Goal: Task Accomplishment & Management: Use online tool/utility

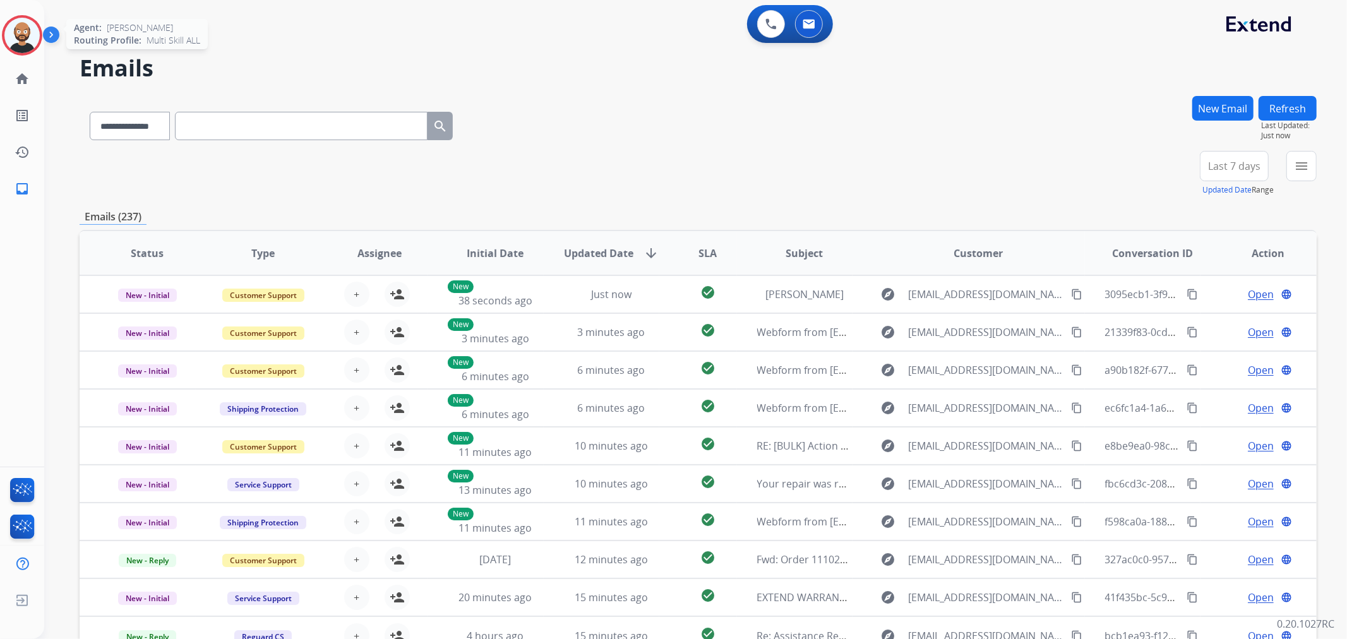
click at [16, 35] on img at bounding box center [21, 35] width 35 height 35
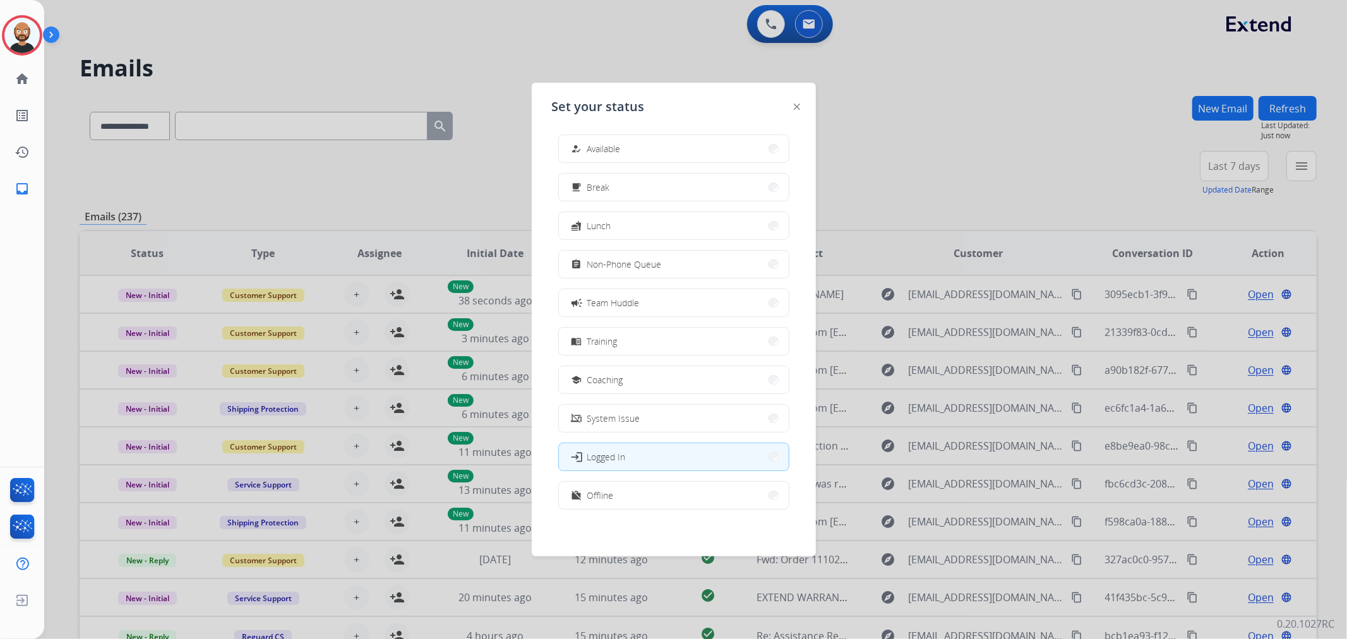
scroll to position [3, 0]
click at [635, 506] on button "work_off Offline" at bounding box center [674, 494] width 230 height 27
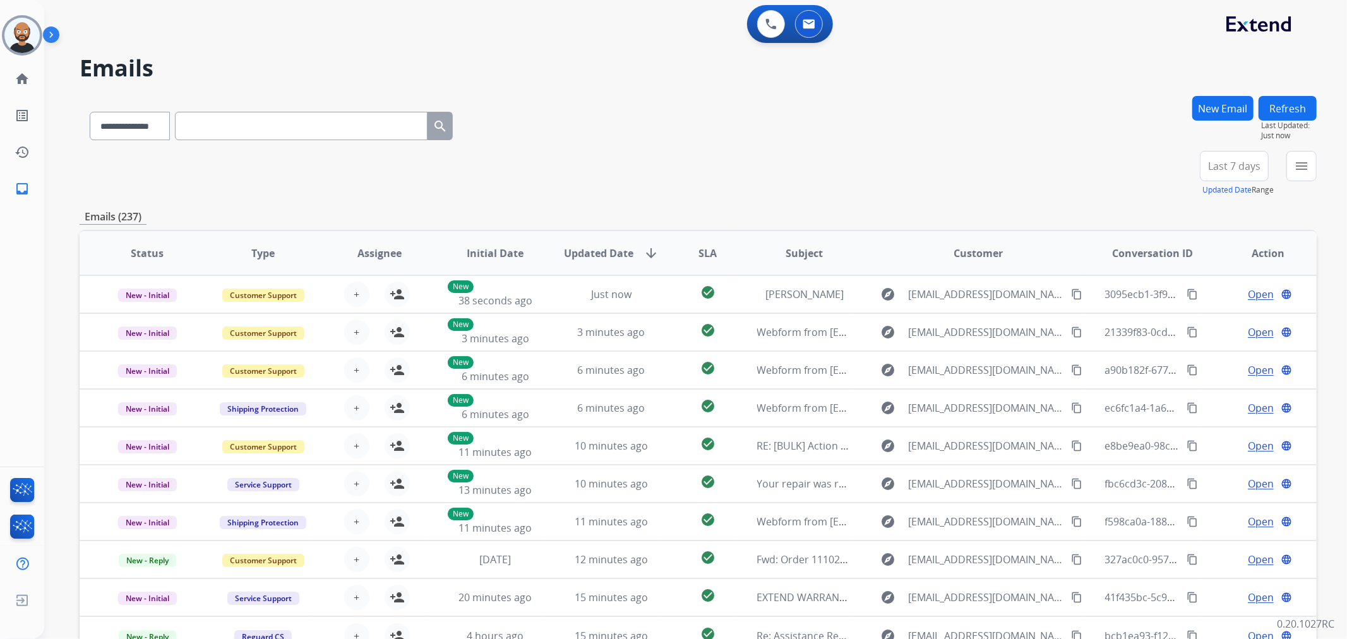
click at [1231, 166] on span "Last 7 days" at bounding box center [1234, 166] width 52 height 5
click at [1224, 314] on div "Last 90 days" at bounding box center [1229, 319] width 69 height 19
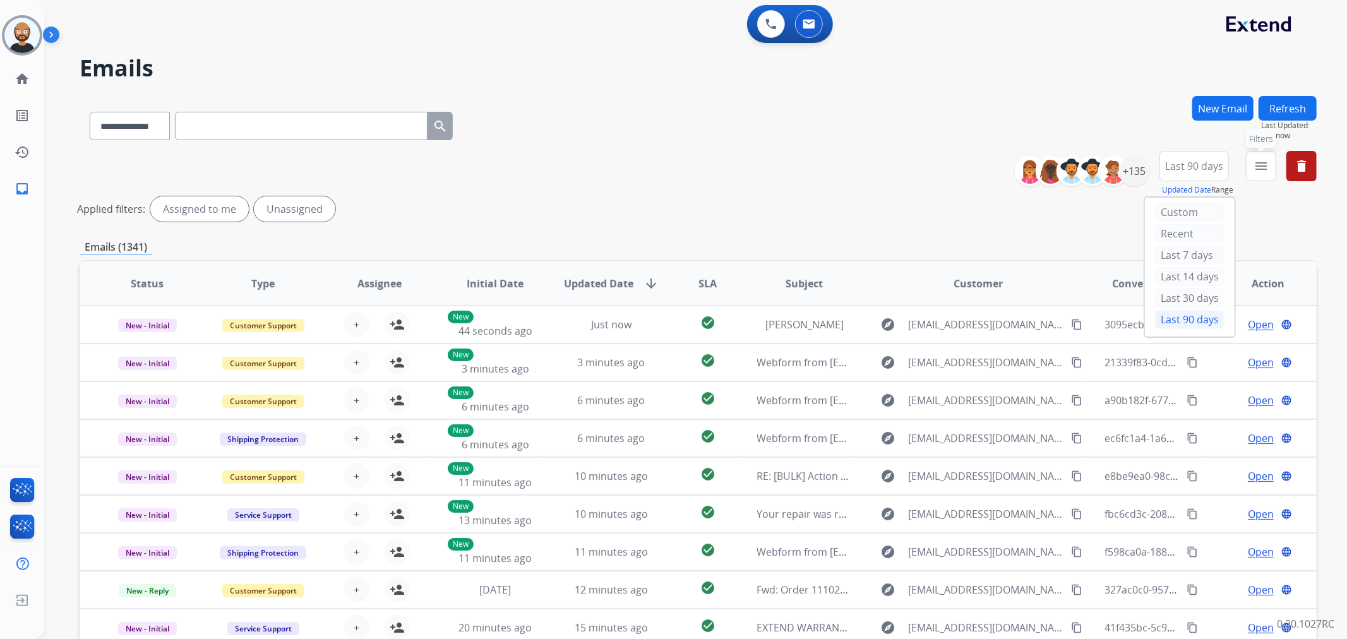
click at [1260, 164] on mat-icon "menu" at bounding box center [1260, 165] width 15 height 15
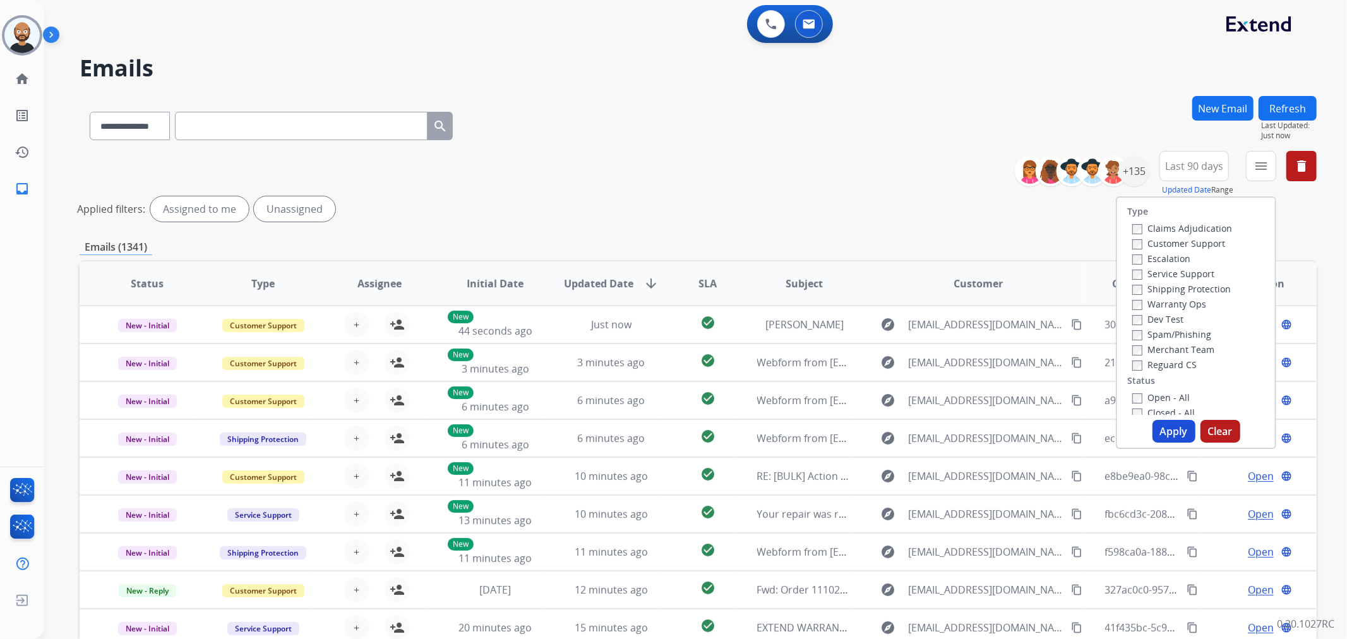
click at [1192, 237] on label "Customer Support" at bounding box center [1178, 243] width 93 height 12
click at [1173, 288] on label "Shipping Protection" at bounding box center [1181, 289] width 98 height 12
click at [1165, 359] on label "Reguard CS" at bounding box center [1164, 365] width 64 height 12
click at [1170, 355] on label "New - Initial" at bounding box center [1165, 358] width 66 height 12
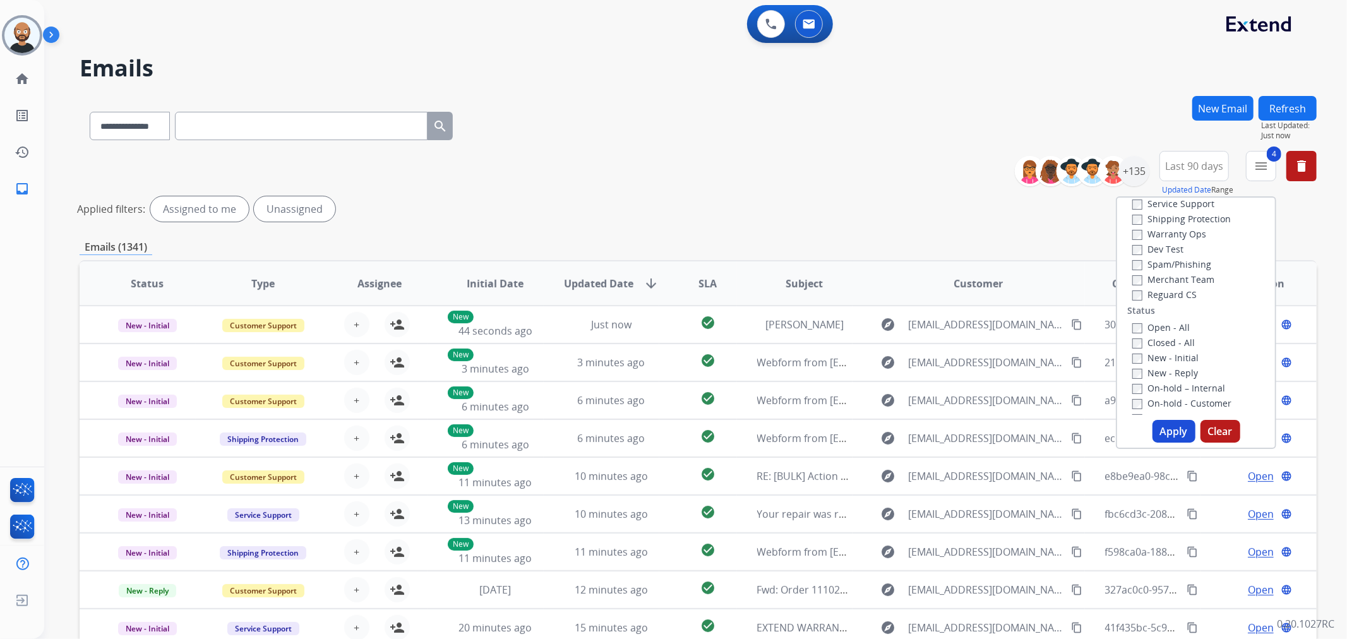
click at [1174, 427] on button "Apply" at bounding box center [1173, 431] width 43 height 23
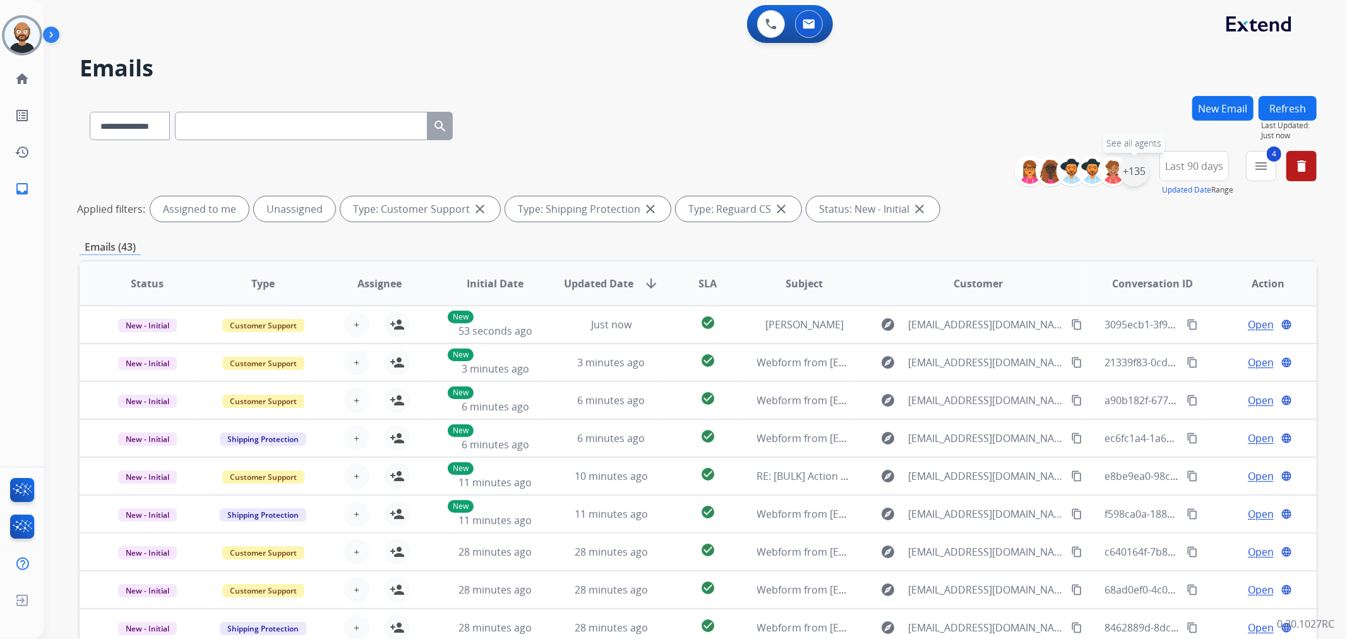
click at [1140, 174] on div "+135" at bounding box center [1134, 171] width 30 height 30
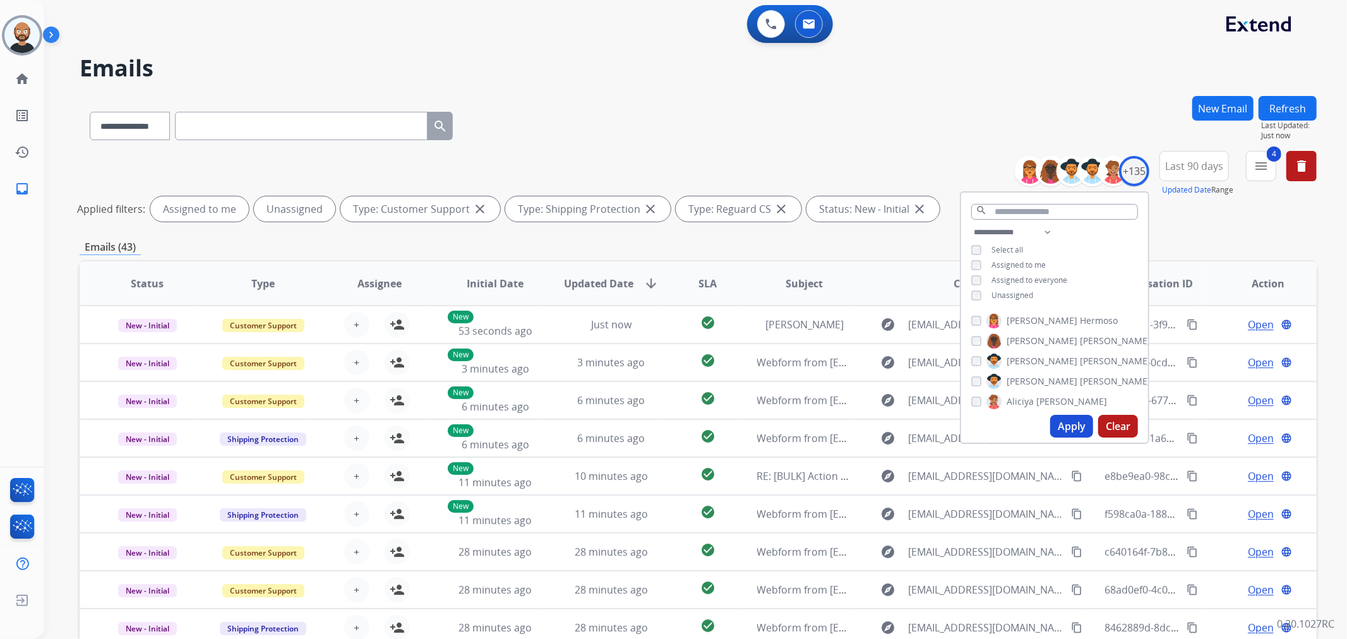
click at [1018, 260] on span "Assigned to me" at bounding box center [1018, 265] width 54 height 11
click at [1065, 426] on button "Apply" at bounding box center [1071, 426] width 43 height 23
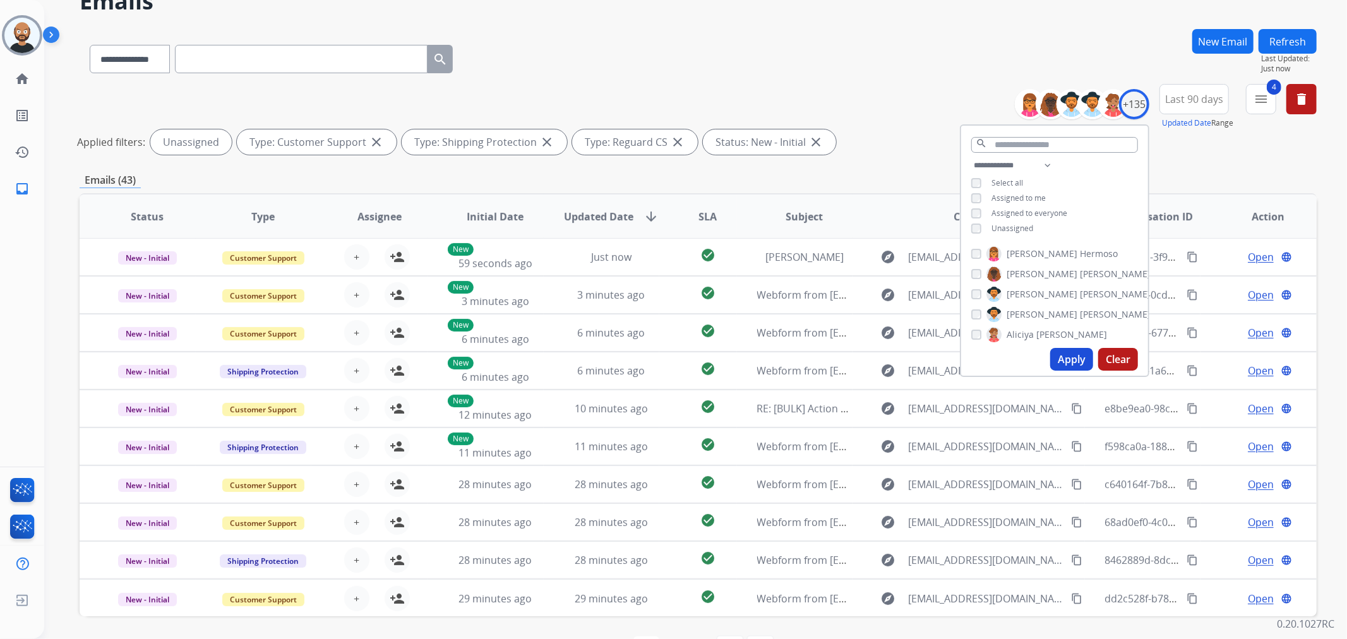
scroll to position [109, 0]
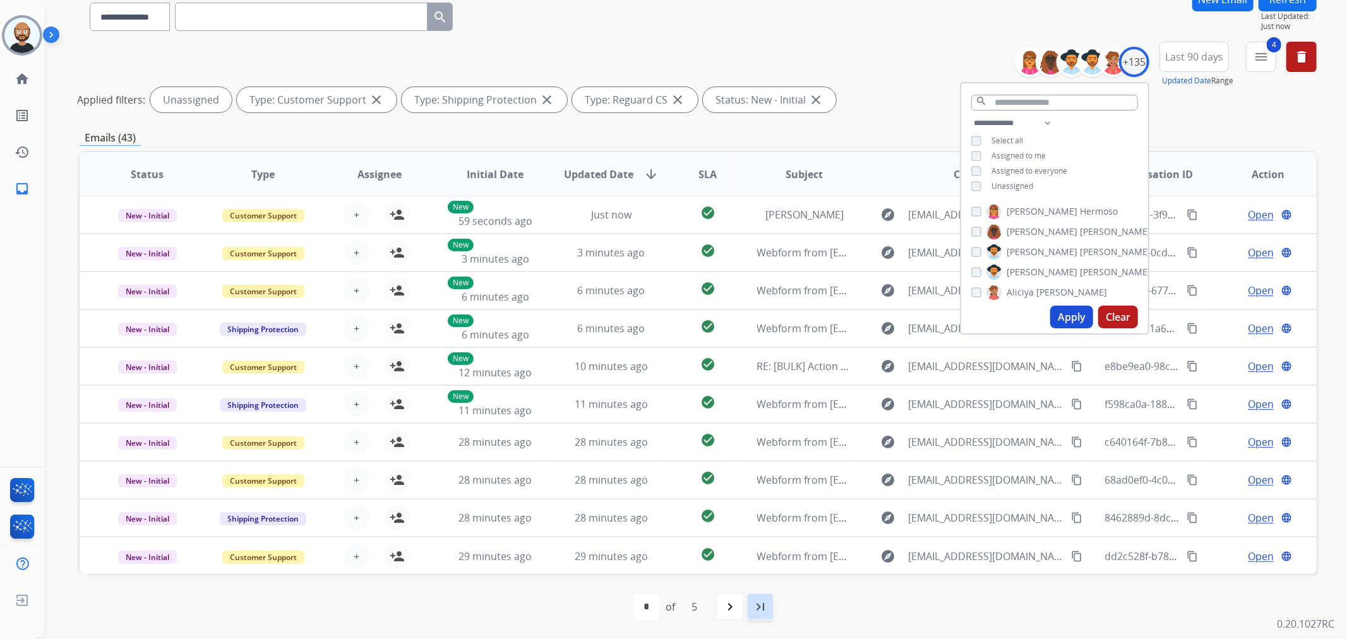
click at [763, 607] on mat-icon "last_page" at bounding box center [760, 606] width 15 height 15
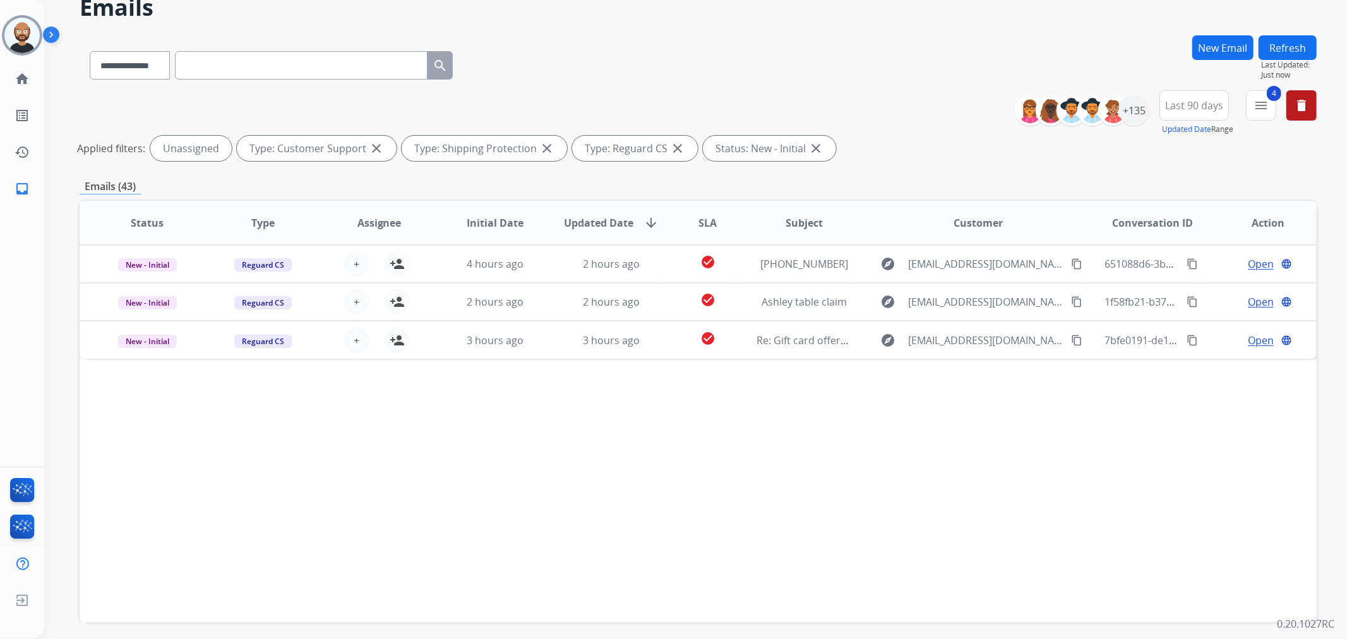
scroll to position [0, 0]
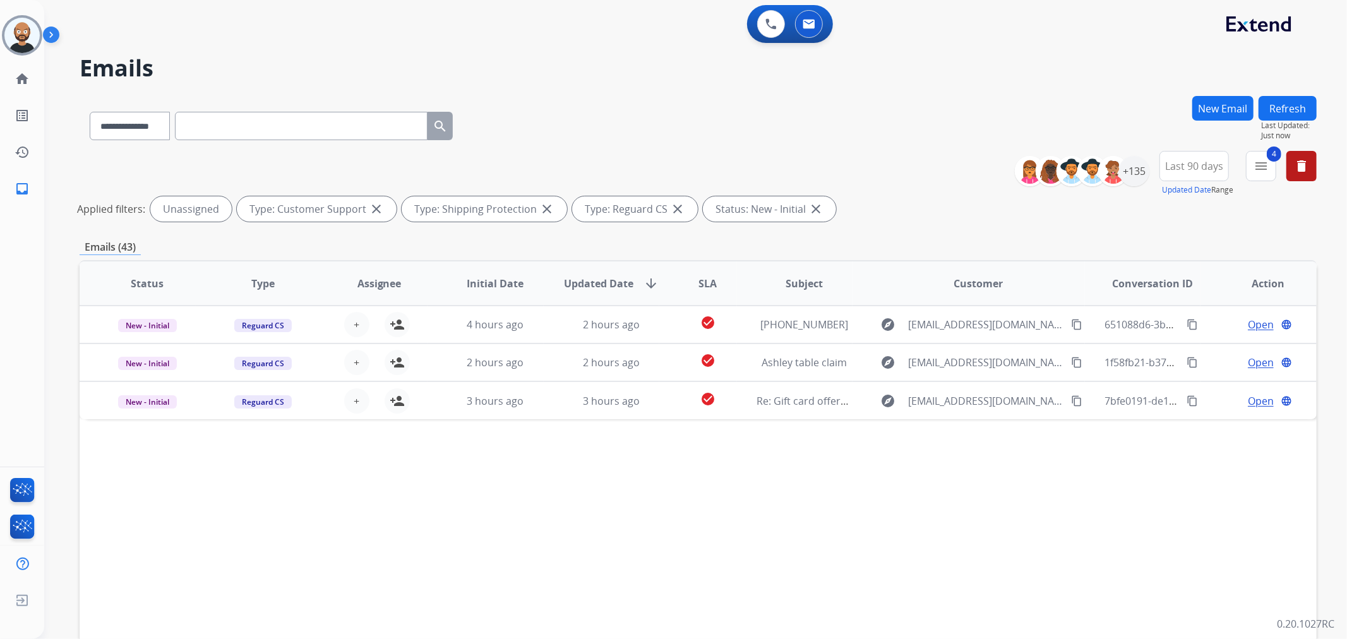
click at [1251, 169] on button "4 menu" at bounding box center [1261, 166] width 30 height 30
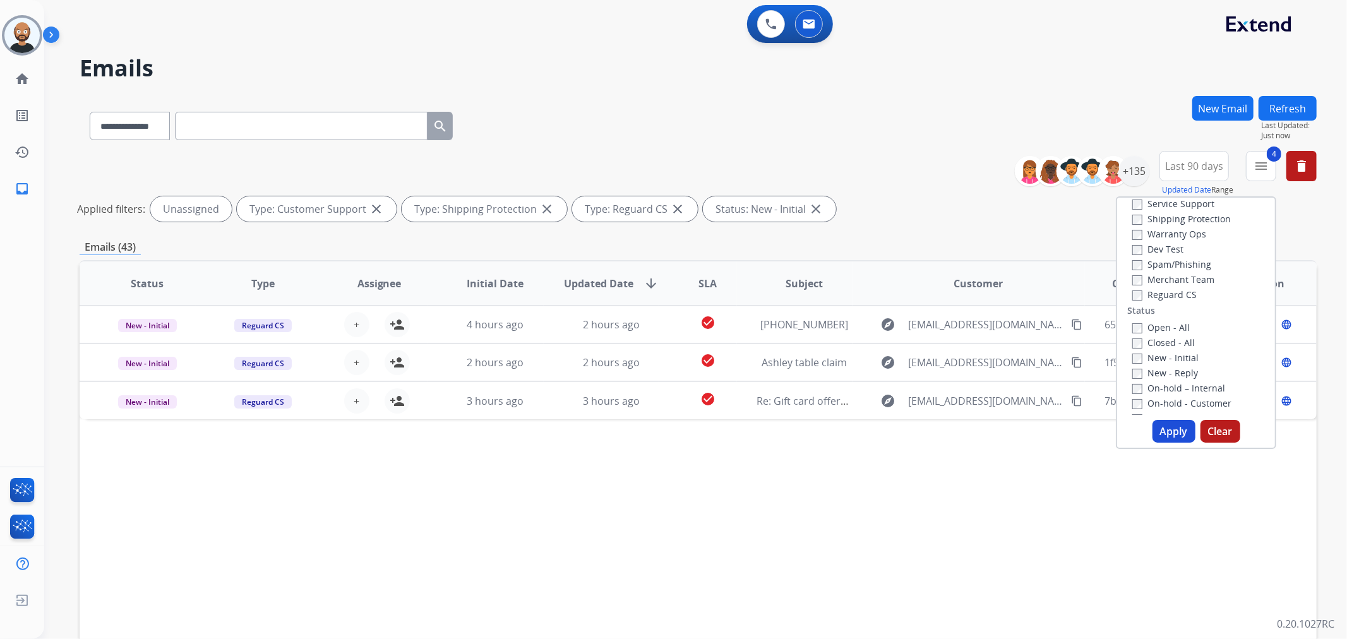
click at [1162, 358] on label "New - Initial" at bounding box center [1165, 358] width 66 height 12
click at [1162, 373] on label "New - Reply" at bounding box center [1165, 373] width 66 height 12
click at [1163, 431] on button "Apply" at bounding box center [1173, 431] width 43 height 23
select select "*"
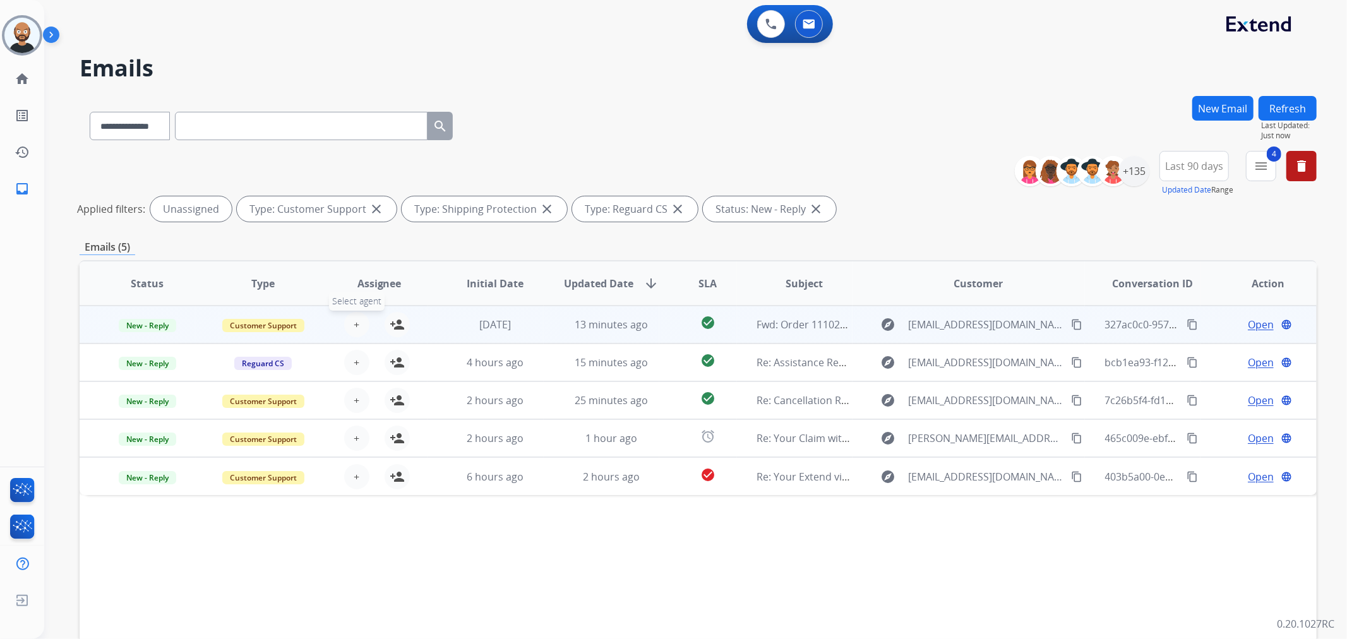
click at [356, 326] on span "+" at bounding box center [357, 324] width 6 height 15
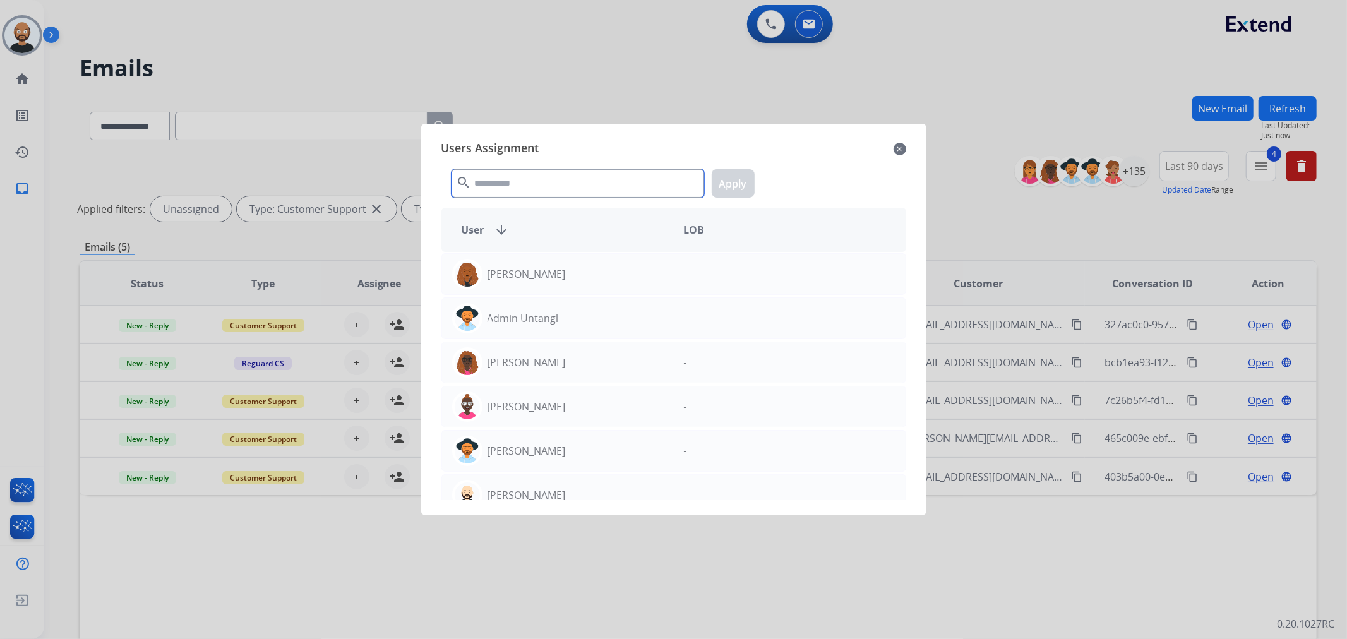
click at [585, 186] on input "text" at bounding box center [577, 183] width 253 height 28
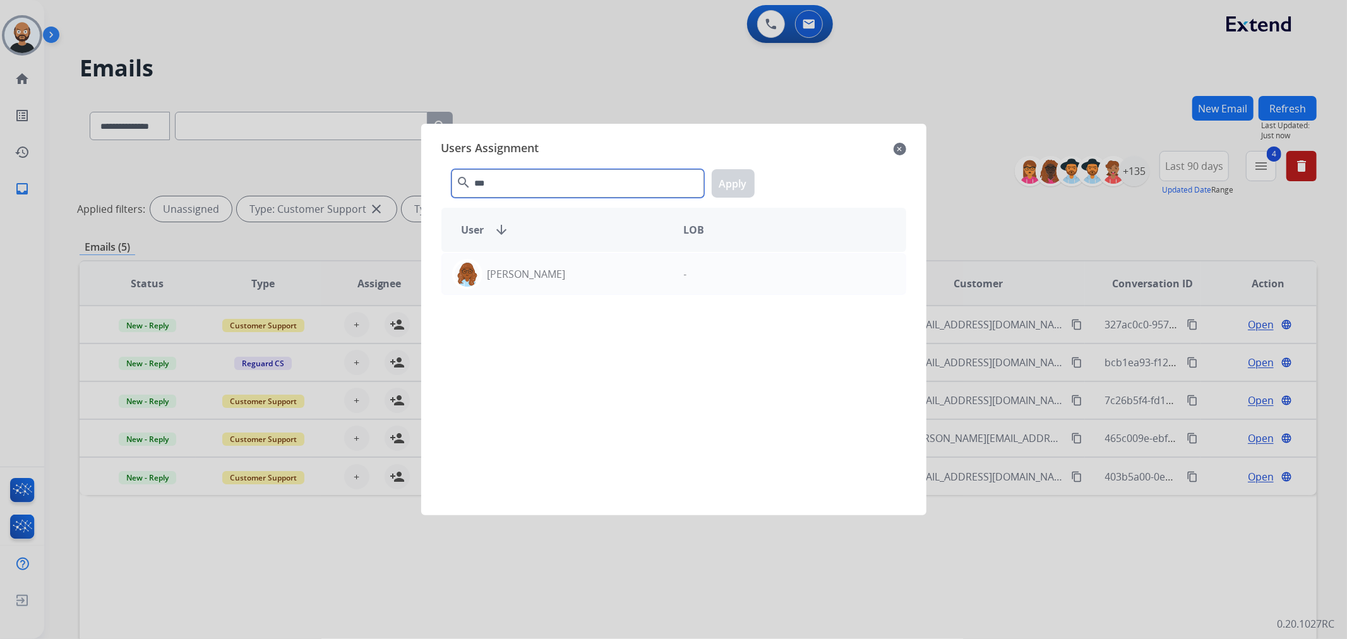
type input "***"
click at [539, 265] on div "[PERSON_NAME]" at bounding box center [558, 274] width 232 height 30
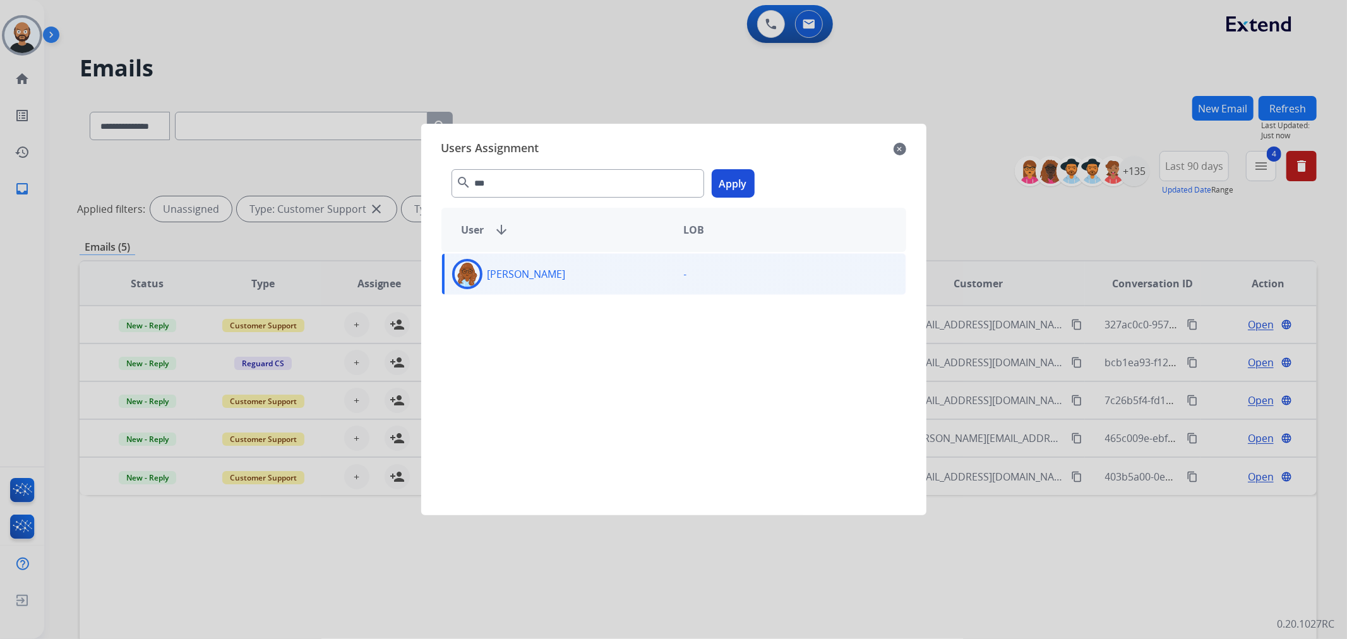
drag, startPoint x: 724, startPoint y: 184, endPoint x: 569, endPoint y: 256, distance: 170.4
click at [724, 184] on button "Apply" at bounding box center [733, 183] width 43 height 28
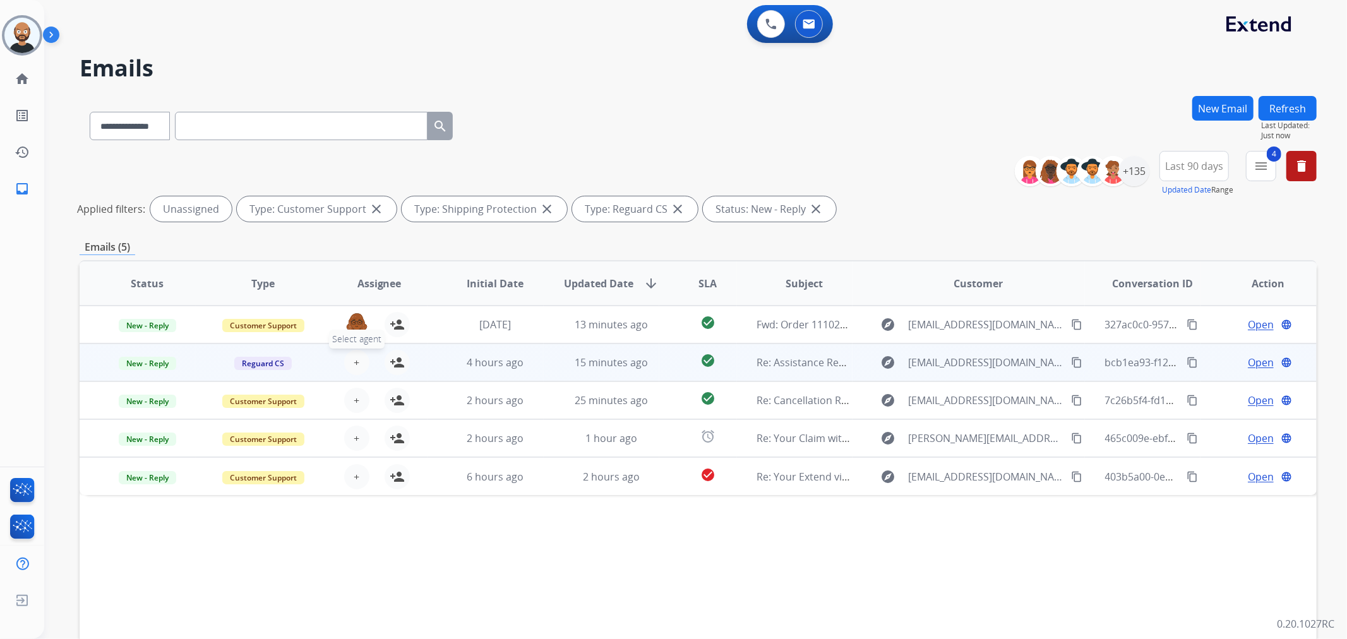
click at [358, 361] on button "+ Select agent" at bounding box center [356, 362] width 25 height 25
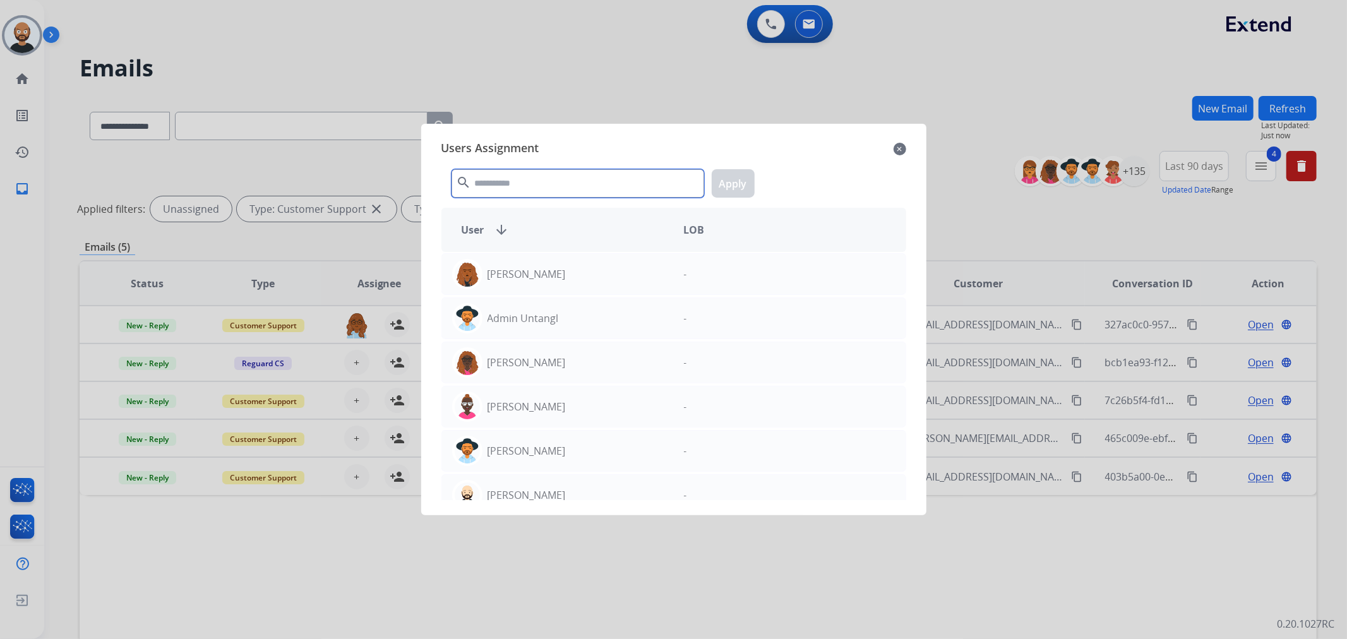
click at [556, 181] on input "text" at bounding box center [577, 183] width 253 height 28
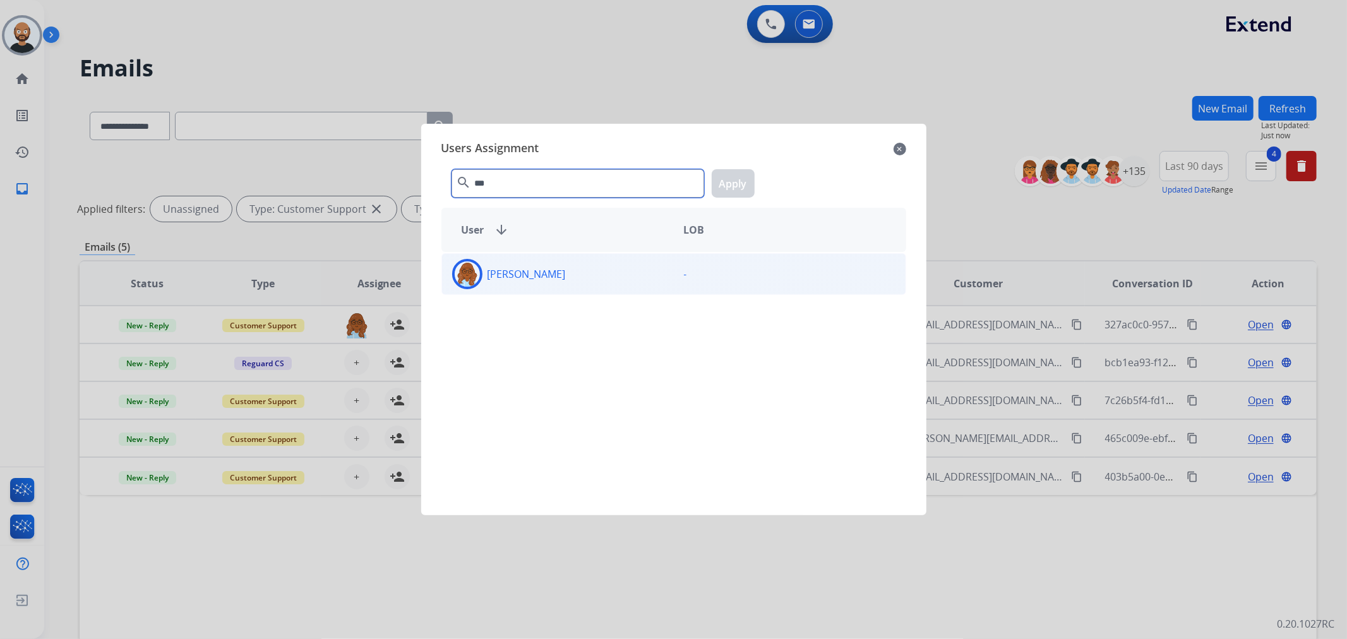
type input "***"
click at [582, 280] on div "[PERSON_NAME]" at bounding box center [558, 274] width 232 height 30
click at [719, 186] on button "Apply" at bounding box center [733, 183] width 43 height 28
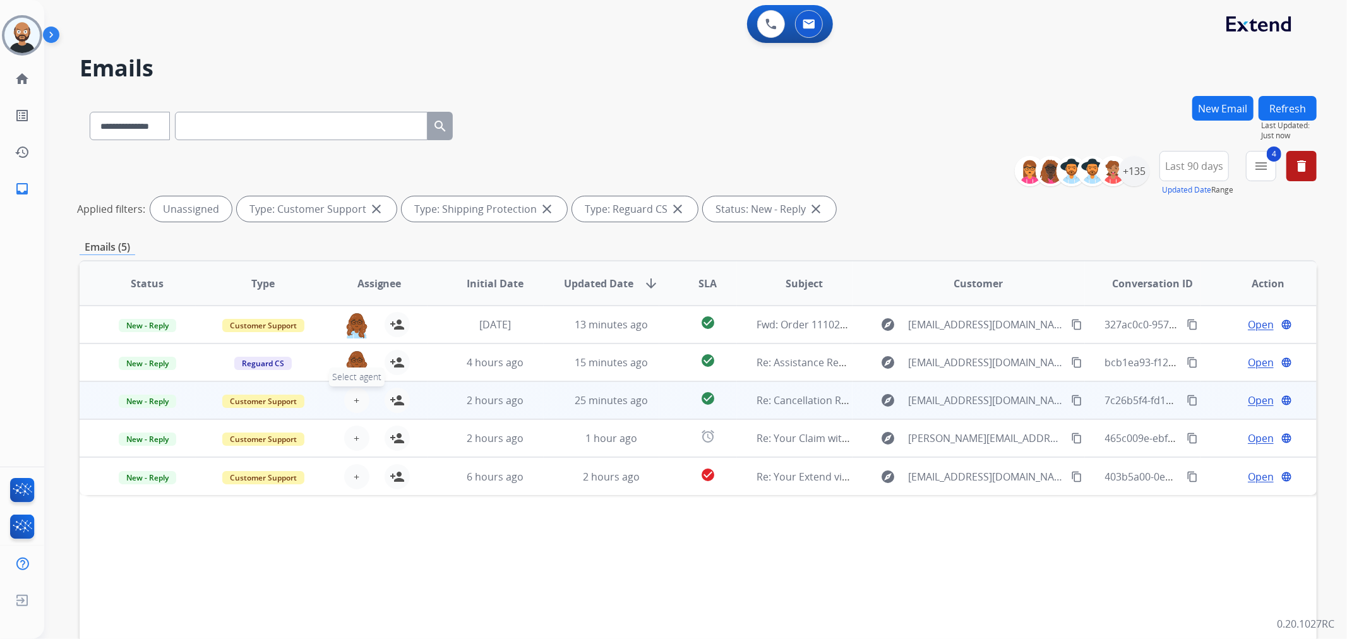
click at [356, 405] on span "+" at bounding box center [357, 400] width 6 height 15
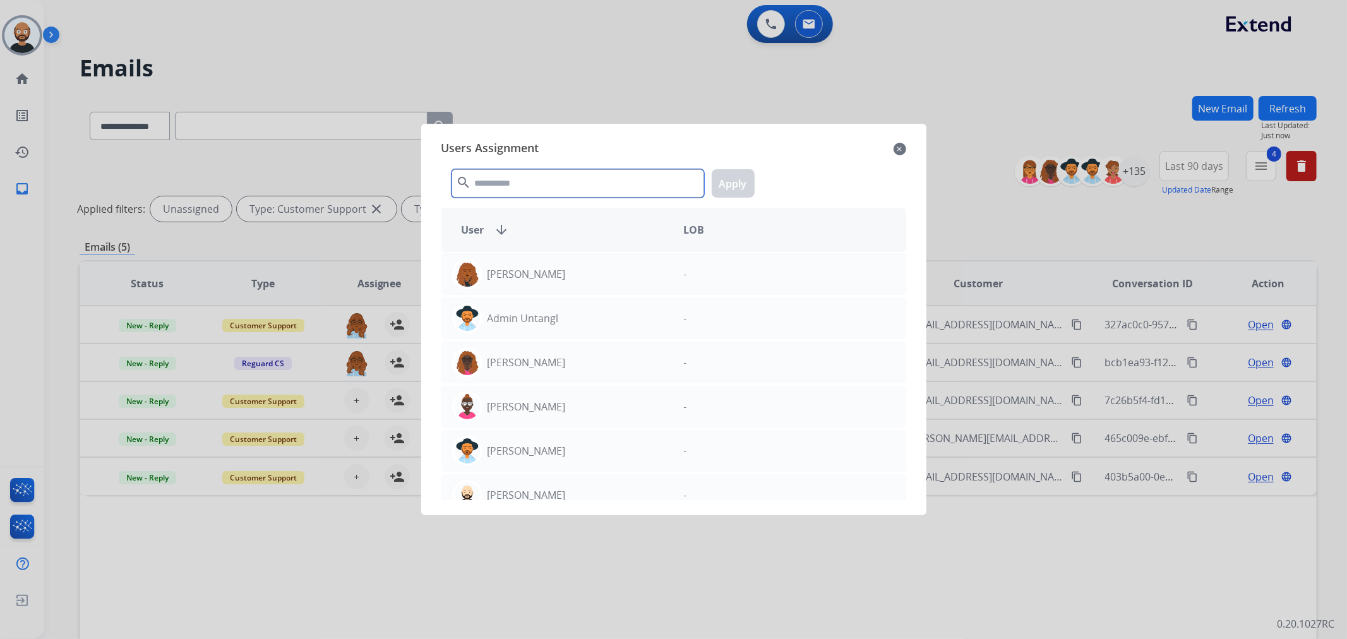
click at [611, 186] on input "text" at bounding box center [577, 183] width 253 height 28
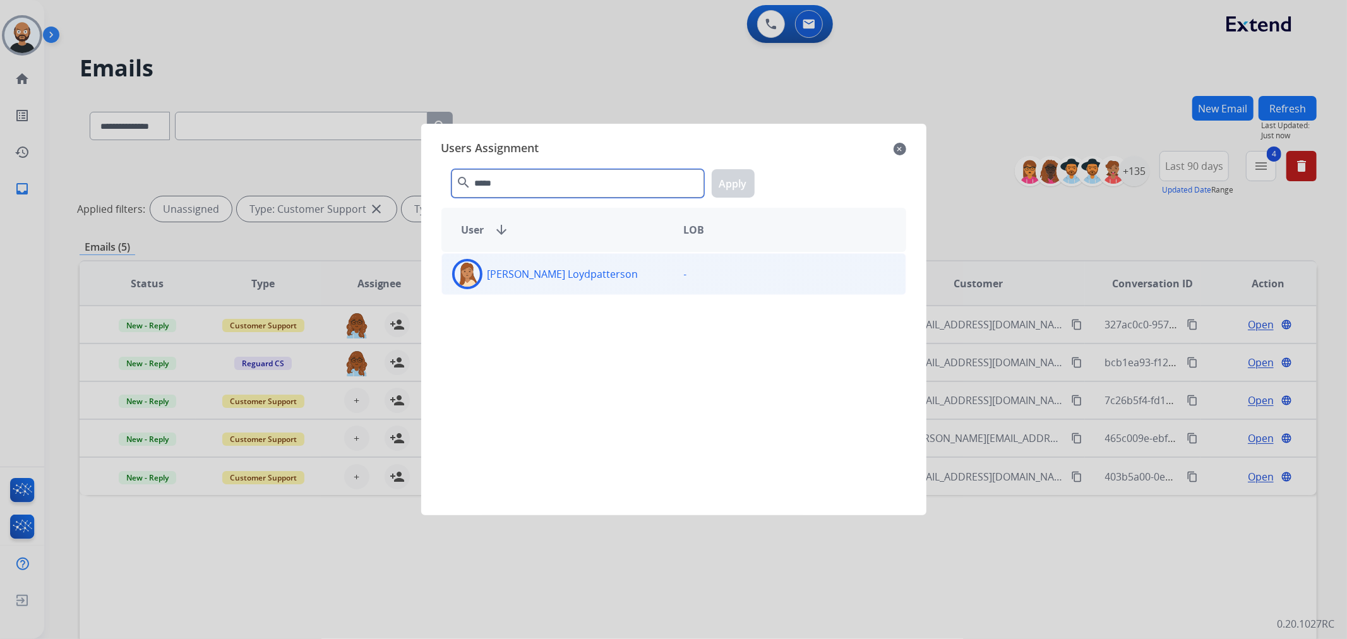
type input "*****"
click at [620, 276] on div "[PERSON_NAME] Loydpatterson" at bounding box center [558, 274] width 232 height 30
click at [723, 183] on button "Apply" at bounding box center [733, 183] width 43 height 28
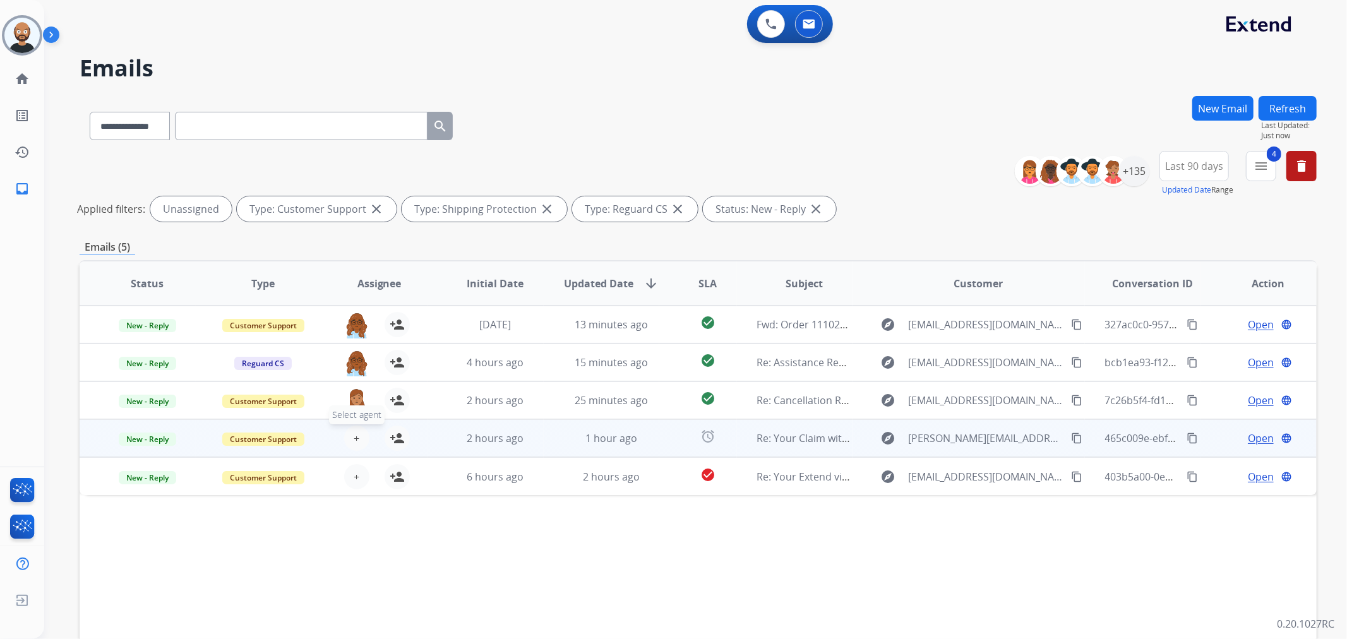
click at [355, 436] on span "+" at bounding box center [357, 438] width 6 height 15
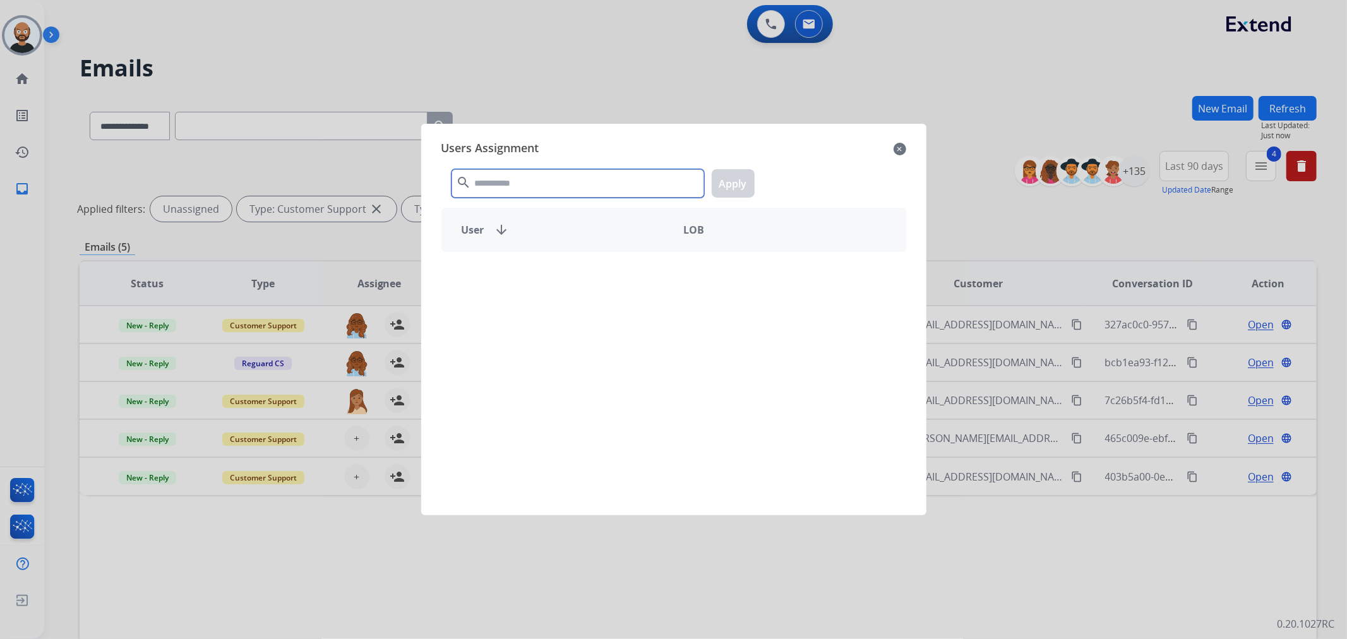
click at [551, 184] on input "text" at bounding box center [577, 183] width 253 height 28
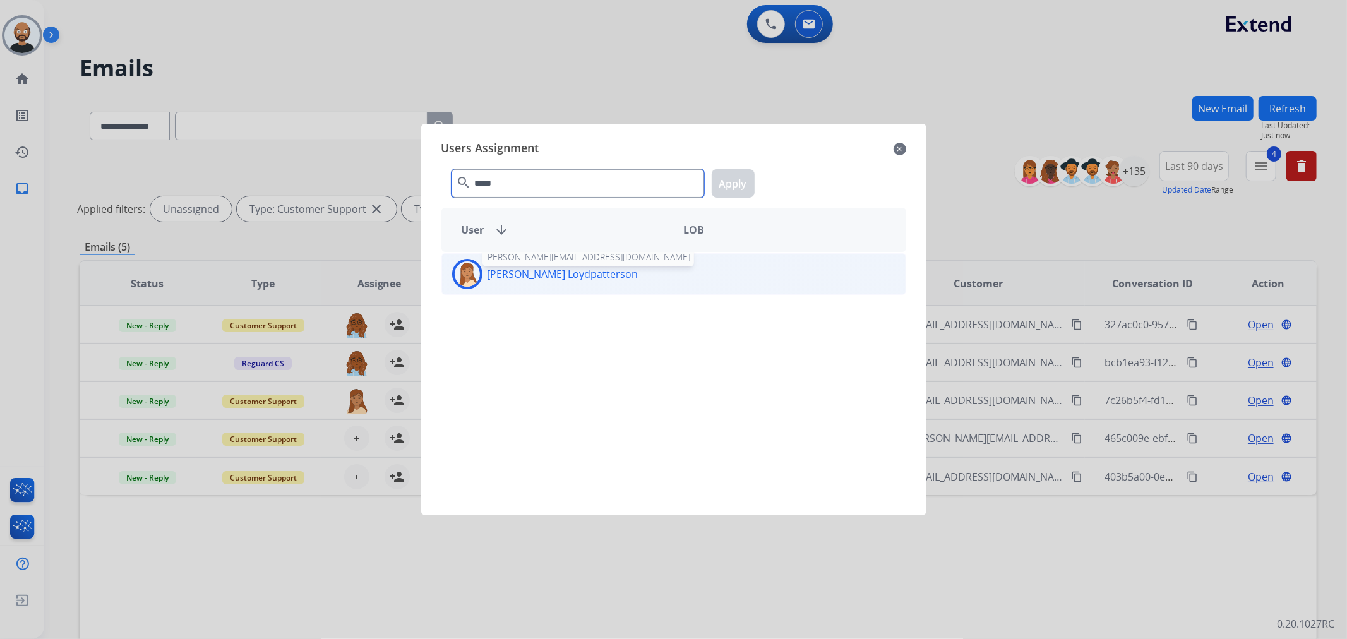
type input "*****"
click at [547, 285] on div "[PERSON_NAME] Loydpatterson [PERSON_NAME][EMAIL_ADDRESS][DOMAIN_NAME]" at bounding box center [558, 274] width 232 height 30
drag, startPoint x: 736, startPoint y: 188, endPoint x: 727, endPoint y: 200, distance: 14.9
click at [736, 188] on button "Apply" at bounding box center [733, 183] width 43 height 28
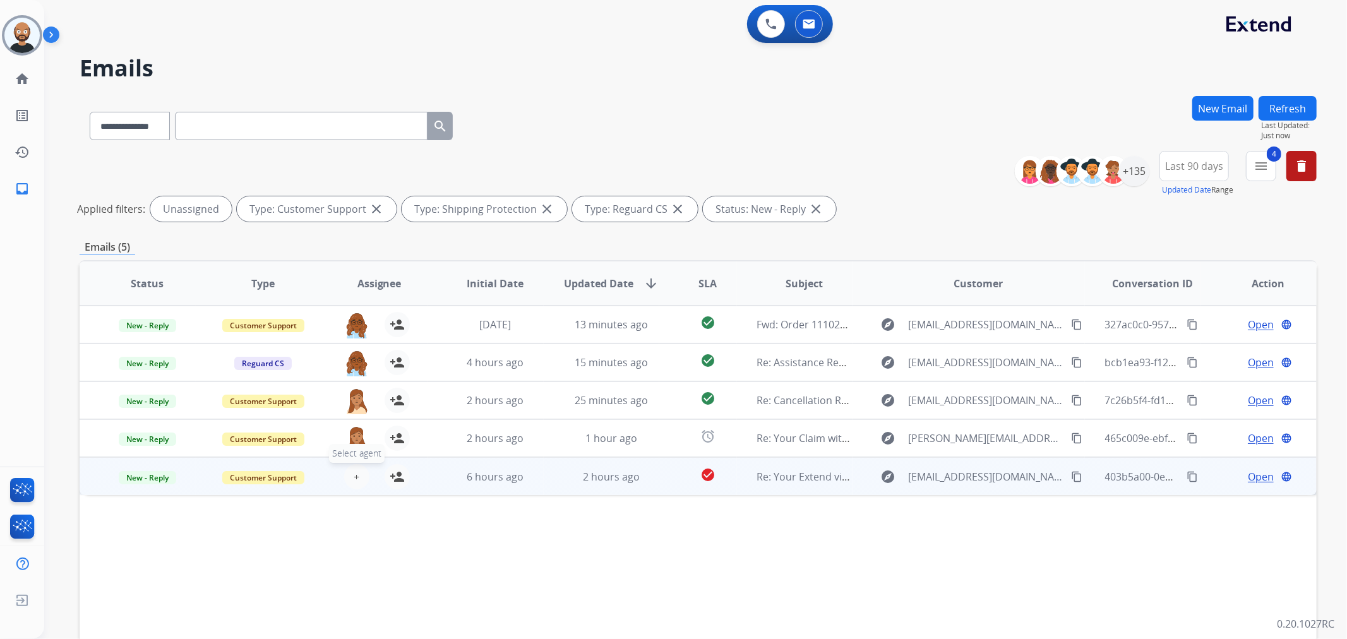
click at [354, 477] on span "+" at bounding box center [357, 476] width 6 height 15
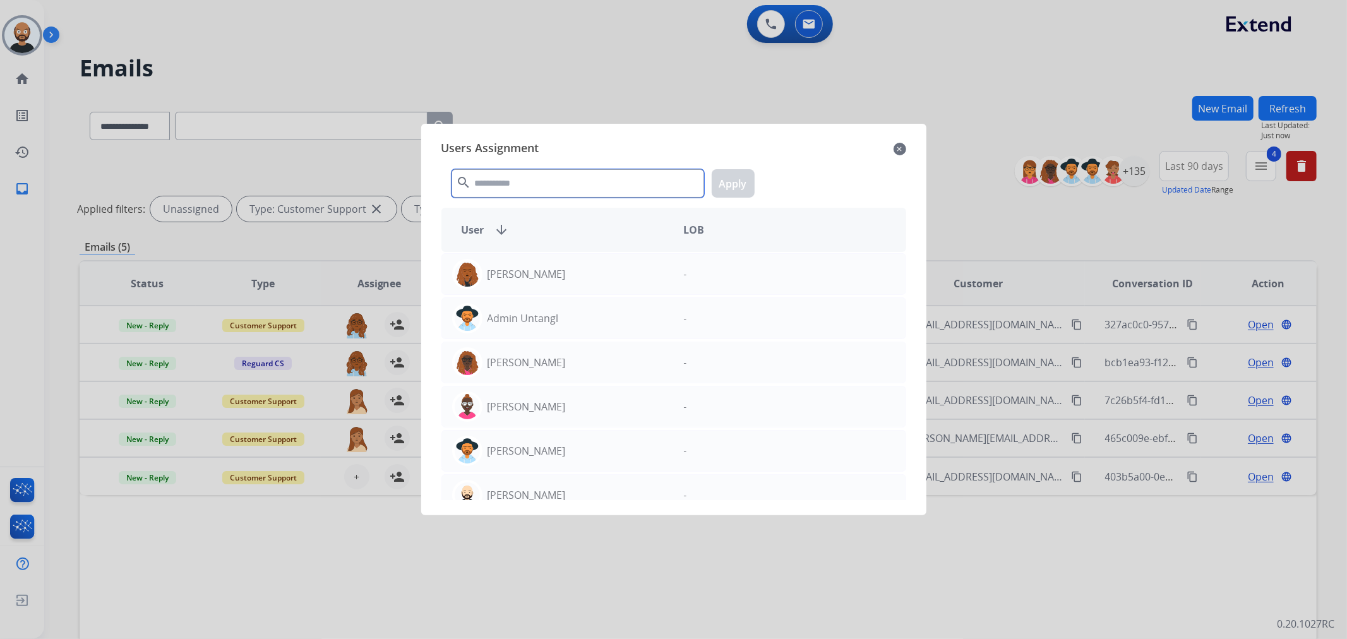
click at [595, 184] on input "text" at bounding box center [577, 183] width 253 height 28
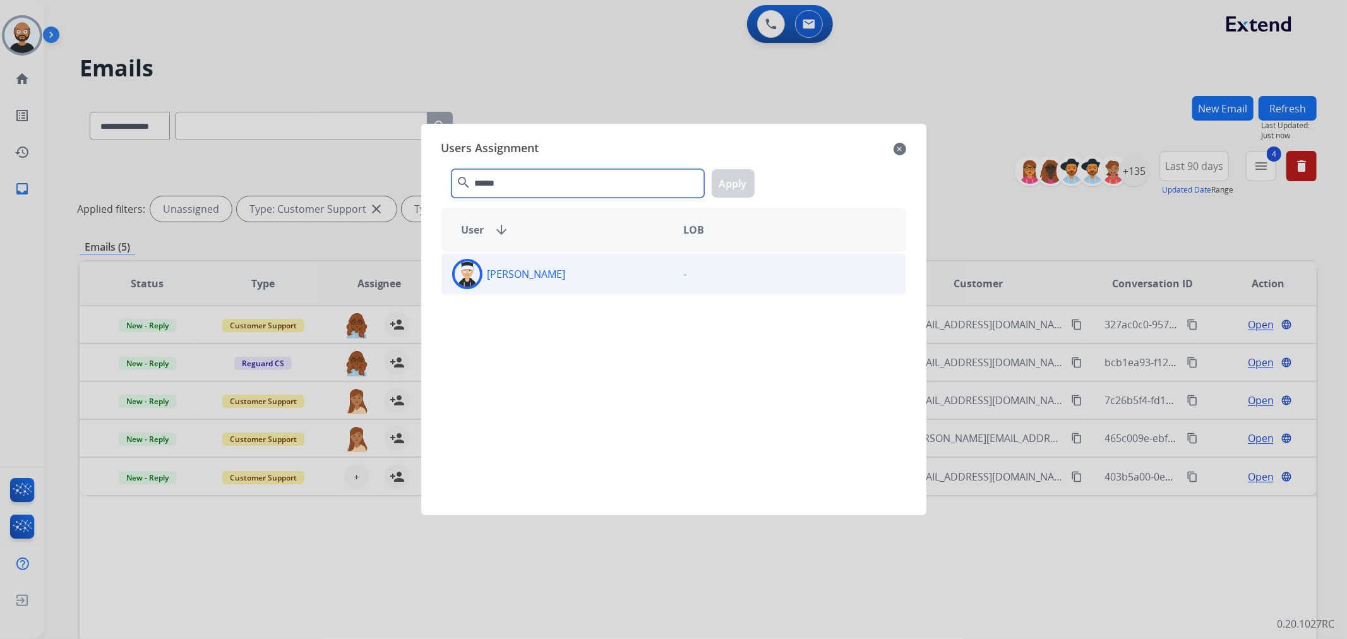
type input "******"
click at [609, 277] on div "[PERSON_NAME]" at bounding box center [558, 274] width 232 height 30
click at [723, 193] on button "Apply" at bounding box center [733, 183] width 43 height 28
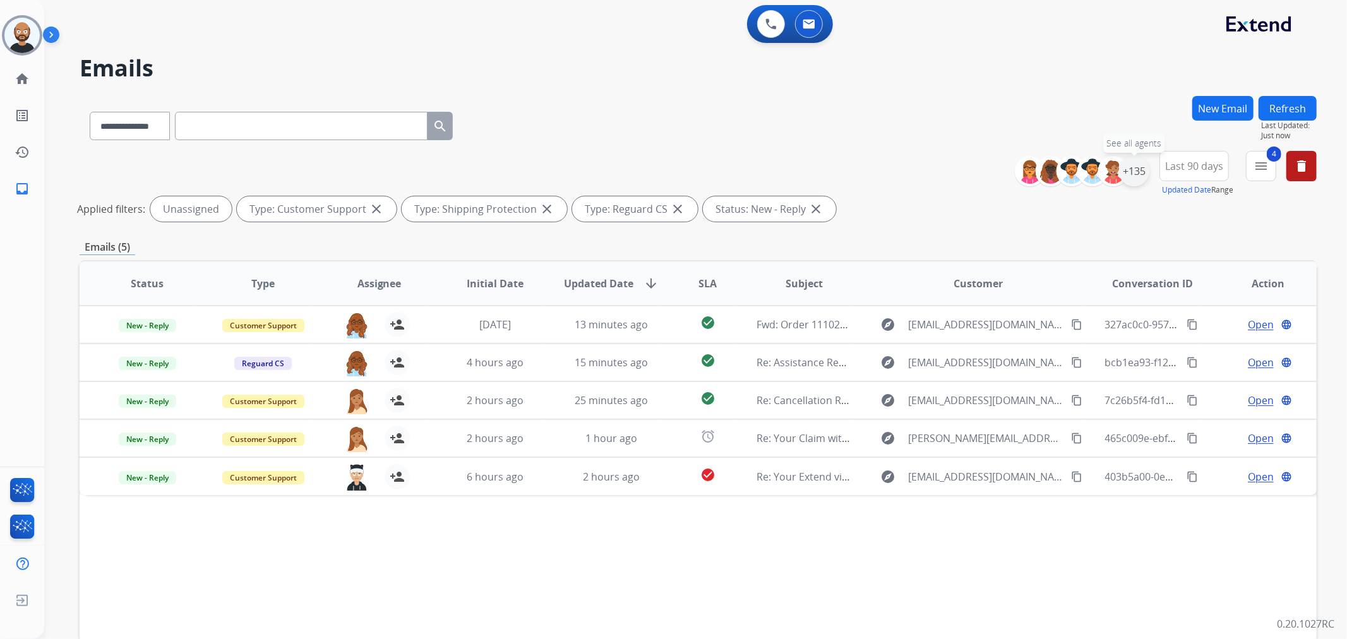
click at [1131, 171] on div "+135" at bounding box center [1134, 171] width 30 height 30
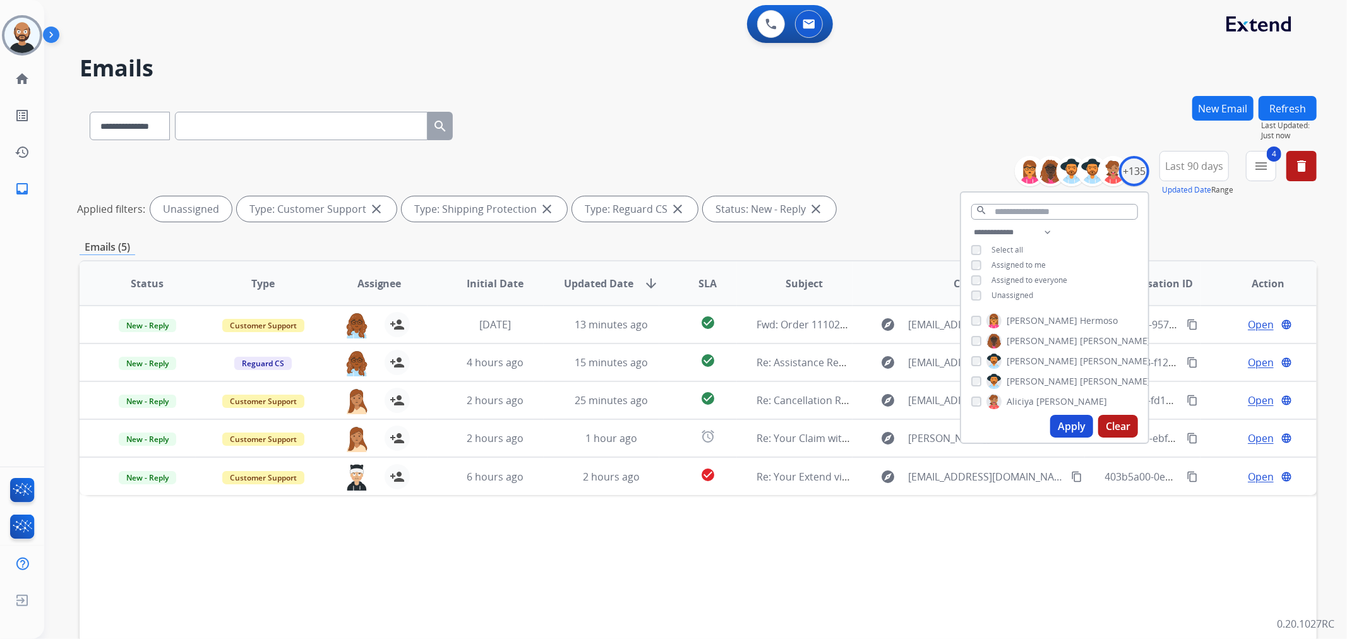
drag, startPoint x: 1022, startPoint y: 292, endPoint x: 1027, endPoint y: 246, distance: 45.8
click at [1022, 290] on span "Unassigned" at bounding box center [1012, 295] width 42 height 11
click at [1022, 229] on select "**********" at bounding box center [1014, 232] width 87 height 15
select select "**********"
click at [971, 225] on select "**********" at bounding box center [1014, 232] width 87 height 15
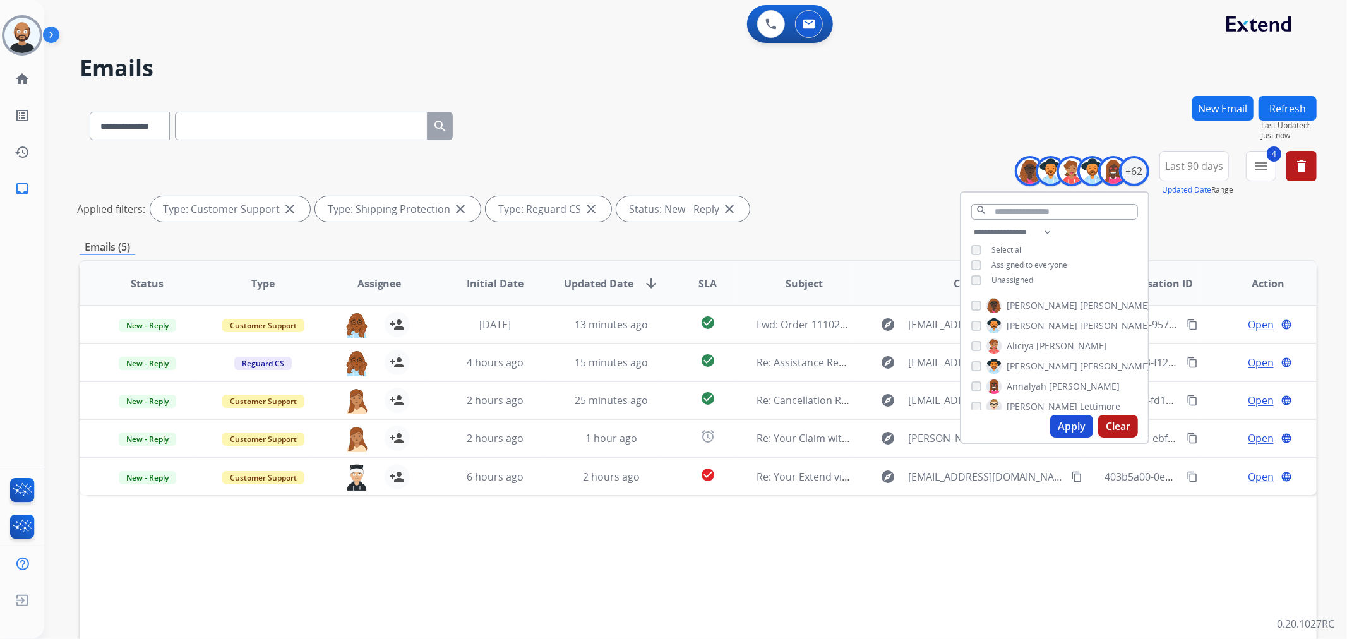
click at [1068, 429] on button "Apply" at bounding box center [1071, 426] width 43 height 23
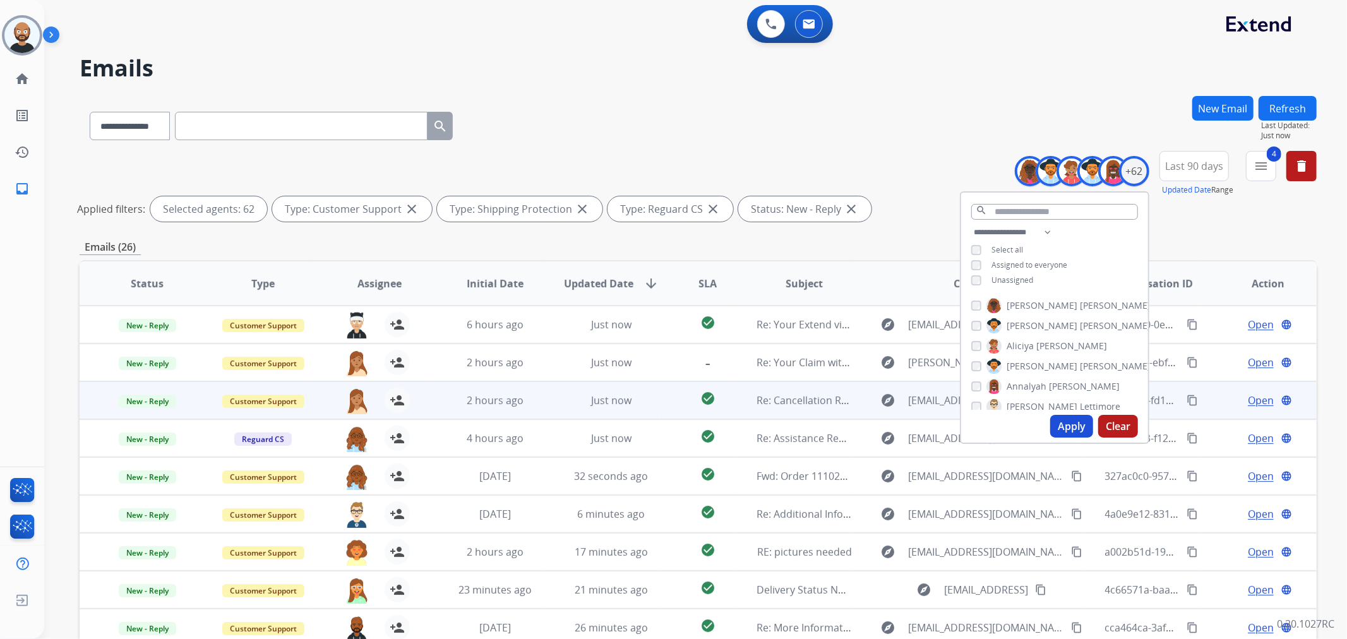
scroll to position [109, 0]
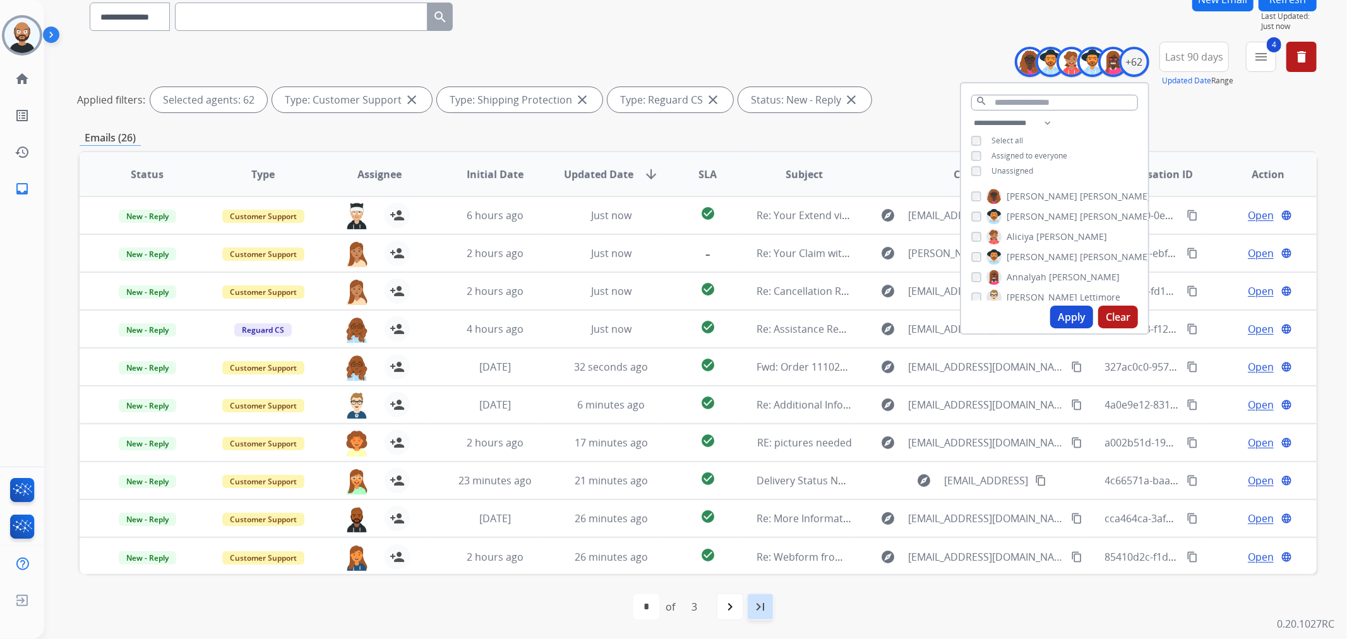
click at [767, 605] on mat-icon "last_page" at bounding box center [760, 606] width 15 height 15
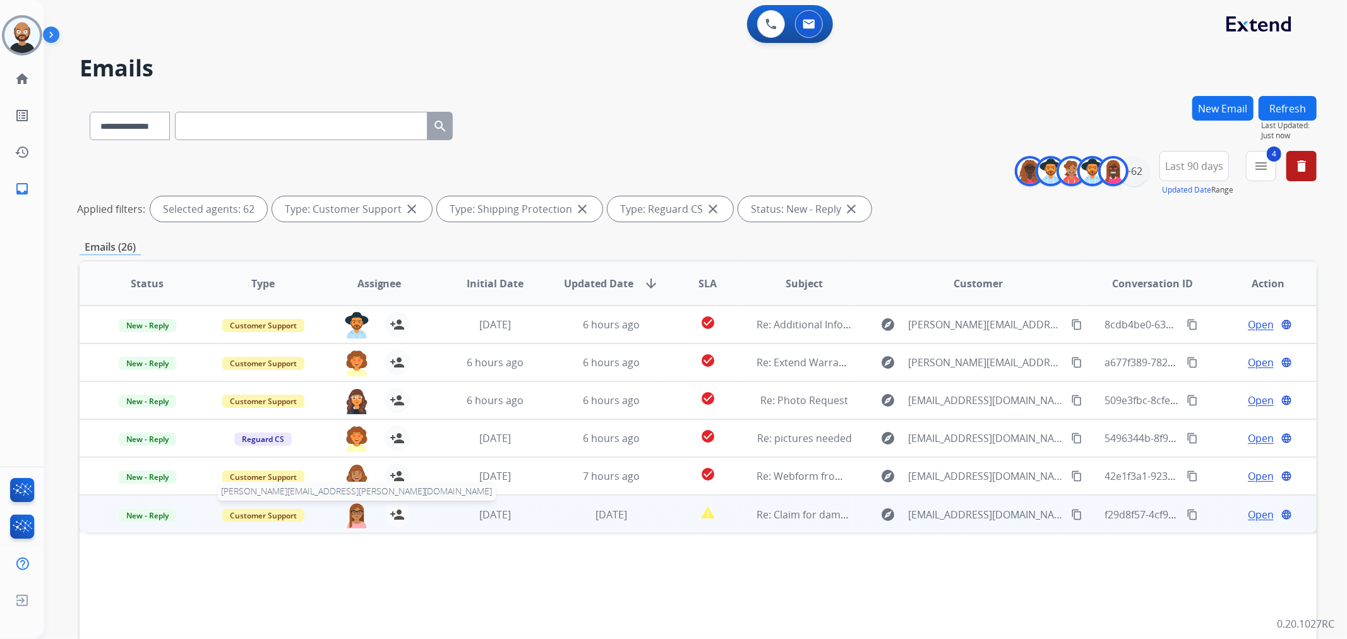
click at [354, 513] on img at bounding box center [356, 515] width 25 height 27
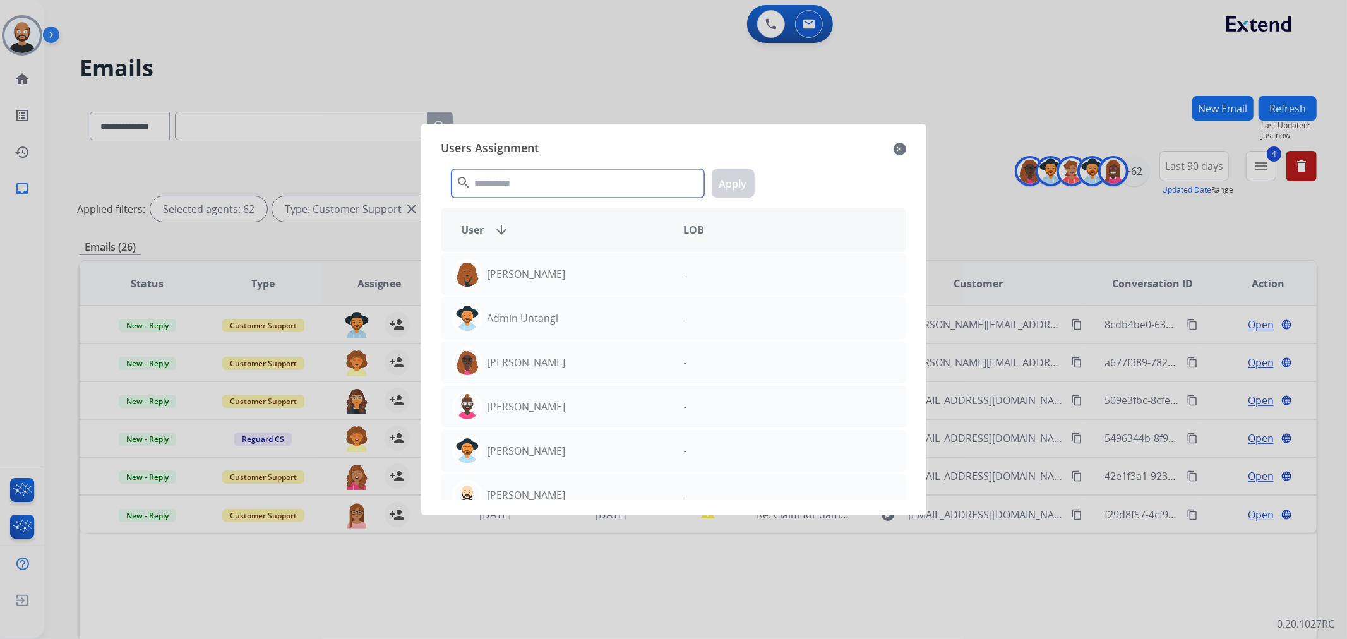
click at [615, 184] on input "text" at bounding box center [577, 183] width 253 height 28
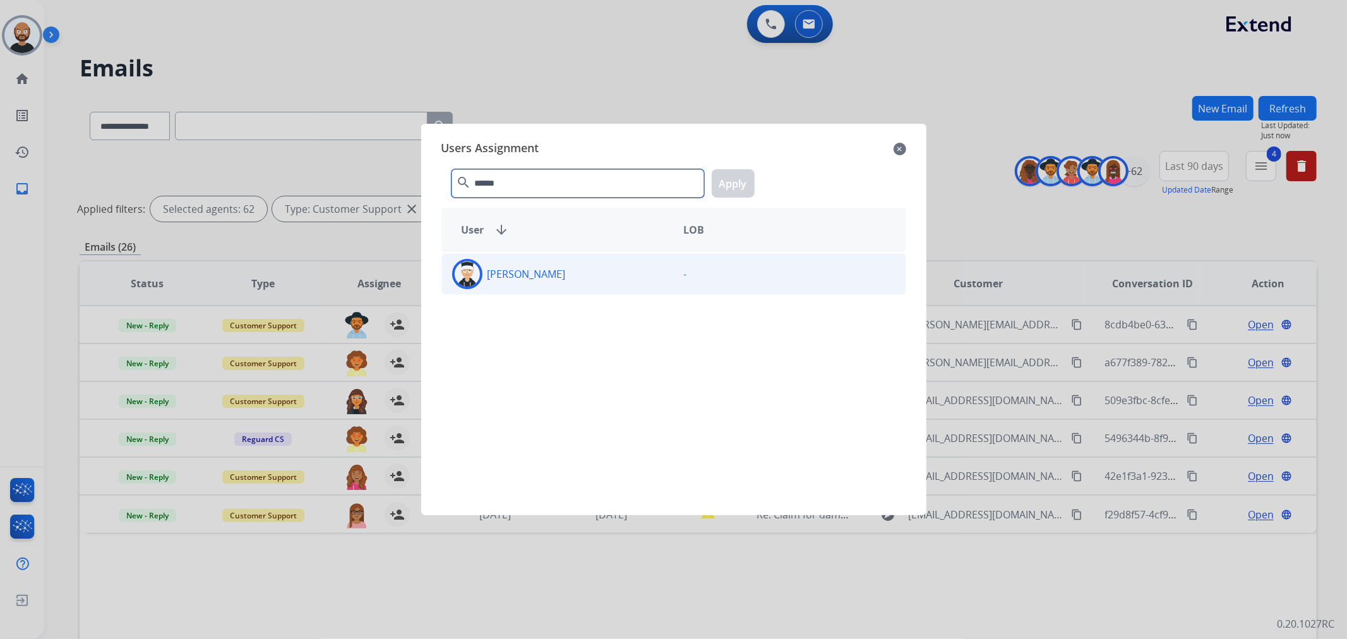
type input "******"
click at [618, 270] on div "[PERSON_NAME]" at bounding box center [558, 274] width 232 height 30
click at [736, 184] on button "Apply" at bounding box center [733, 183] width 43 height 28
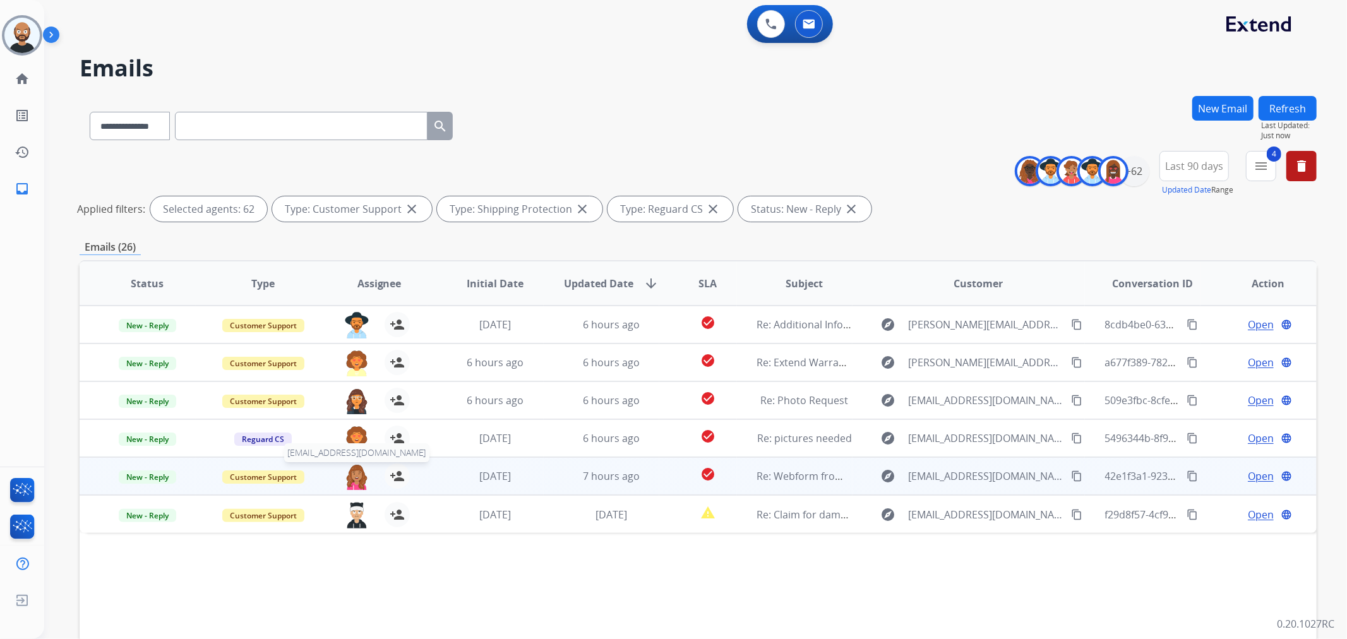
click at [354, 479] on img at bounding box center [356, 476] width 25 height 27
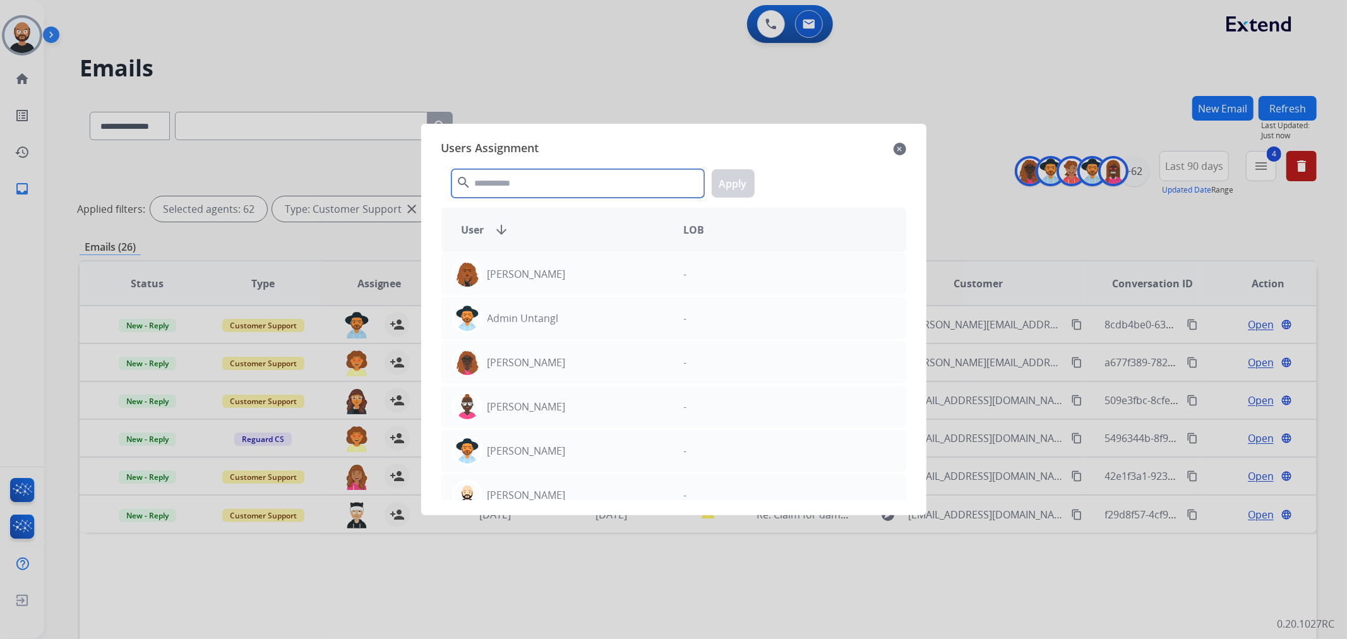
click at [559, 190] on input "text" at bounding box center [577, 183] width 253 height 28
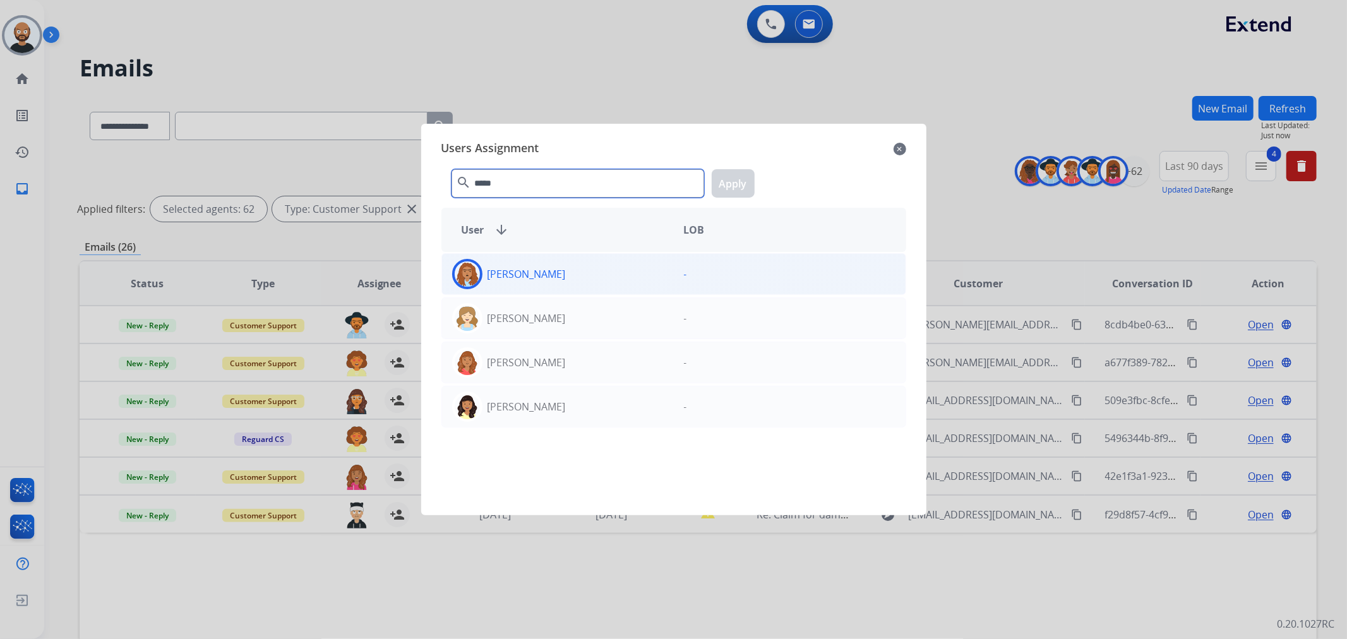
type input "*****"
click at [533, 268] on p "[PERSON_NAME]" at bounding box center [526, 273] width 78 height 15
click at [726, 187] on button "Apply" at bounding box center [733, 183] width 43 height 28
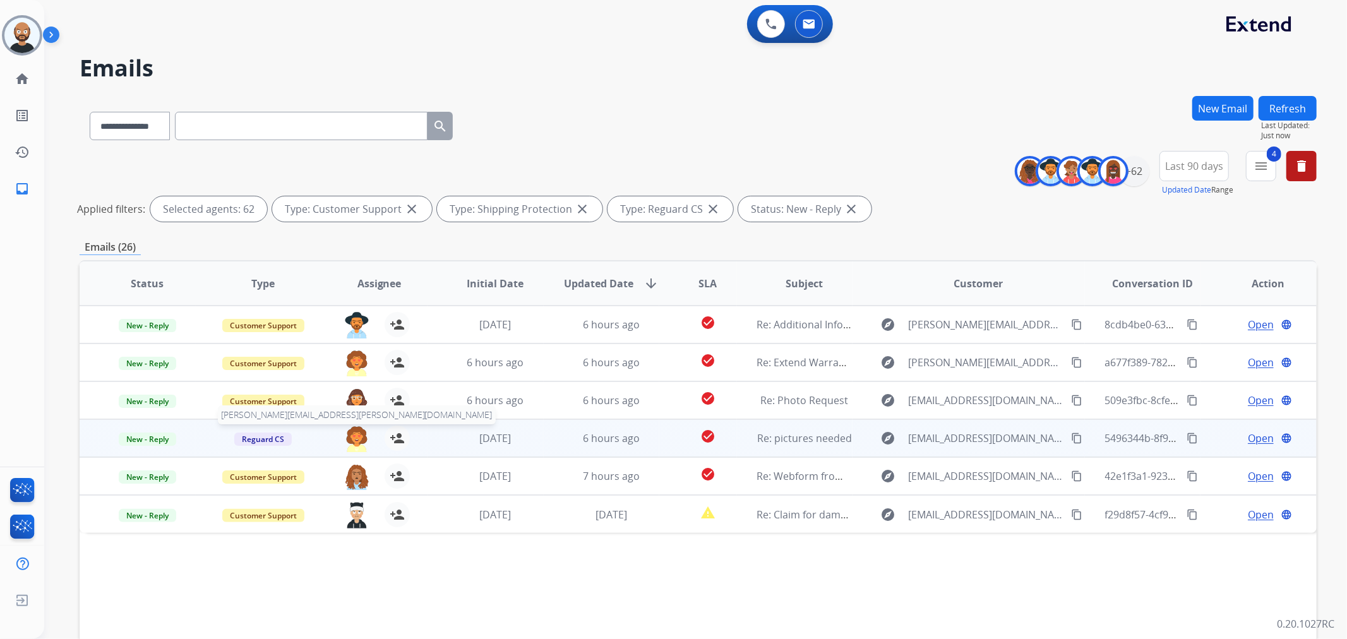
click at [355, 438] on img at bounding box center [356, 439] width 25 height 27
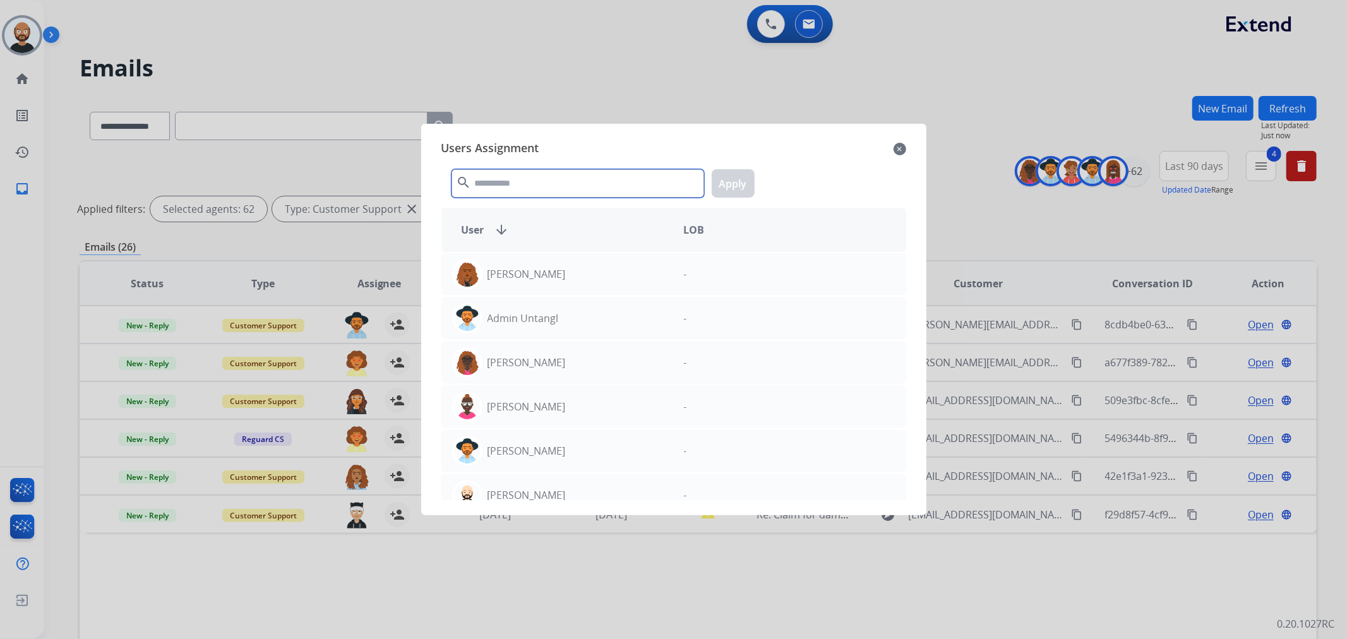
click at [540, 183] on input "text" at bounding box center [577, 183] width 253 height 28
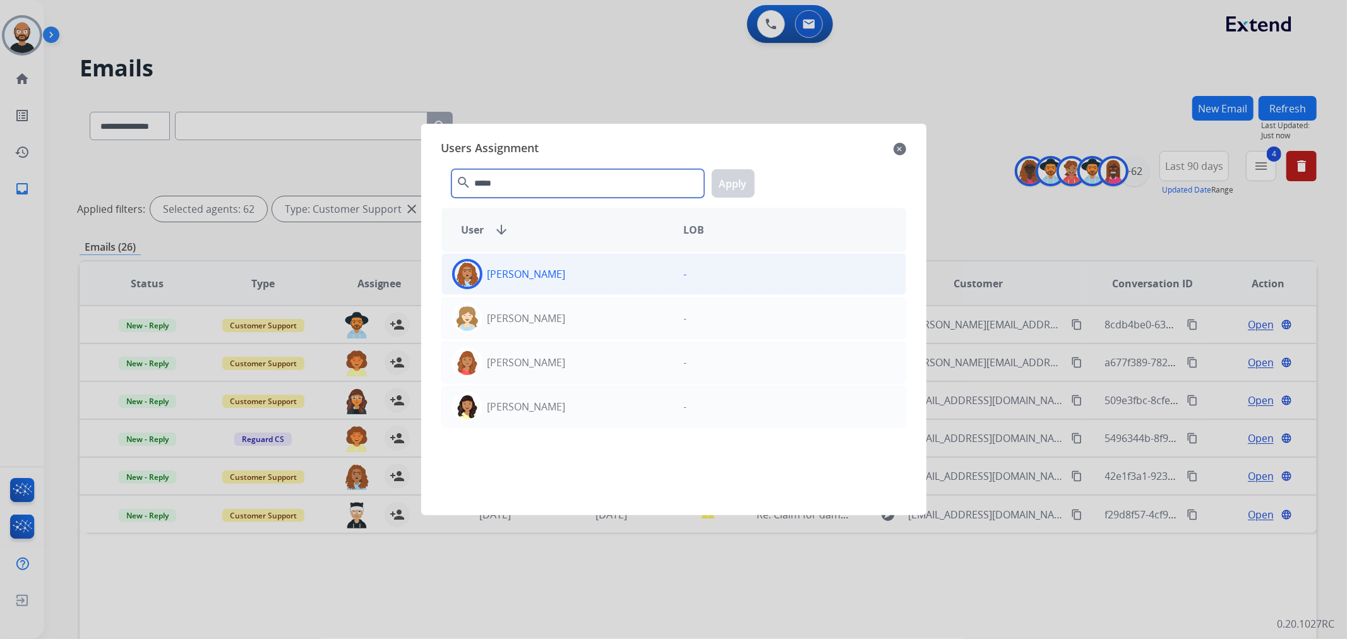
type input "*****"
click at [599, 264] on div "[PERSON_NAME]" at bounding box center [558, 274] width 232 height 30
click at [746, 174] on button "Apply" at bounding box center [733, 183] width 43 height 28
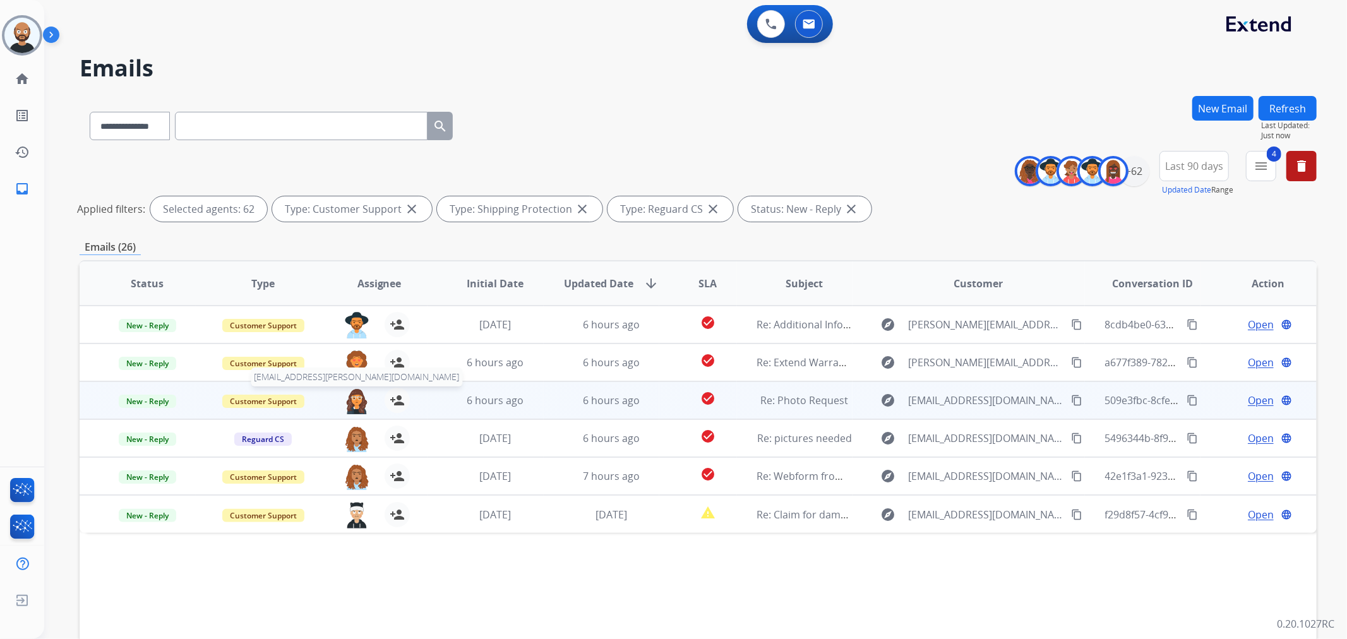
click at [349, 400] on img at bounding box center [356, 401] width 25 height 27
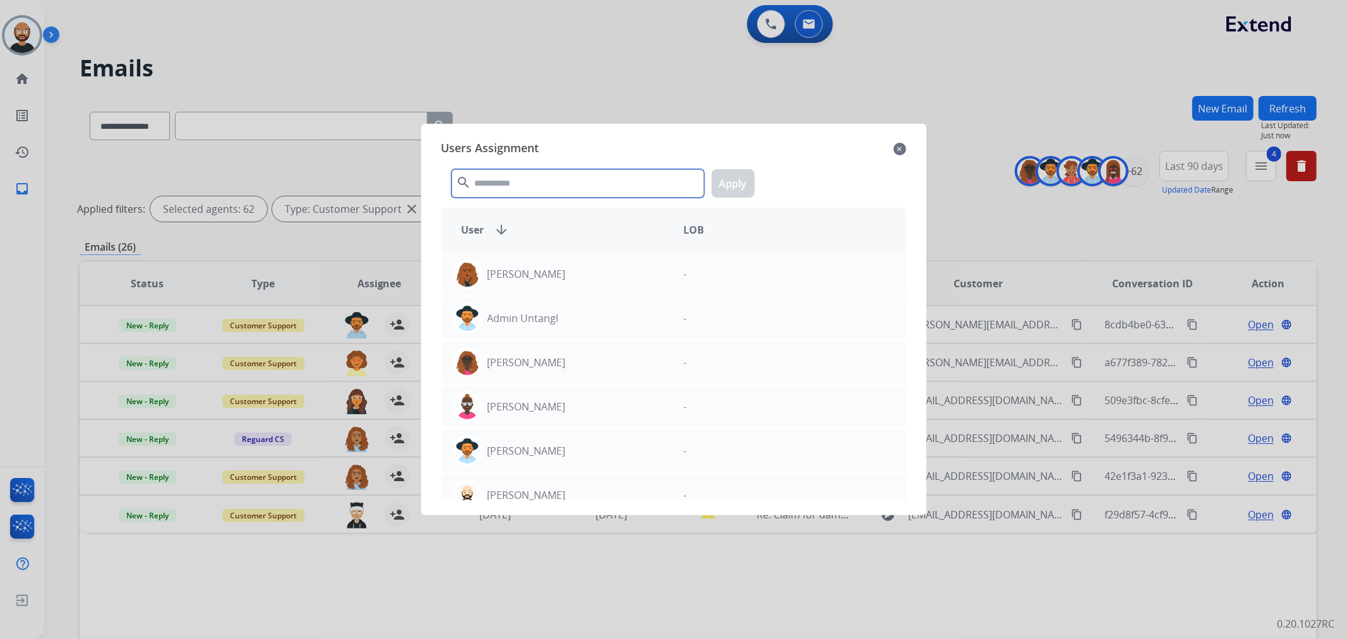
click at [559, 183] on input "text" at bounding box center [577, 183] width 253 height 28
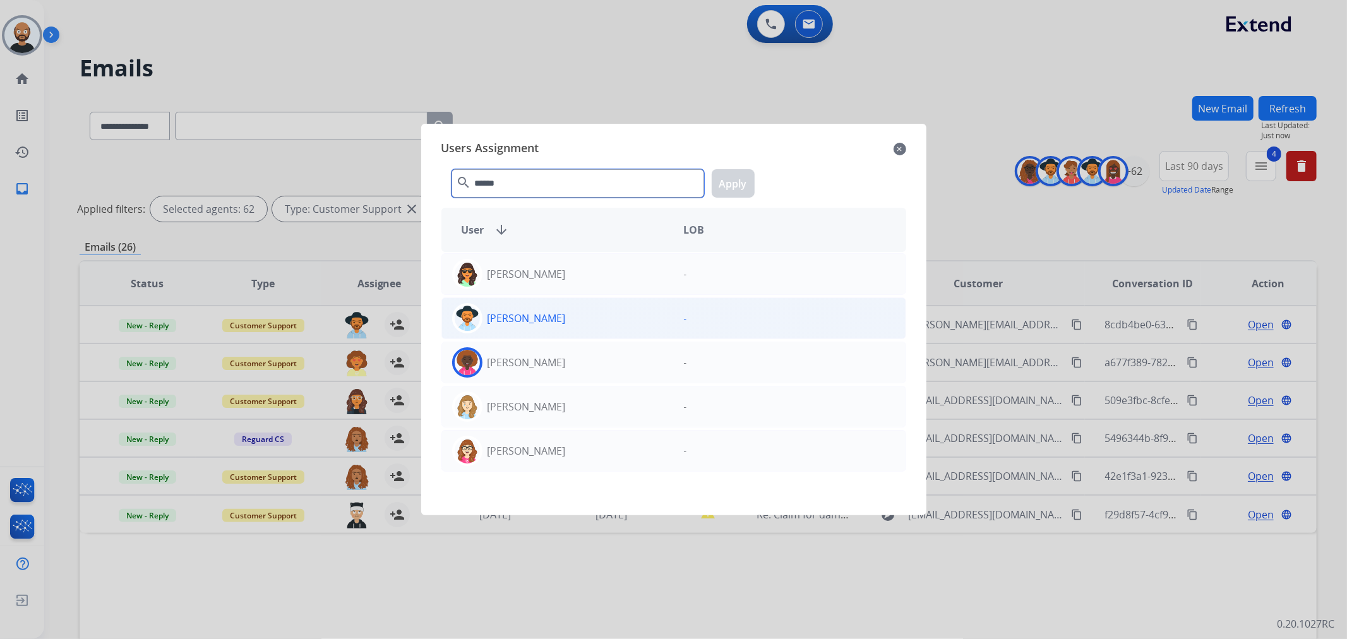
type input "******"
click at [657, 360] on div "[PERSON_NAME]" at bounding box center [558, 362] width 232 height 30
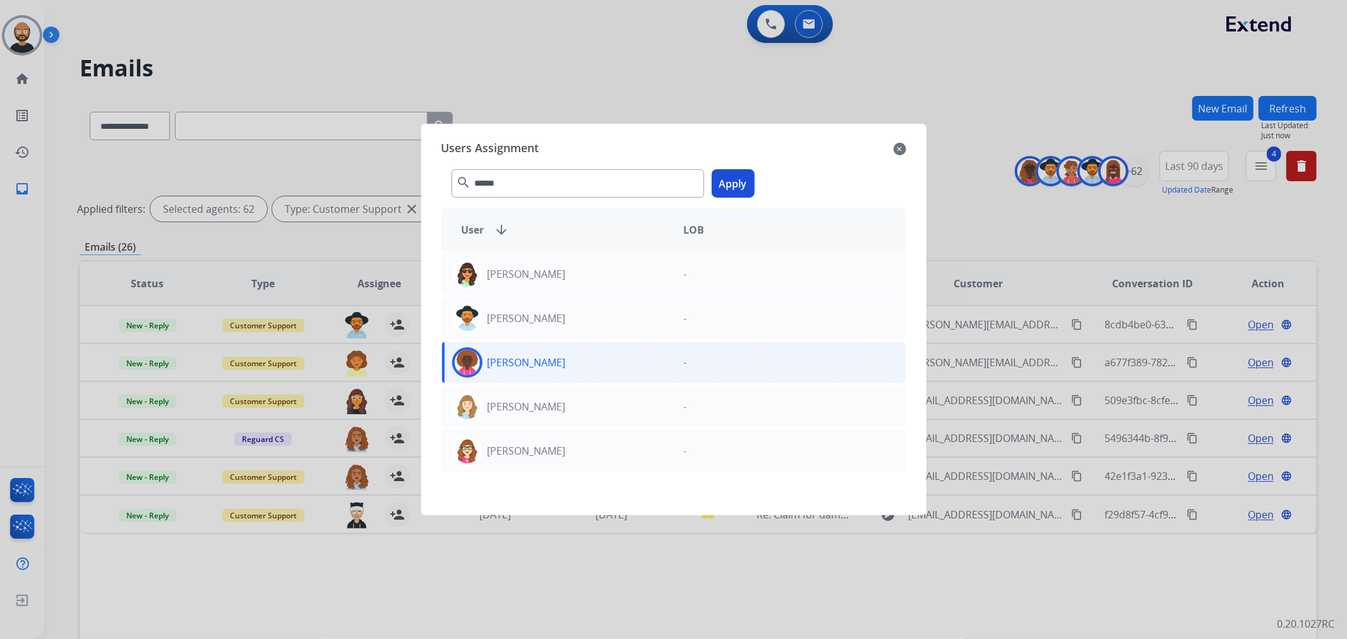
click at [739, 184] on button "Apply" at bounding box center [733, 183] width 43 height 28
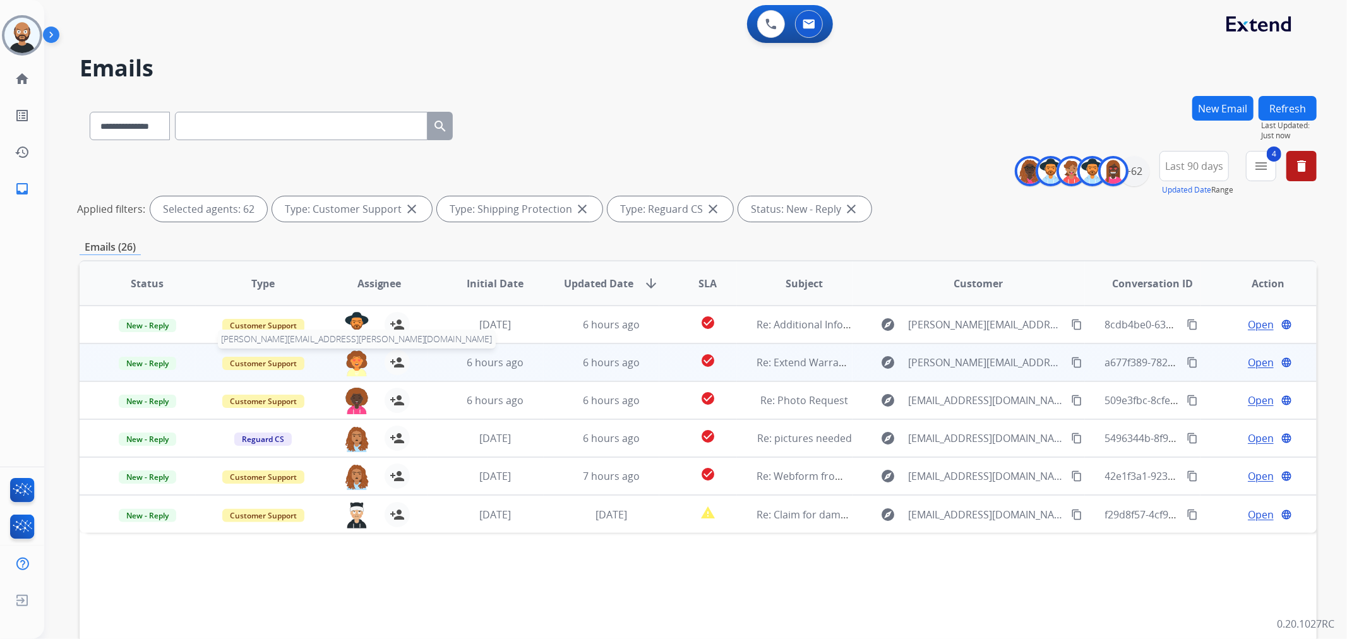
click at [354, 361] on img at bounding box center [356, 363] width 25 height 27
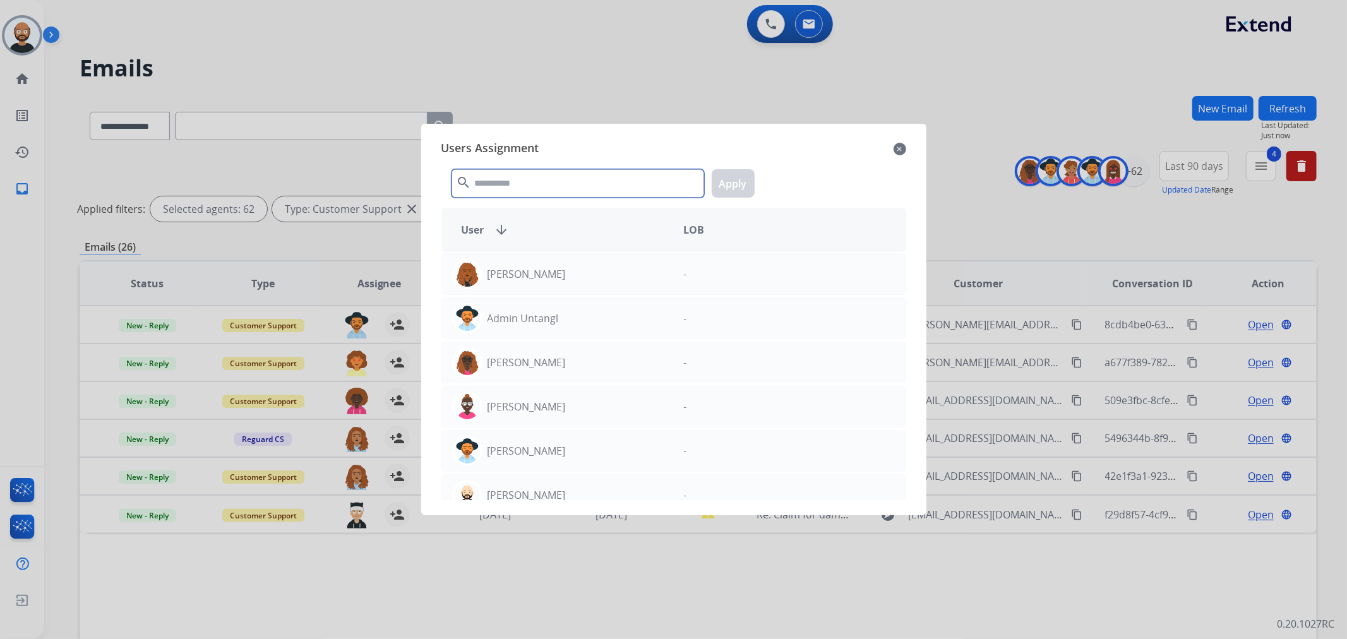
click at [545, 175] on input "text" at bounding box center [577, 183] width 253 height 28
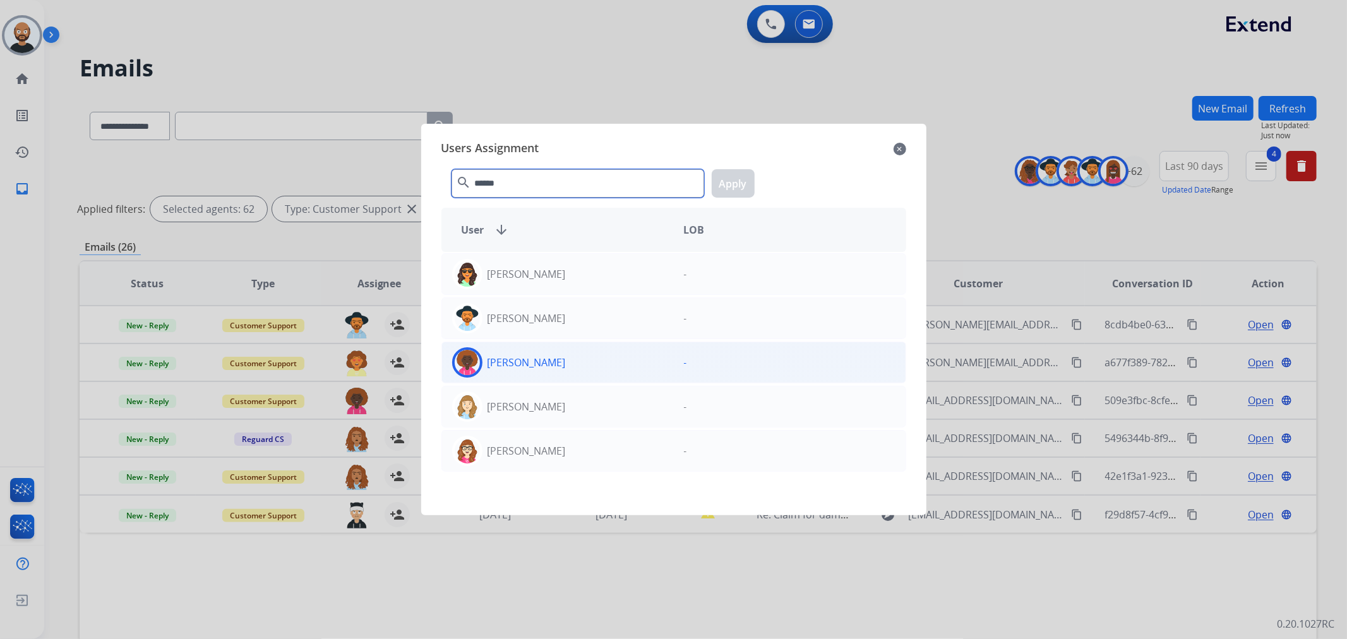
type input "******"
click at [558, 373] on div "[PERSON_NAME]" at bounding box center [558, 362] width 232 height 30
click at [727, 182] on button "Apply" at bounding box center [733, 183] width 43 height 28
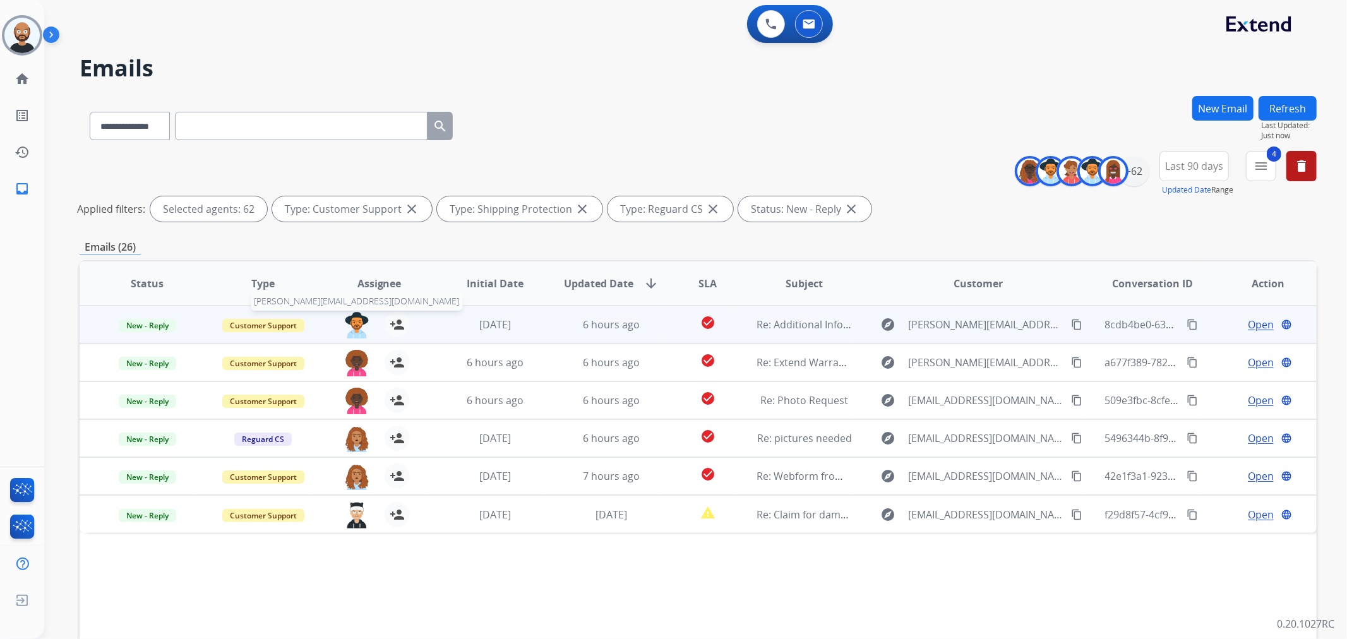
click at [354, 330] on img at bounding box center [356, 325] width 25 height 27
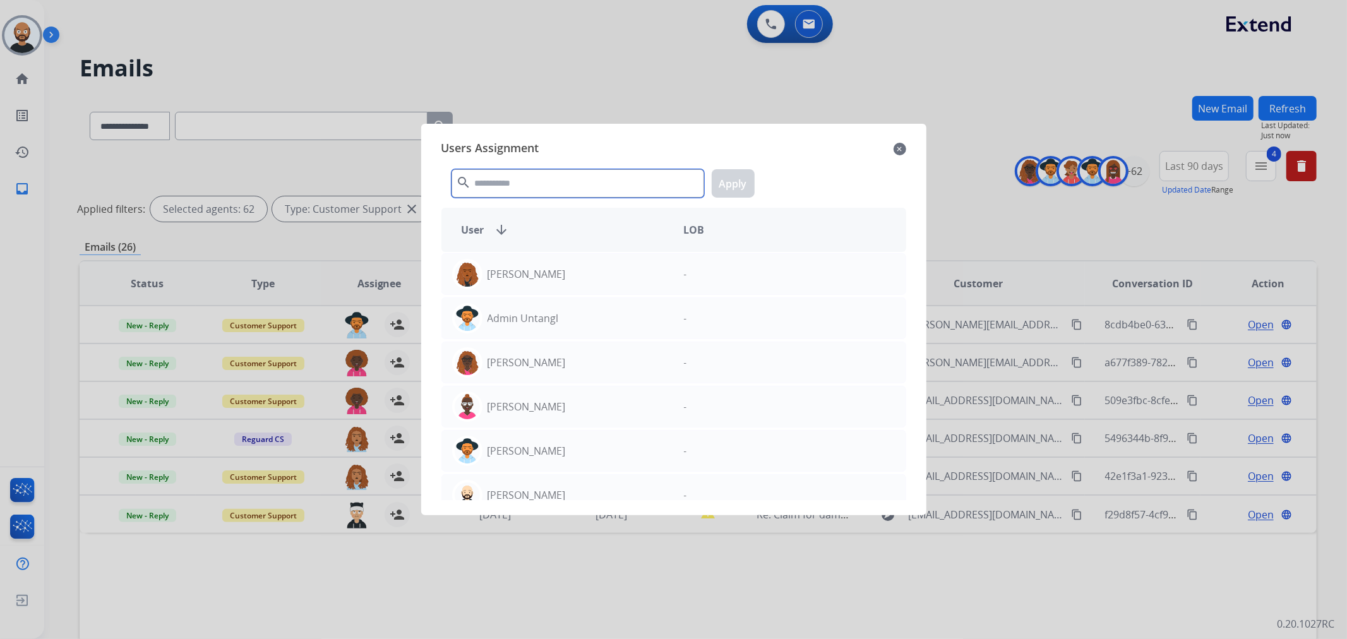
click at [641, 184] on input "text" at bounding box center [577, 183] width 253 height 28
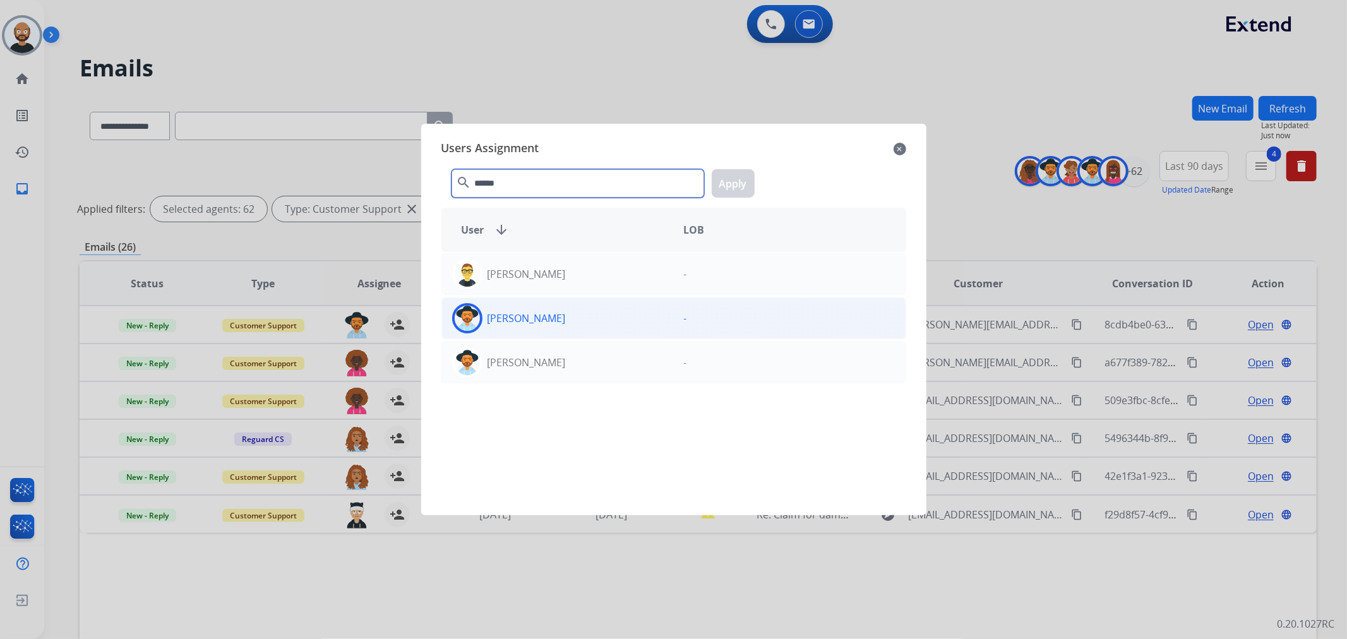
type input "******"
click at [621, 313] on div "[PERSON_NAME]" at bounding box center [558, 318] width 232 height 30
click at [727, 190] on button "Apply" at bounding box center [733, 183] width 43 height 28
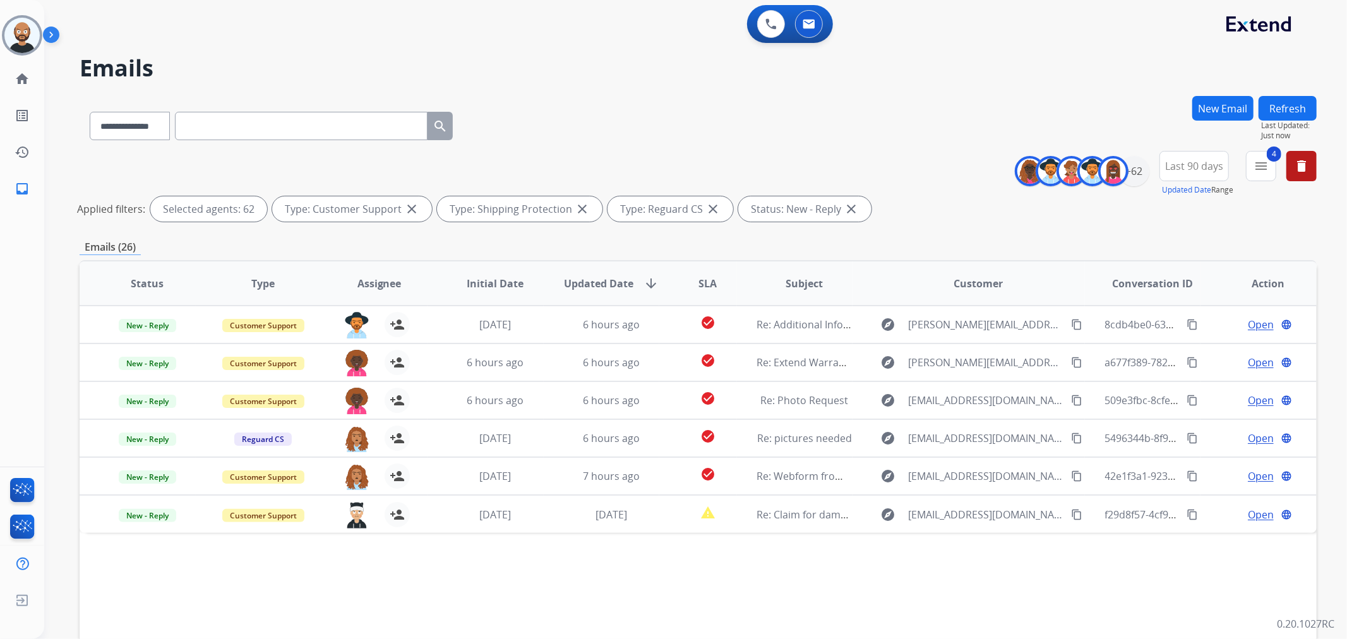
click at [1295, 110] on button "Refresh" at bounding box center [1287, 108] width 58 height 25
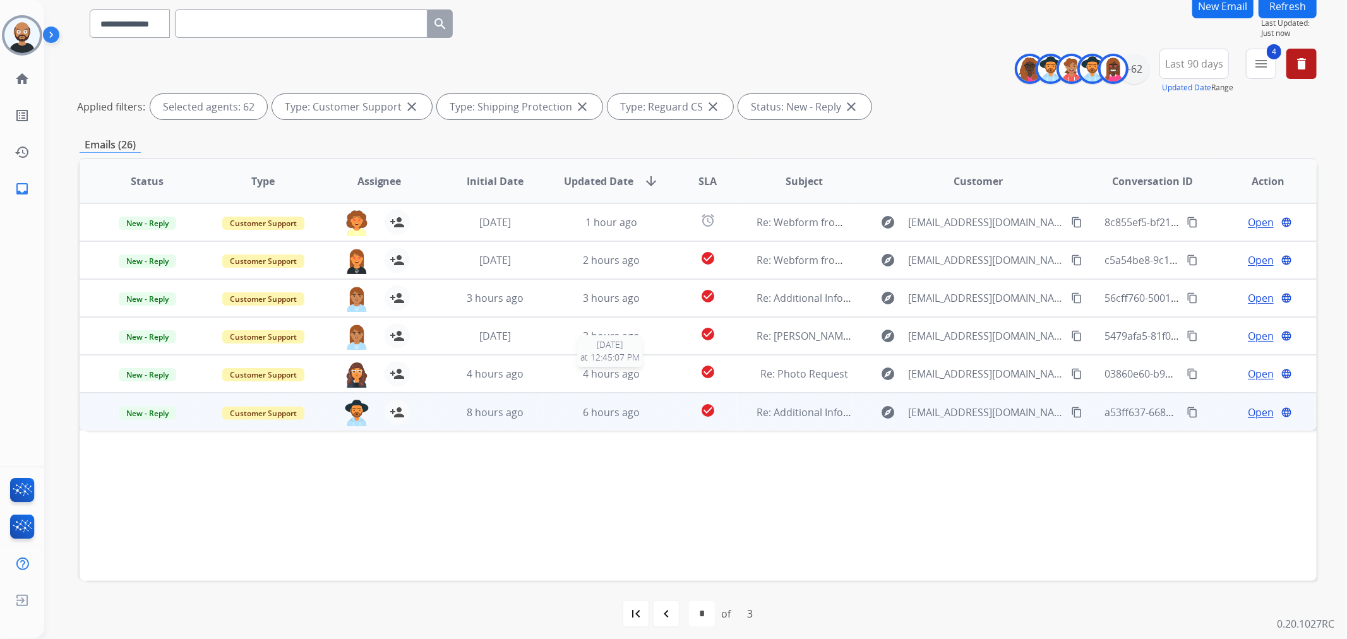
scroll to position [109, 0]
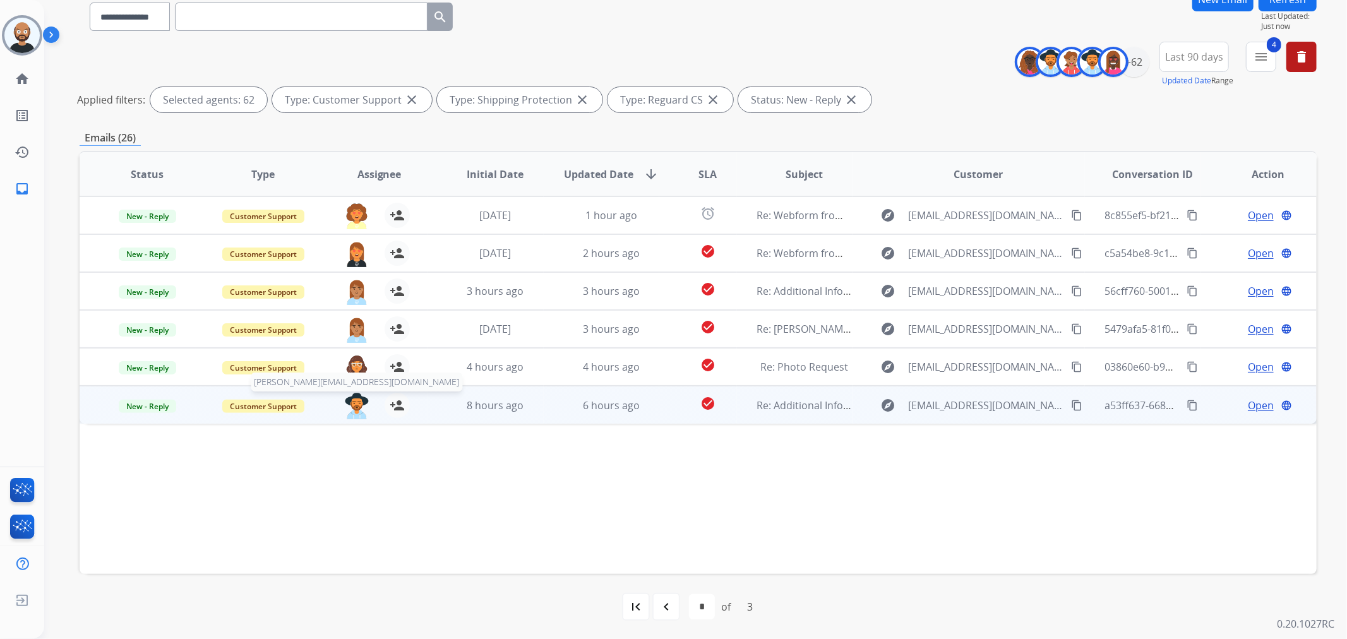
click at [350, 405] on img at bounding box center [356, 406] width 25 height 27
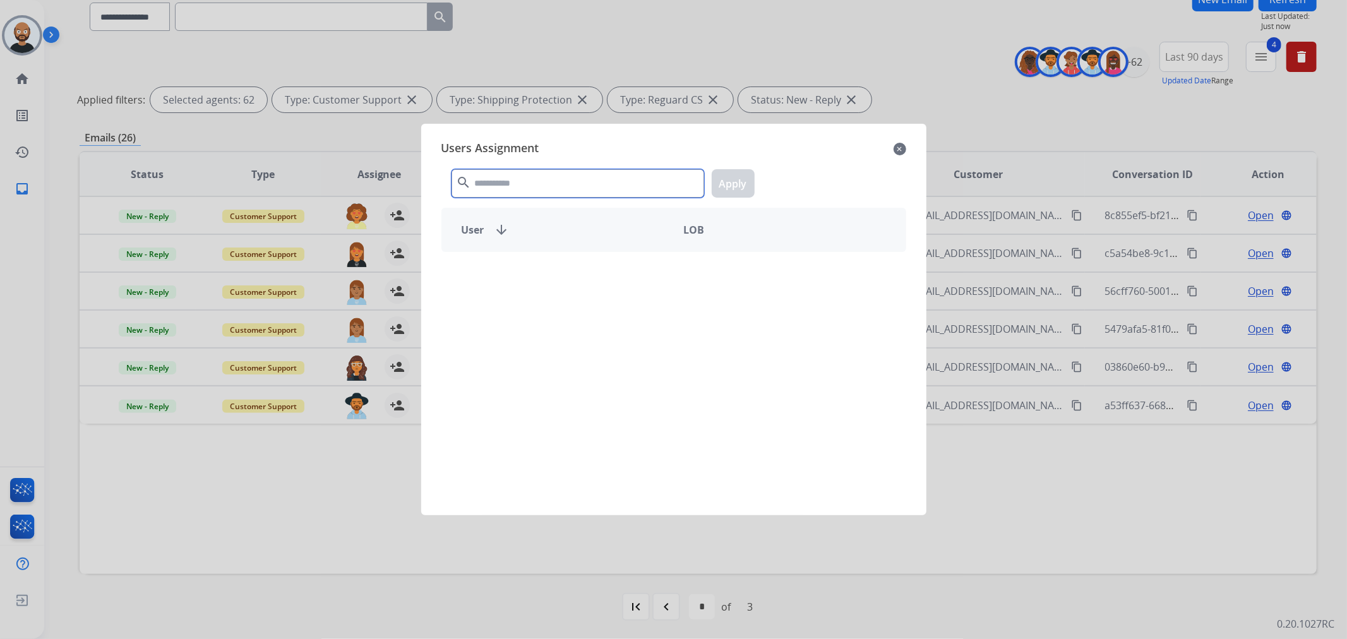
click at [550, 177] on input "text" at bounding box center [577, 183] width 253 height 28
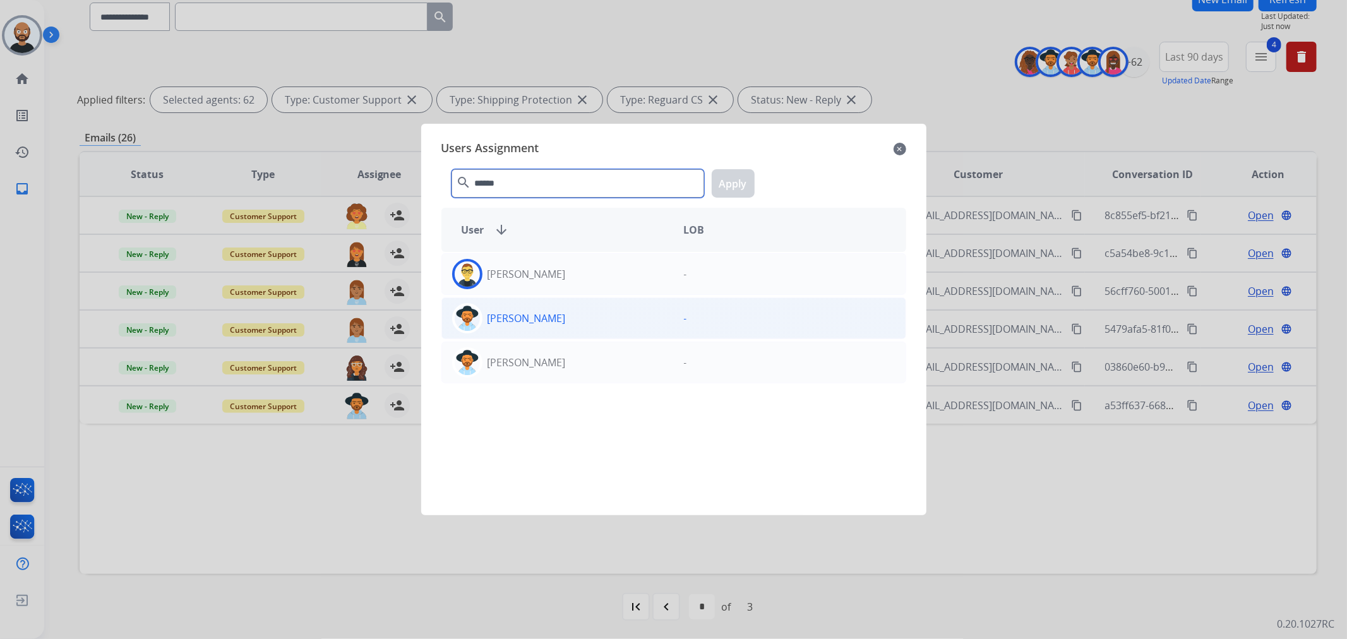
type input "******"
click at [582, 320] on div "[PERSON_NAME]" at bounding box center [558, 318] width 232 height 30
click at [741, 181] on button "Apply" at bounding box center [733, 183] width 43 height 28
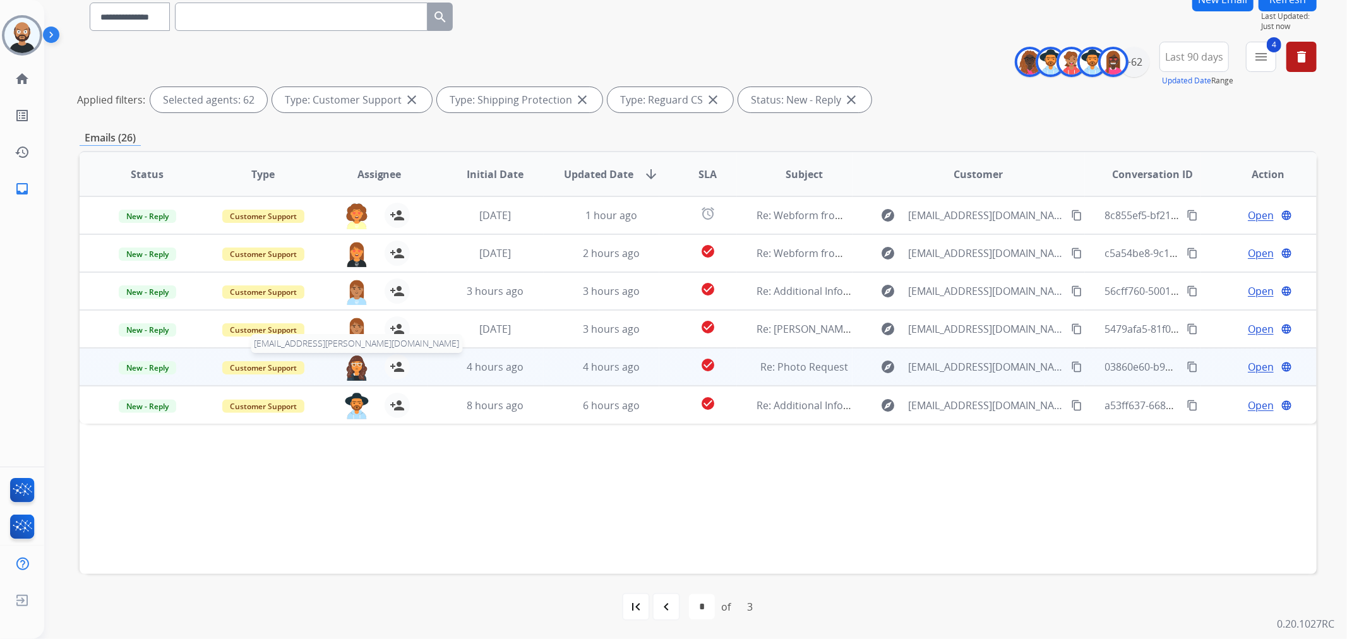
click at [355, 364] on img at bounding box center [356, 367] width 25 height 27
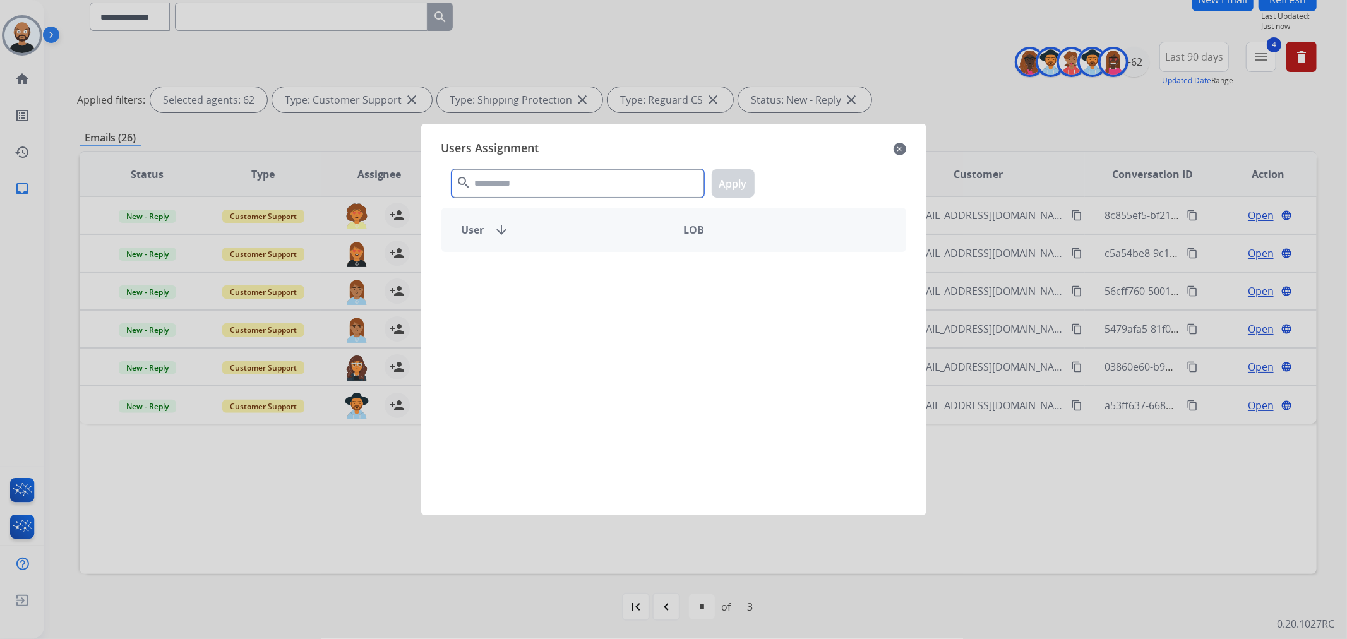
click at [553, 181] on input "text" at bounding box center [577, 183] width 253 height 28
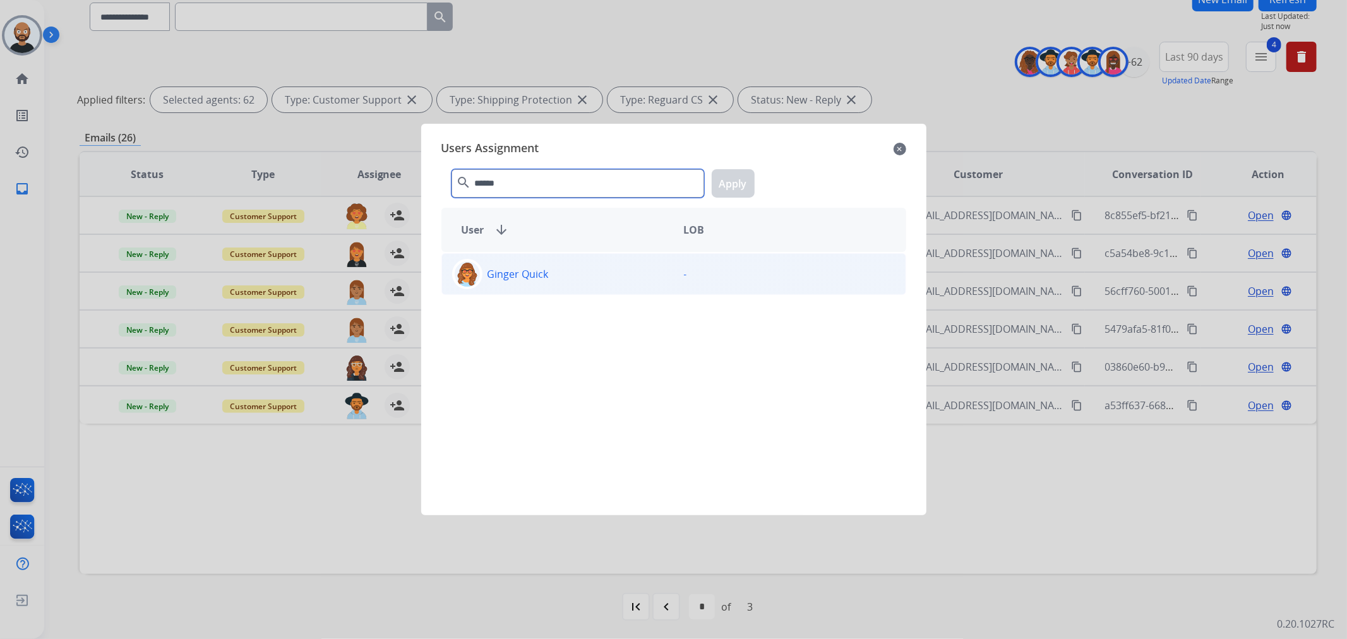
type input "******"
click at [556, 264] on div "Ginger Quick" at bounding box center [558, 274] width 232 height 30
click at [733, 185] on button "Apply" at bounding box center [733, 183] width 43 height 28
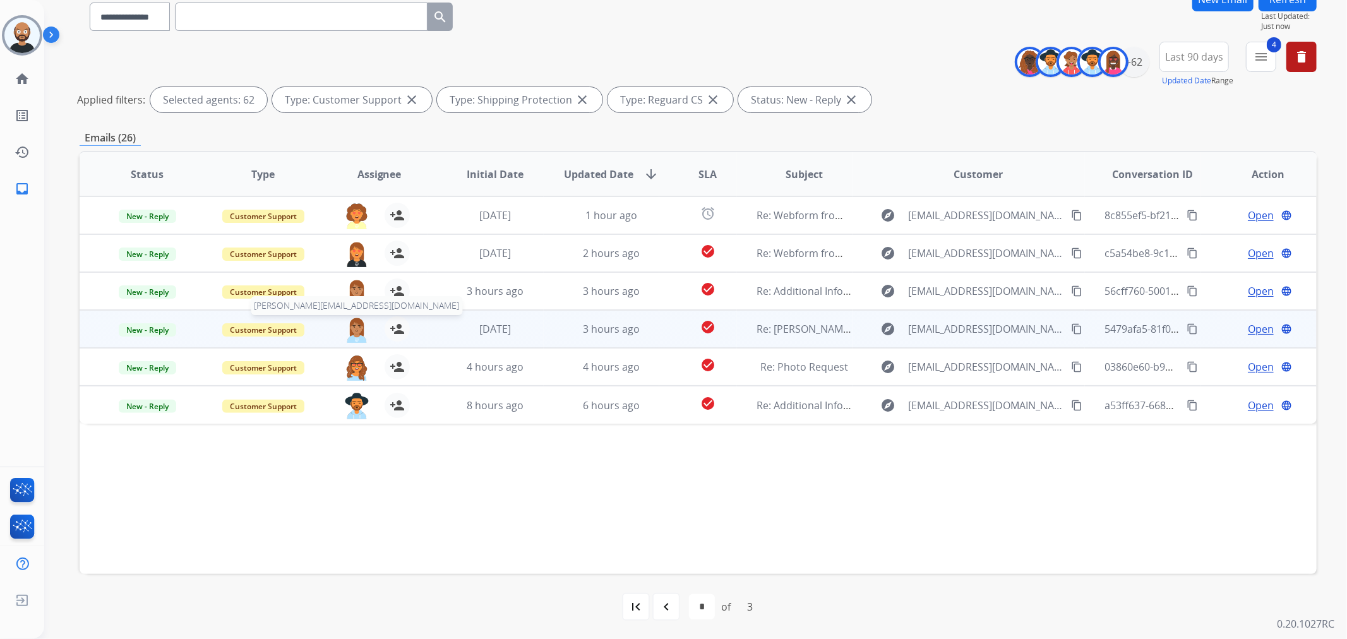
click at [355, 329] on img at bounding box center [356, 329] width 25 height 27
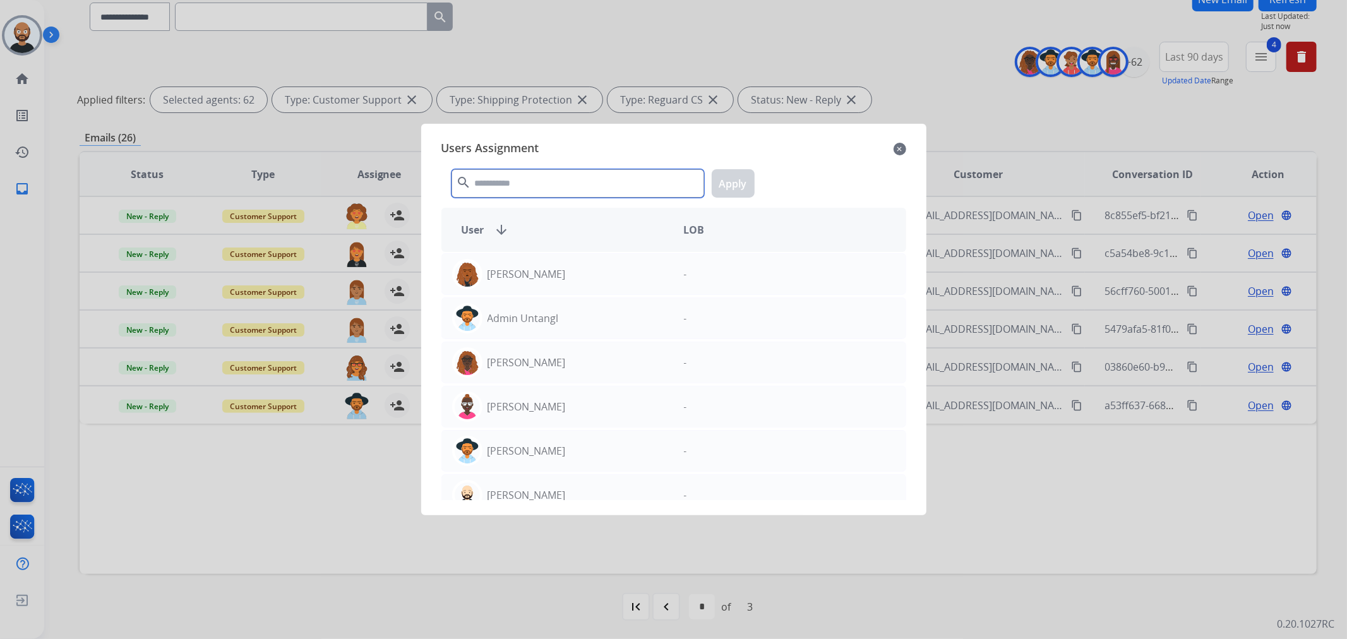
click at [531, 182] on input "text" at bounding box center [577, 183] width 253 height 28
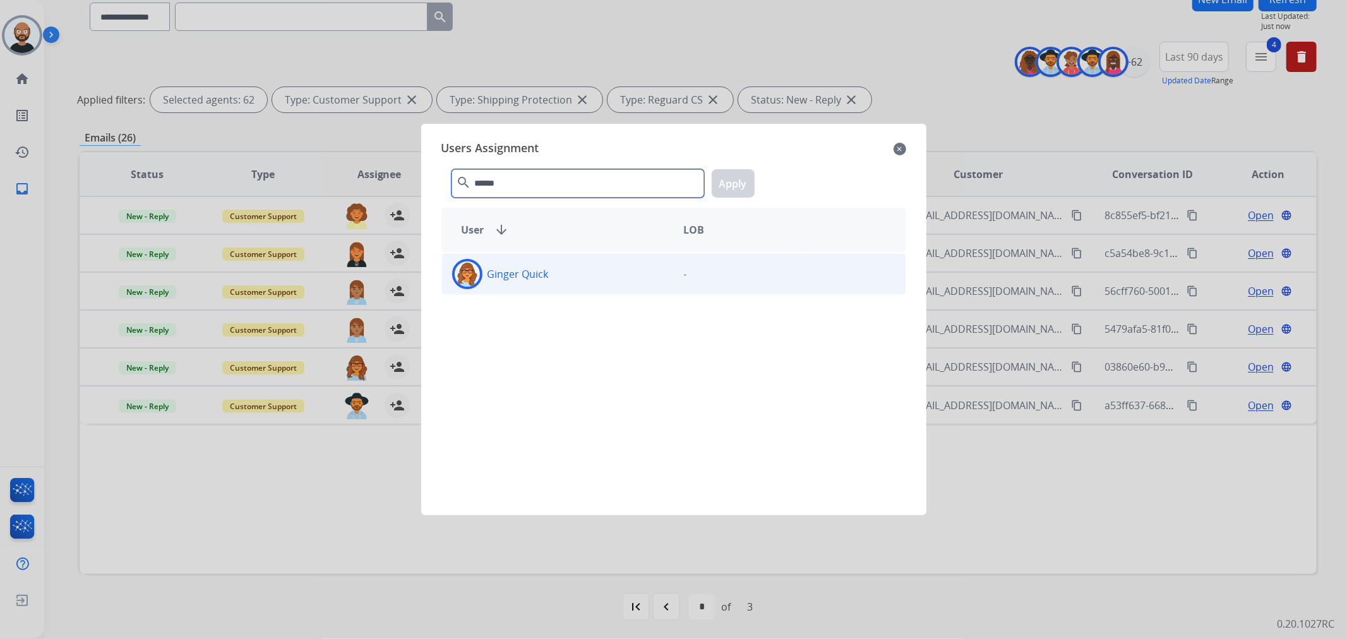
type input "******"
click at [564, 287] on div "Ginger Quick" at bounding box center [558, 274] width 232 height 30
click at [723, 181] on button "Apply" at bounding box center [733, 183] width 43 height 28
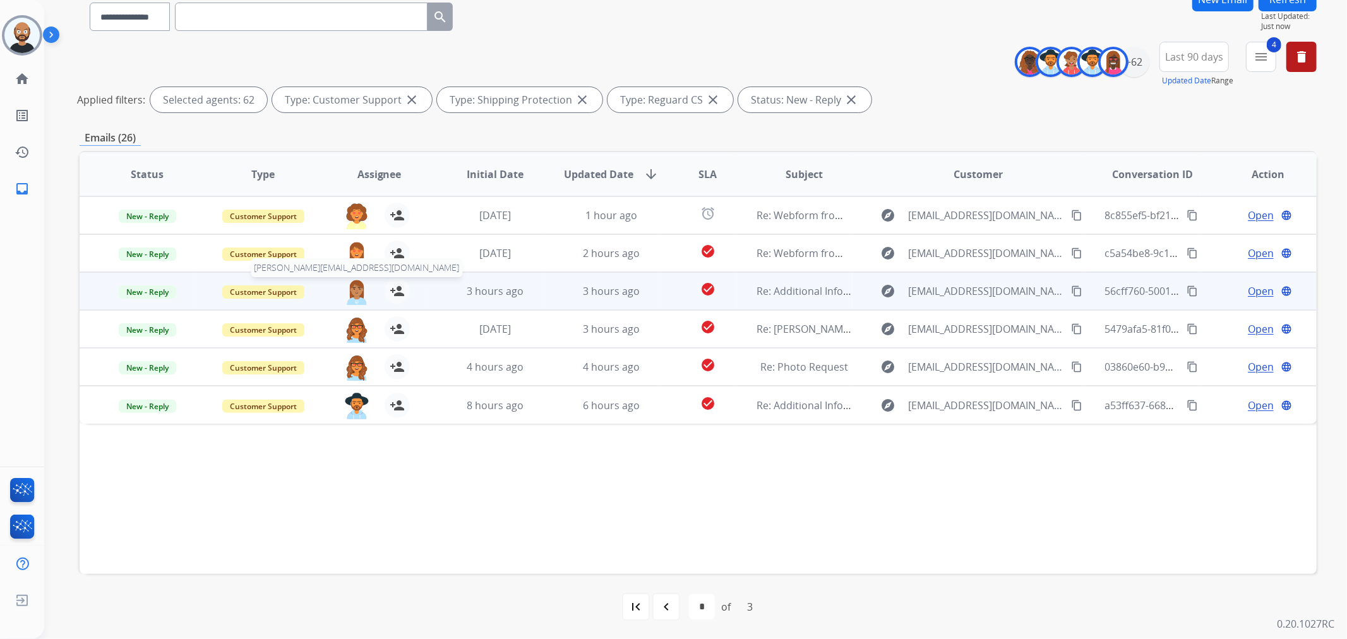
click at [354, 286] on img at bounding box center [356, 291] width 25 height 27
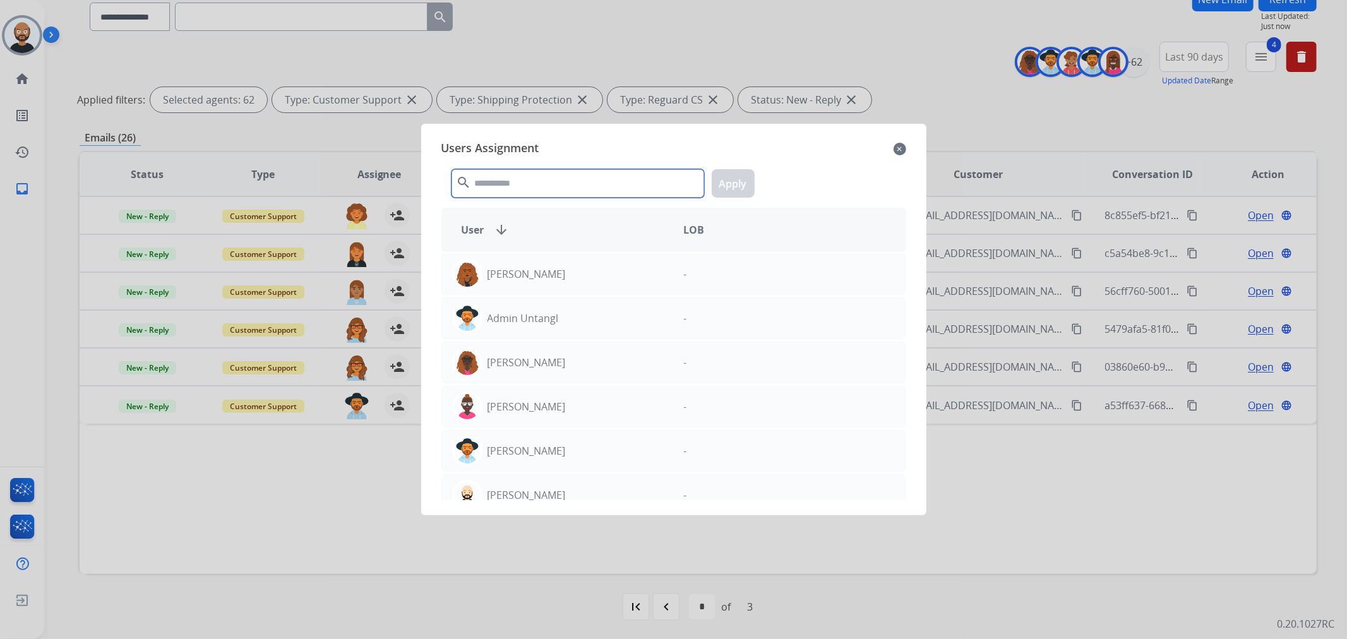
click at [615, 178] on input "text" at bounding box center [577, 183] width 253 height 28
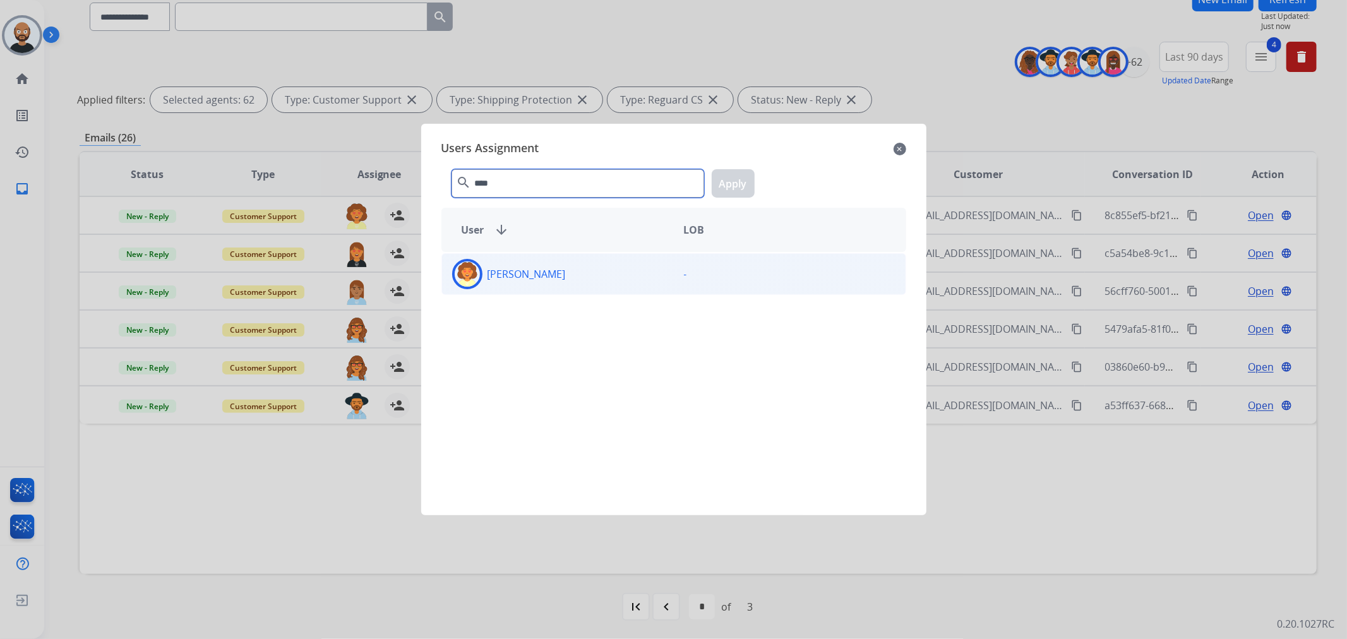
type input "****"
drag, startPoint x: 634, startPoint y: 268, endPoint x: 742, endPoint y: 179, distance: 140.3
click at [641, 263] on div "[PERSON_NAME]" at bounding box center [558, 274] width 232 height 30
click at [736, 185] on button "Apply" at bounding box center [733, 183] width 43 height 28
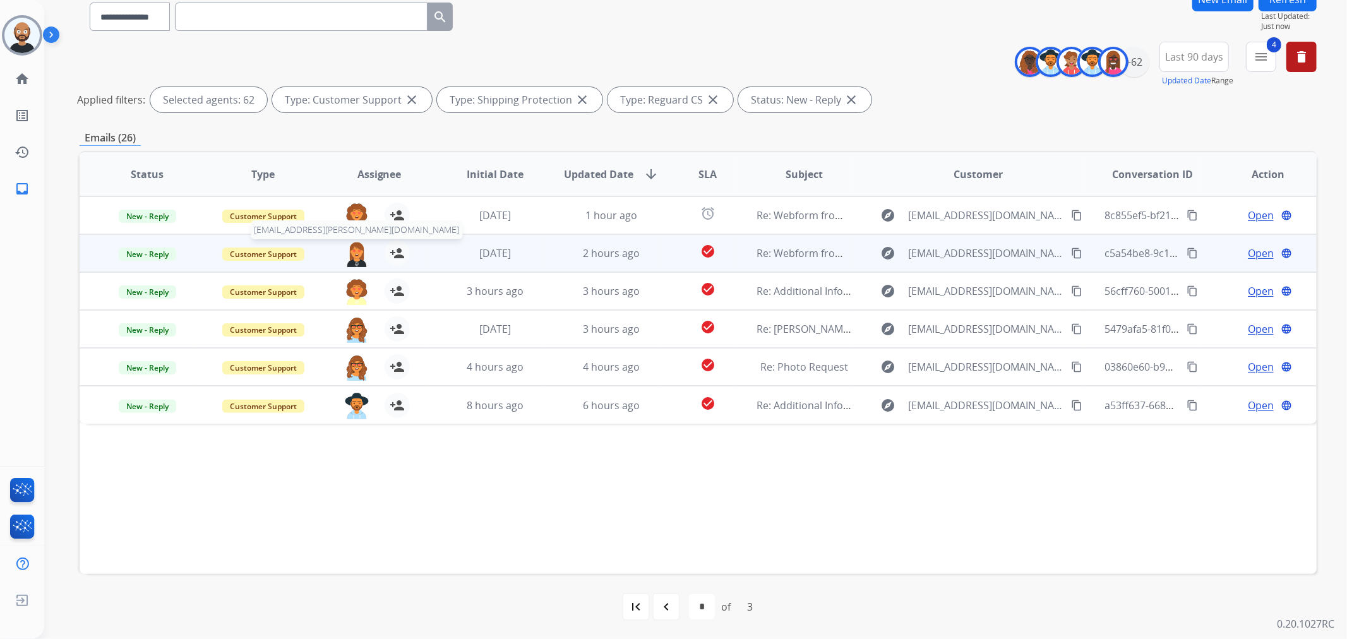
click at [352, 251] on img at bounding box center [356, 254] width 25 height 27
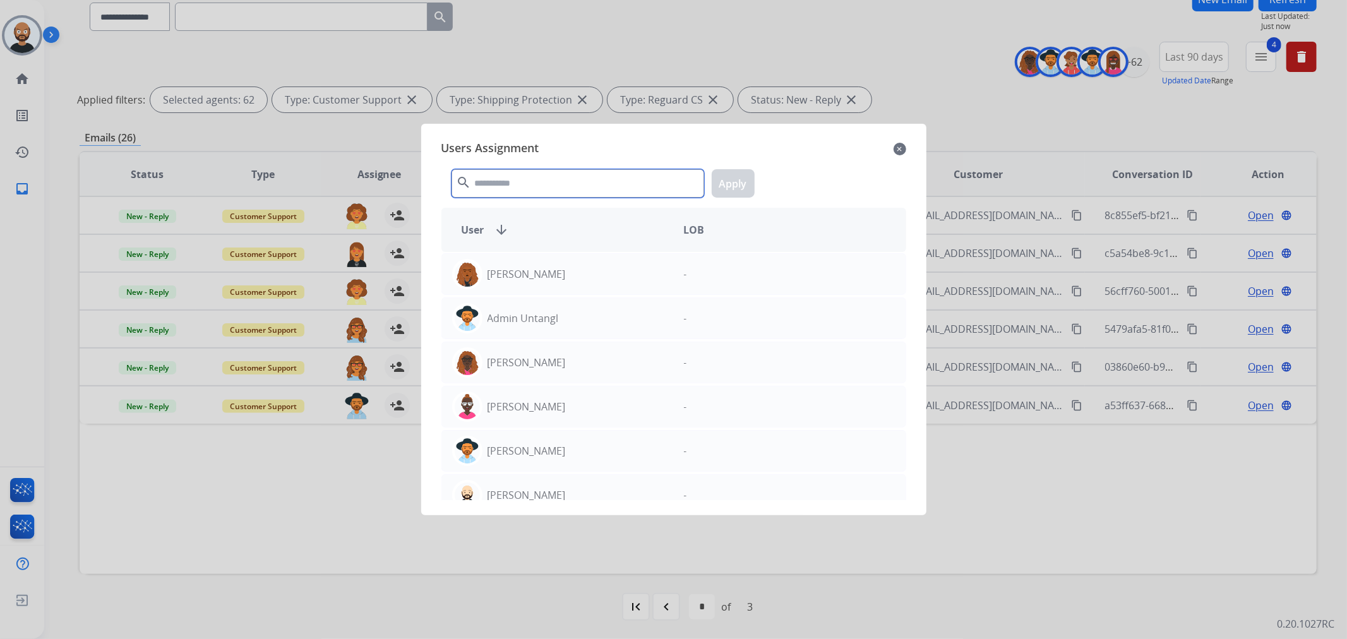
click at [494, 188] on input "text" at bounding box center [577, 183] width 253 height 28
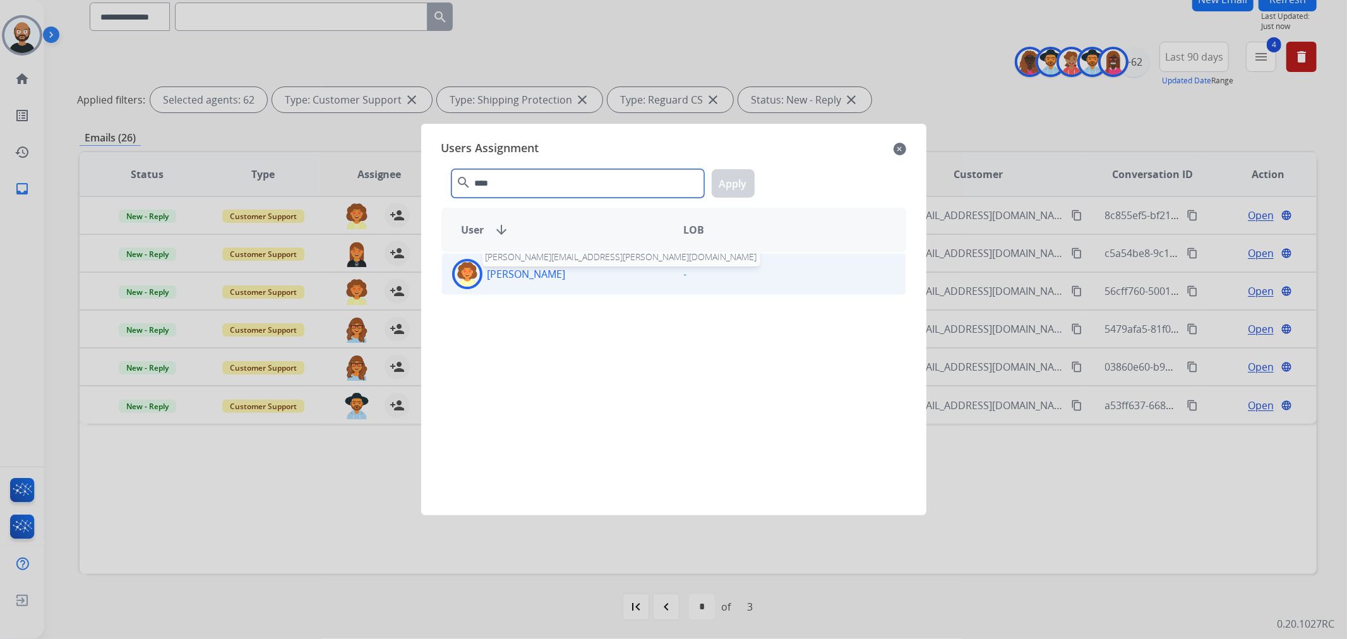
type input "****"
click at [529, 273] on p "[PERSON_NAME]" at bounding box center [526, 273] width 78 height 15
click at [730, 184] on button "Apply" at bounding box center [733, 183] width 43 height 28
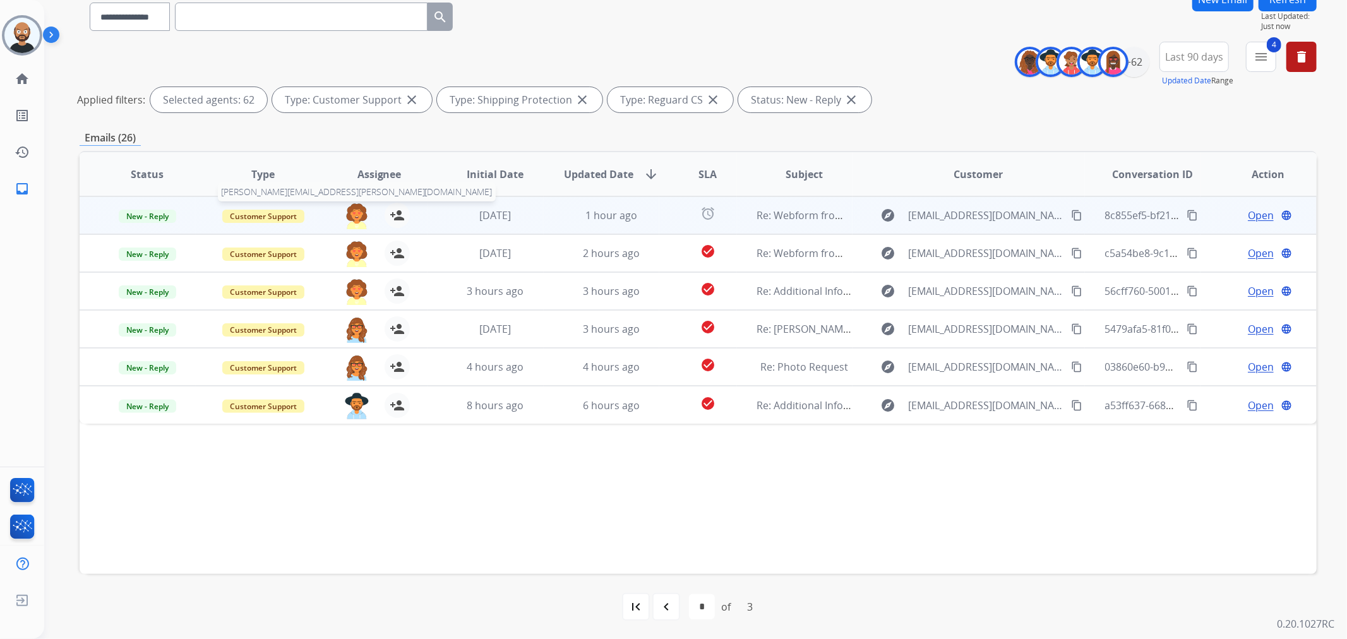
click at [360, 210] on img at bounding box center [356, 216] width 25 height 27
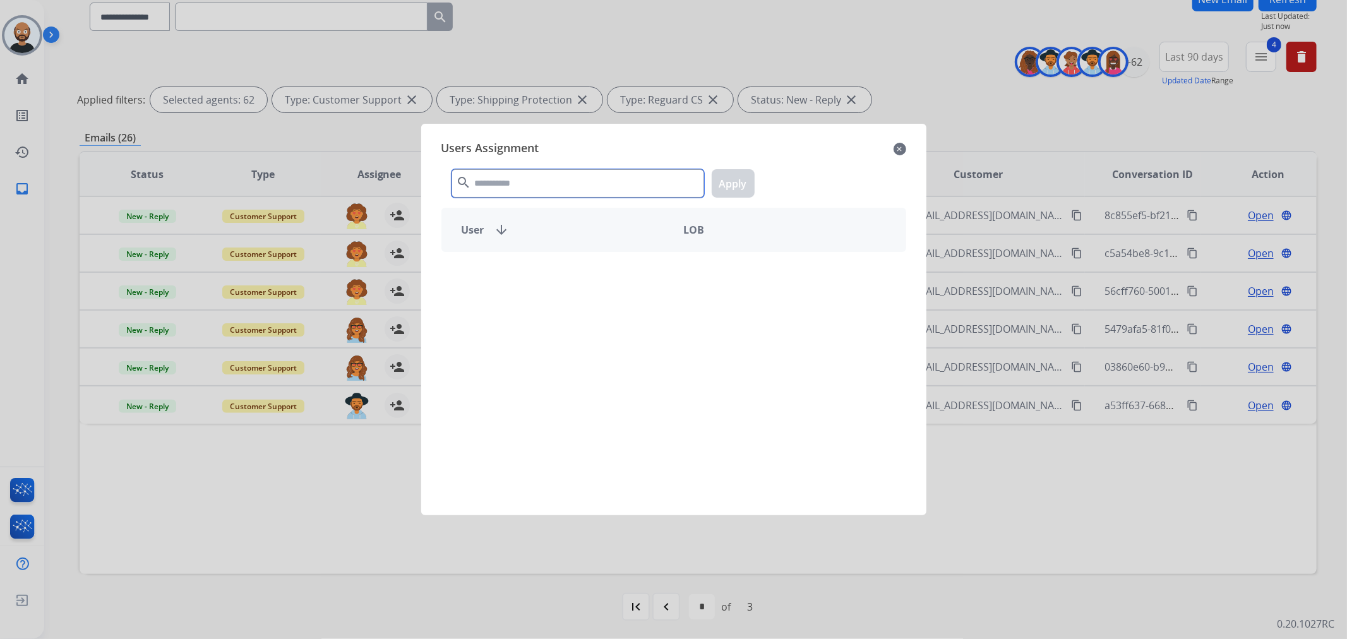
click at [513, 189] on input "text" at bounding box center [577, 183] width 253 height 28
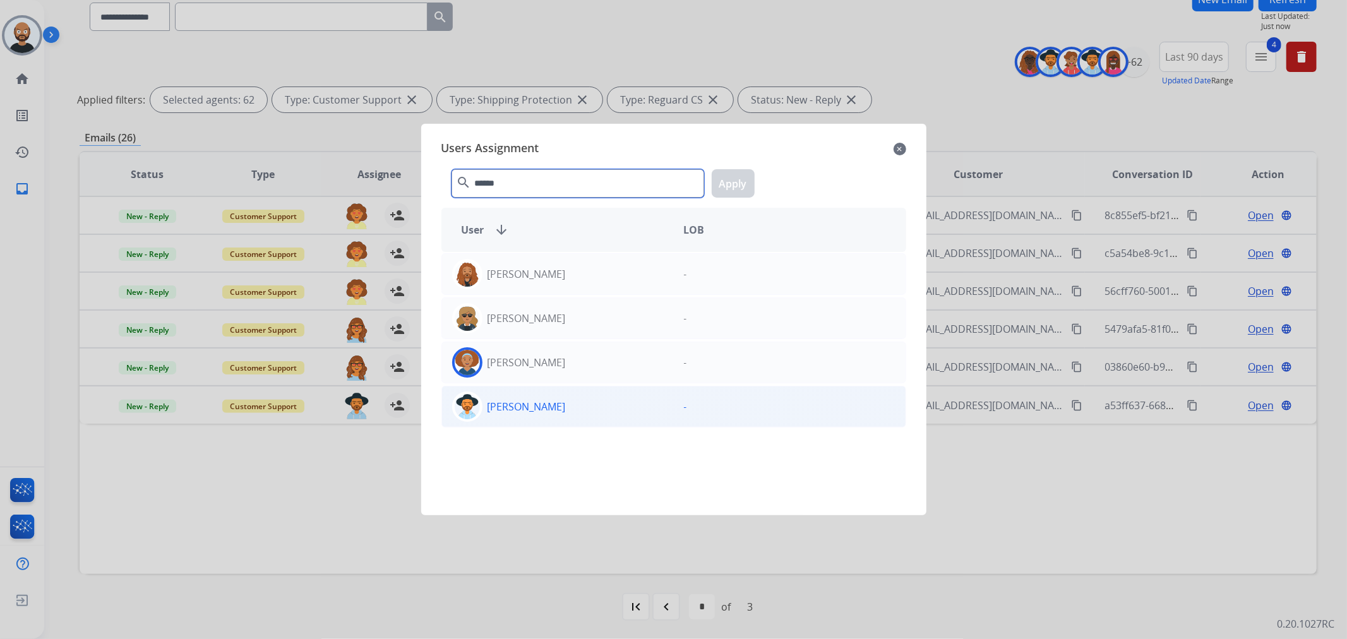
type input "******"
click at [614, 401] on div "[PERSON_NAME]" at bounding box center [558, 406] width 232 height 30
click at [734, 188] on button "Apply" at bounding box center [733, 183] width 43 height 28
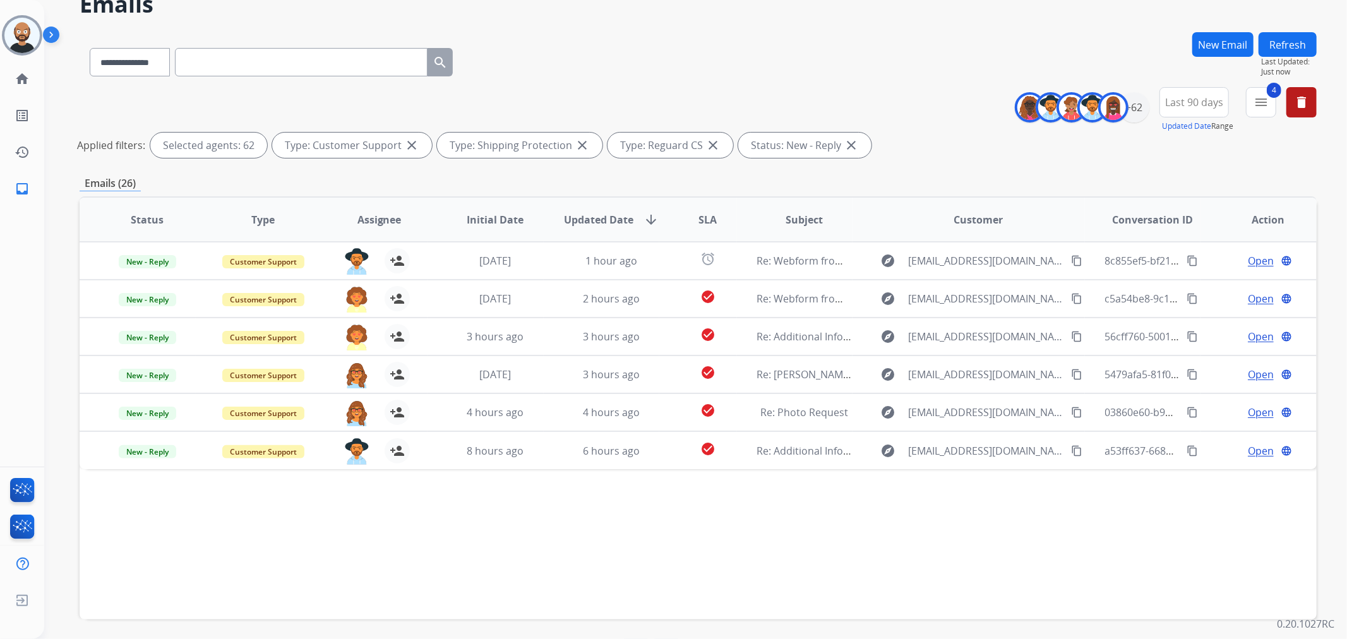
scroll to position [39, 0]
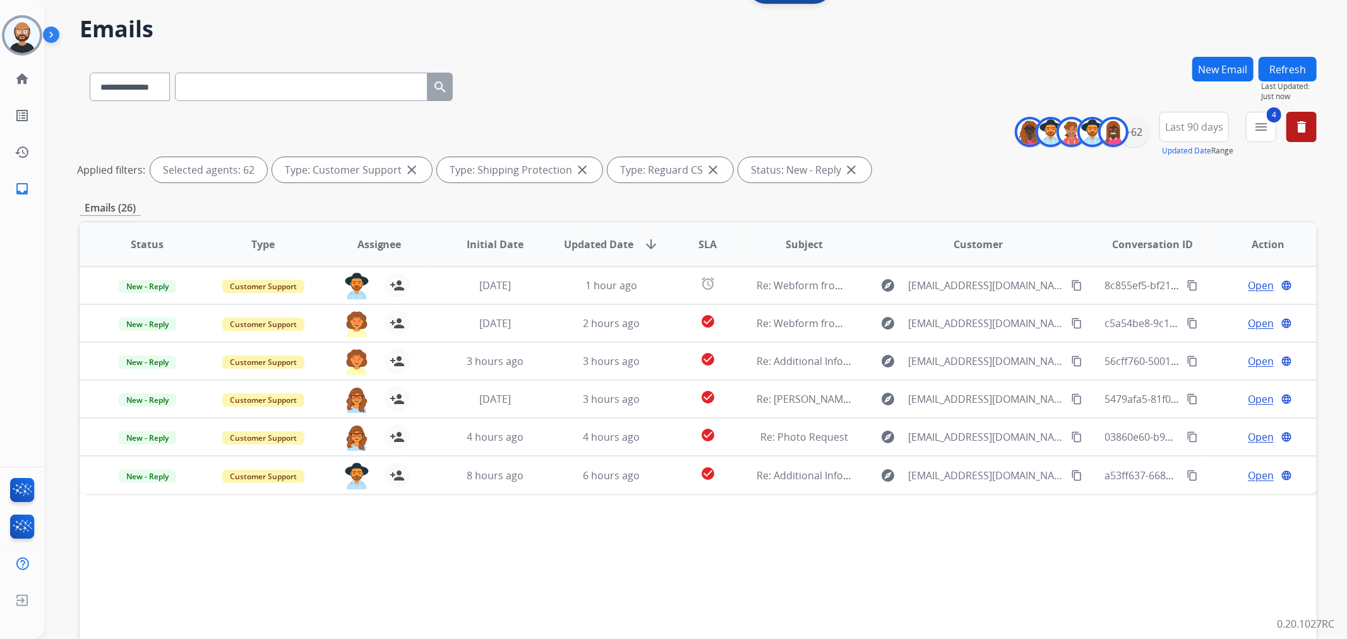
click at [1287, 71] on button "Refresh" at bounding box center [1287, 69] width 58 height 25
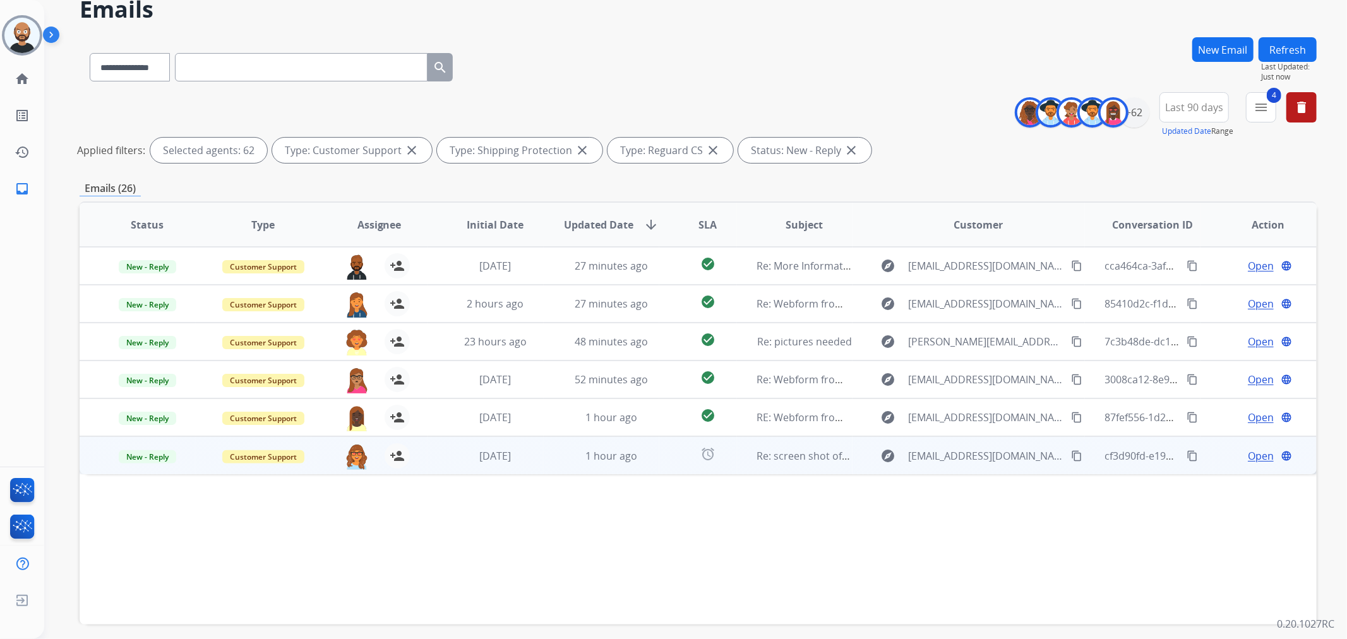
scroll to position [109, 0]
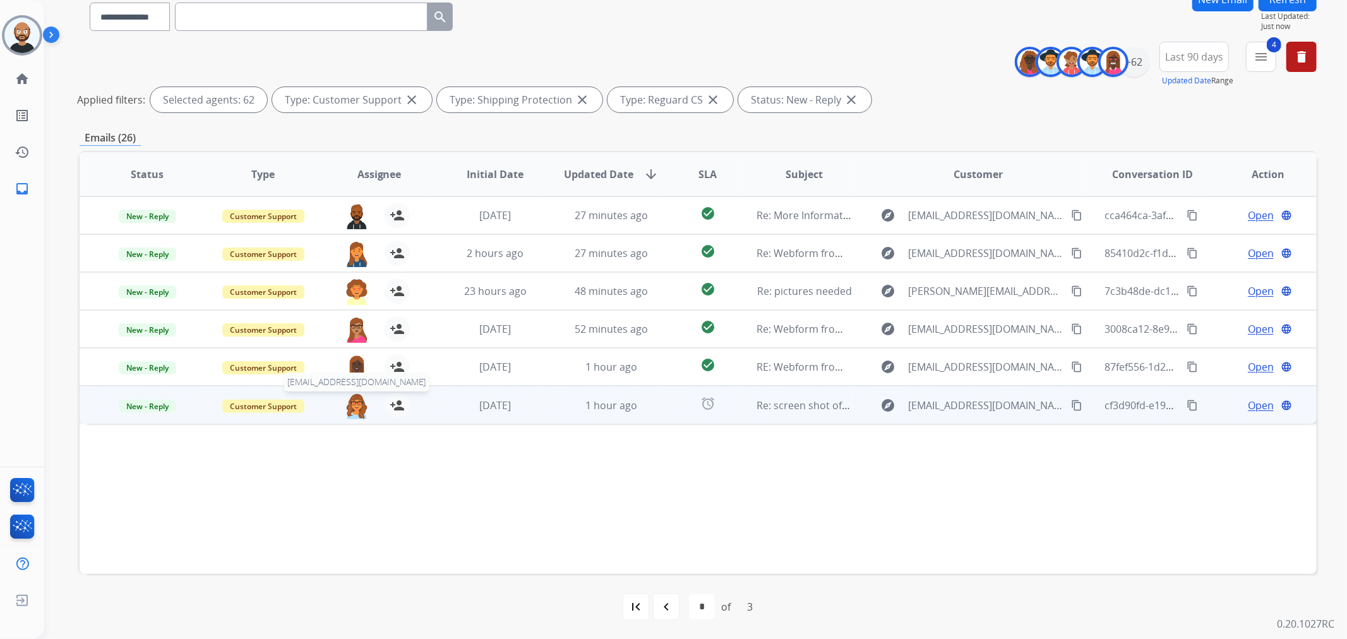
click at [355, 403] on img at bounding box center [356, 406] width 25 height 27
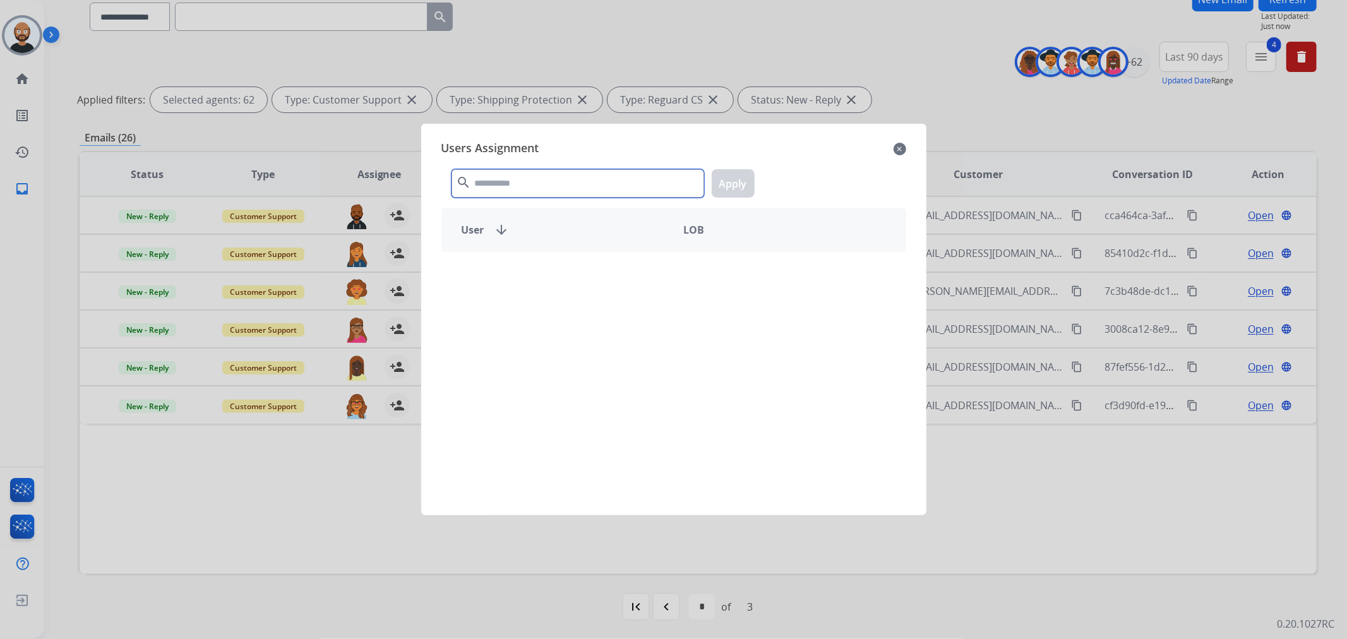
click at [583, 185] on input "text" at bounding box center [577, 183] width 253 height 28
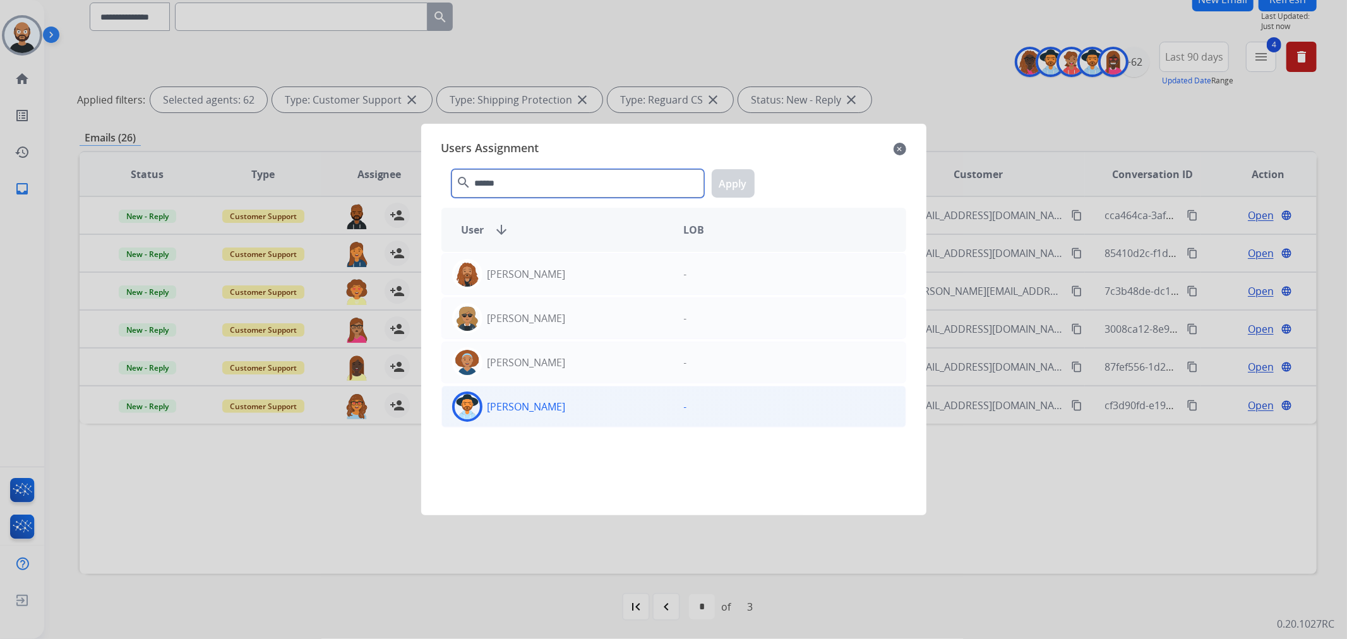
type input "******"
click at [579, 396] on div "[PERSON_NAME]" at bounding box center [558, 406] width 232 height 30
click at [723, 178] on button "Apply" at bounding box center [733, 183] width 43 height 28
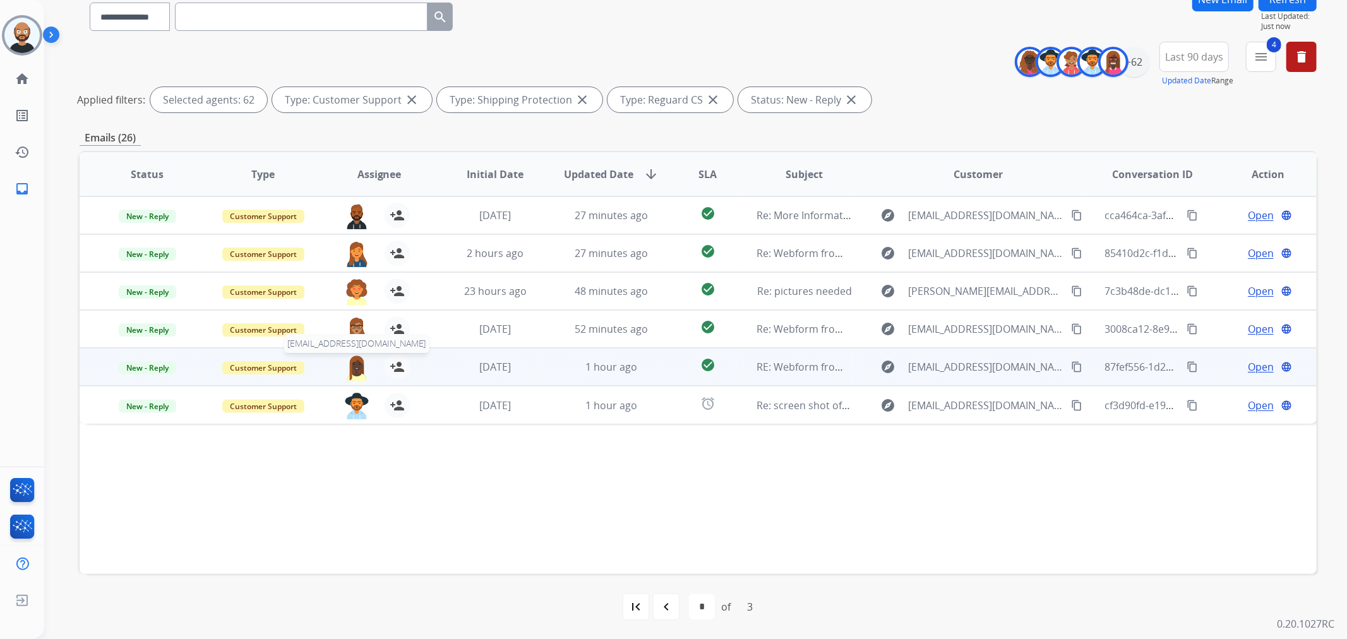
click at [352, 362] on img at bounding box center [356, 367] width 25 height 27
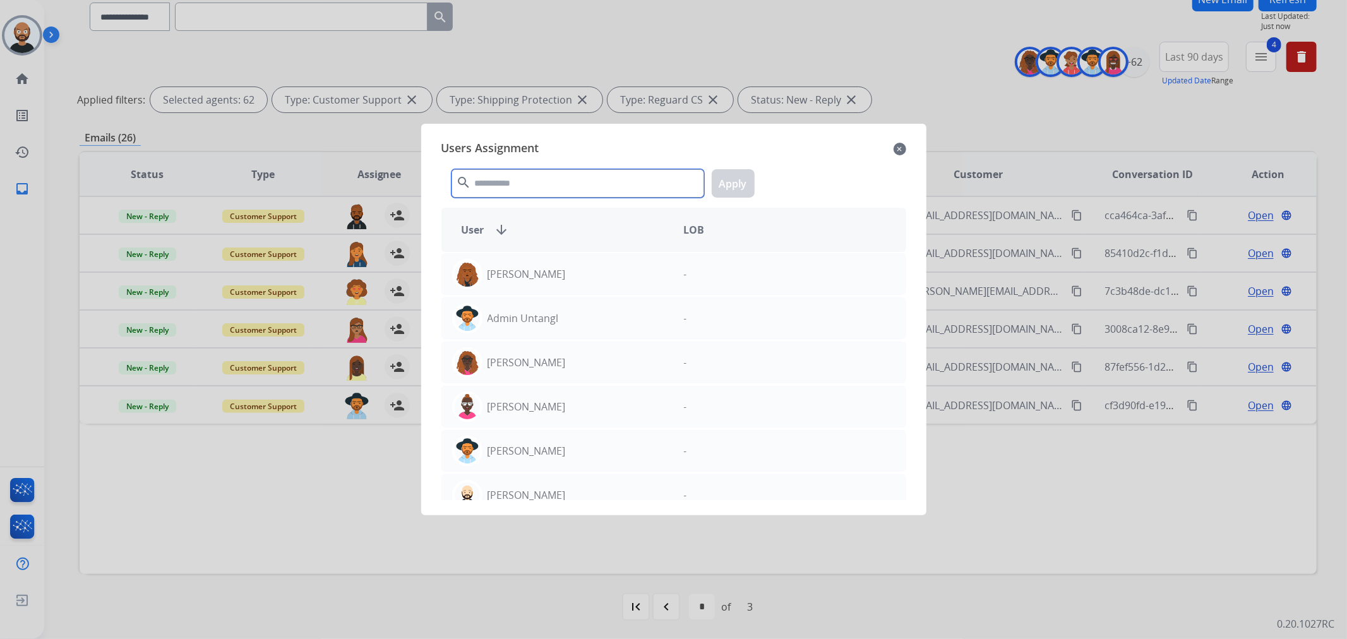
click at [586, 182] on input "text" at bounding box center [577, 183] width 253 height 28
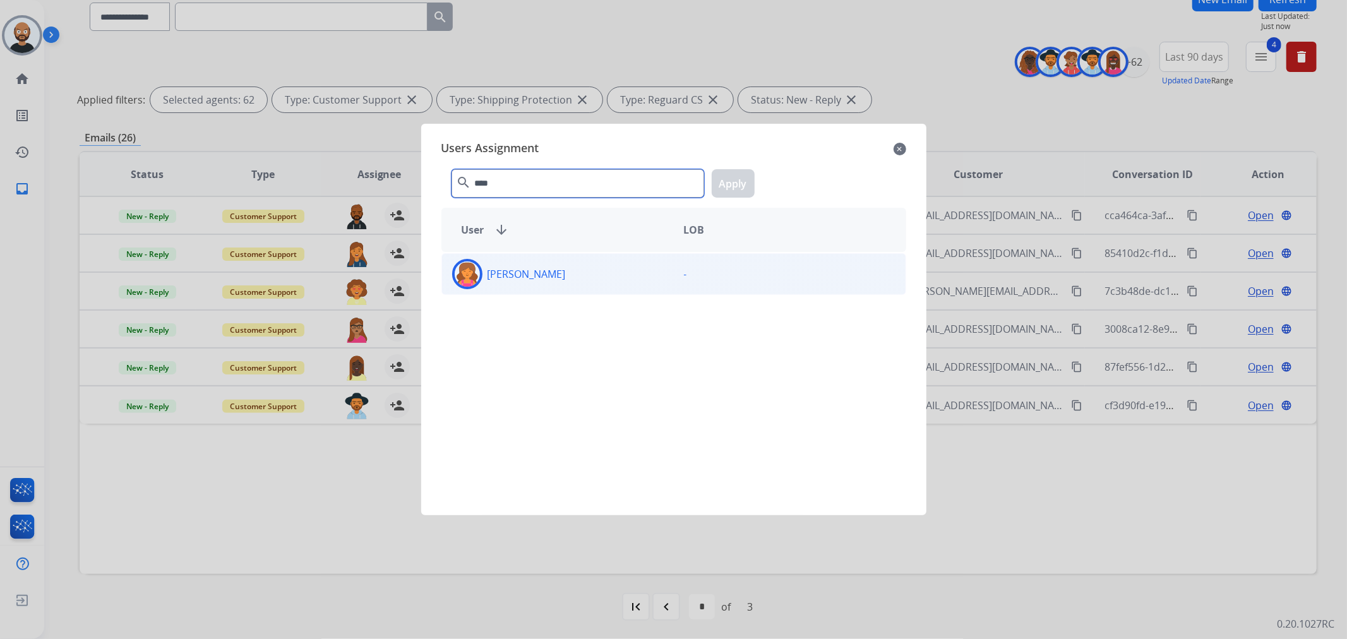
type input "****"
drag, startPoint x: 607, startPoint y: 267, endPoint x: 728, endPoint y: 189, distance: 144.0
click at [607, 268] on div "[PERSON_NAME]" at bounding box center [558, 274] width 232 height 30
click at [747, 170] on button "Apply" at bounding box center [733, 183] width 43 height 28
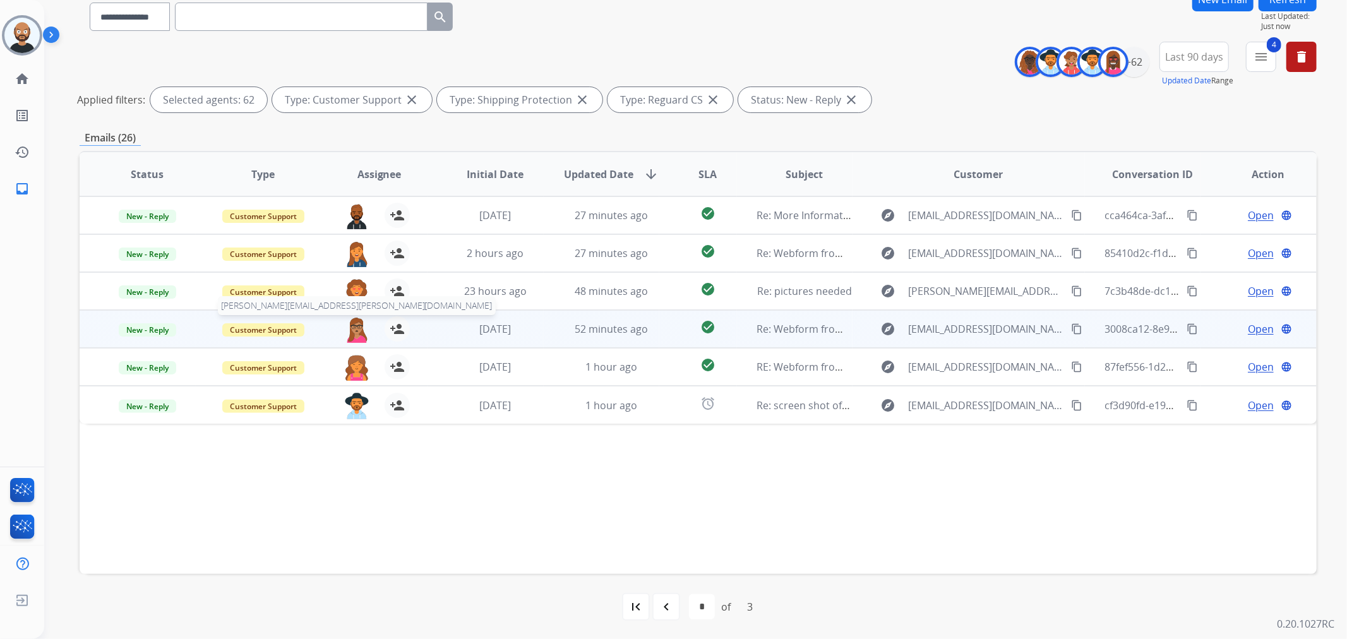
click at [354, 328] on img at bounding box center [356, 329] width 25 height 27
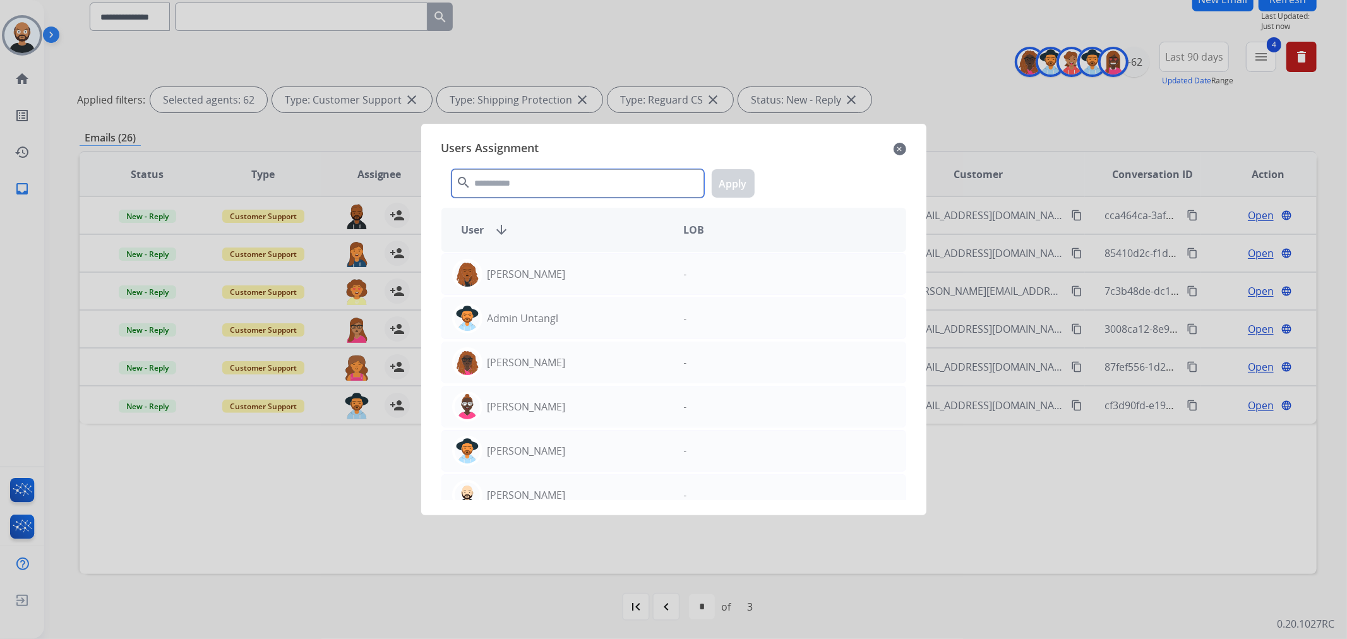
click at [554, 185] on input "text" at bounding box center [577, 183] width 253 height 28
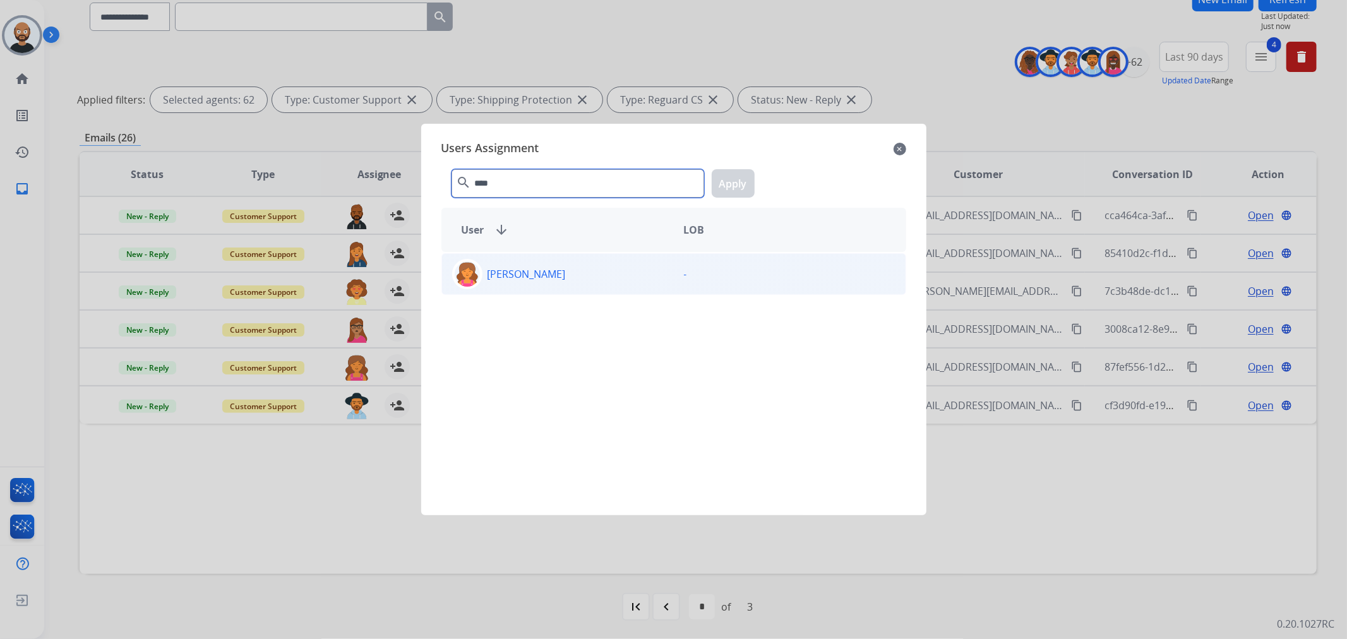
type input "****"
click at [566, 270] on p "[PERSON_NAME]" at bounding box center [526, 273] width 78 height 15
click at [719, 186] on button "Apply" at bounding box center [733, 183] width 43 height 28
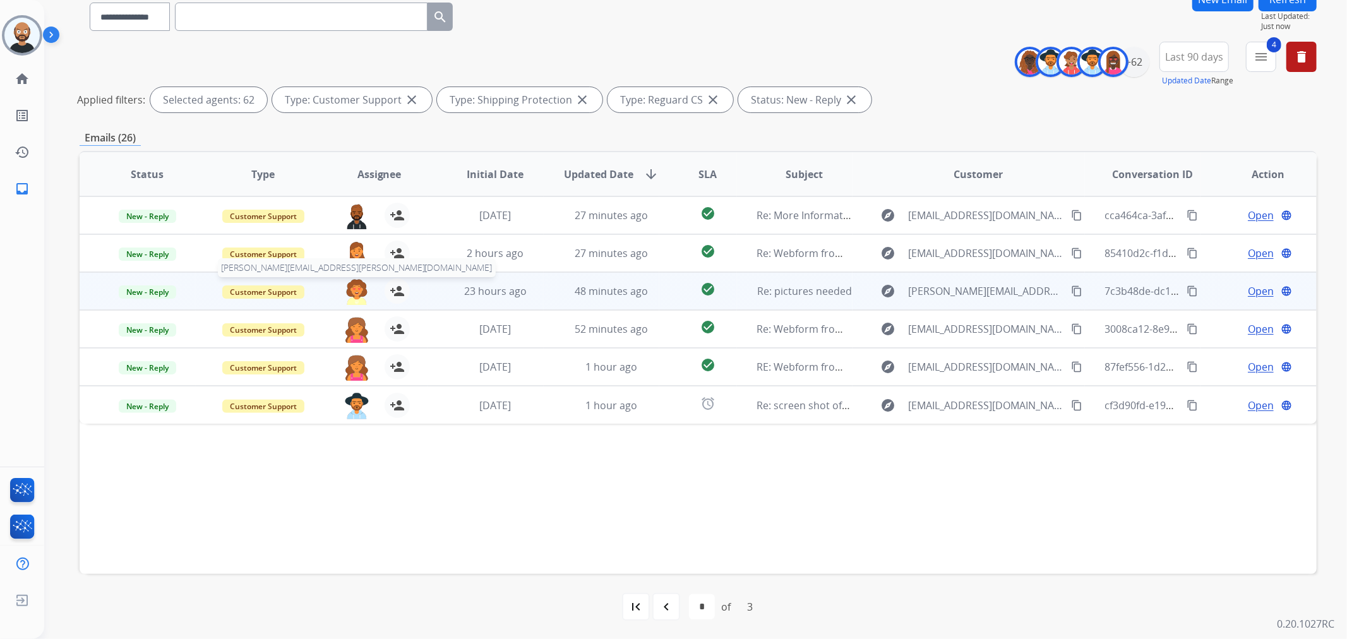
click at [355, 289] on img at bounding box center [356, 291] width 25 height 27
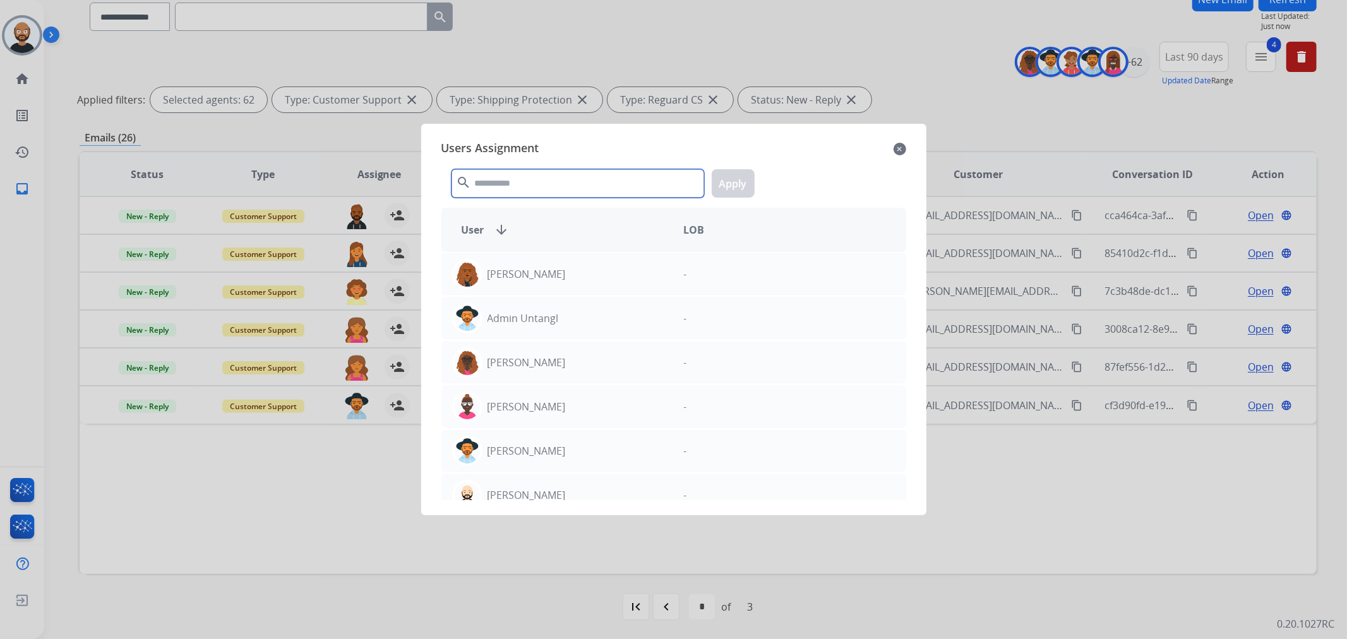
click at [596, 191] on input "text" at bounding box center [577, 183] width 253 height 28
click at [558, 186] on input "text" at bounding box center [577, 183] width 253 height 28
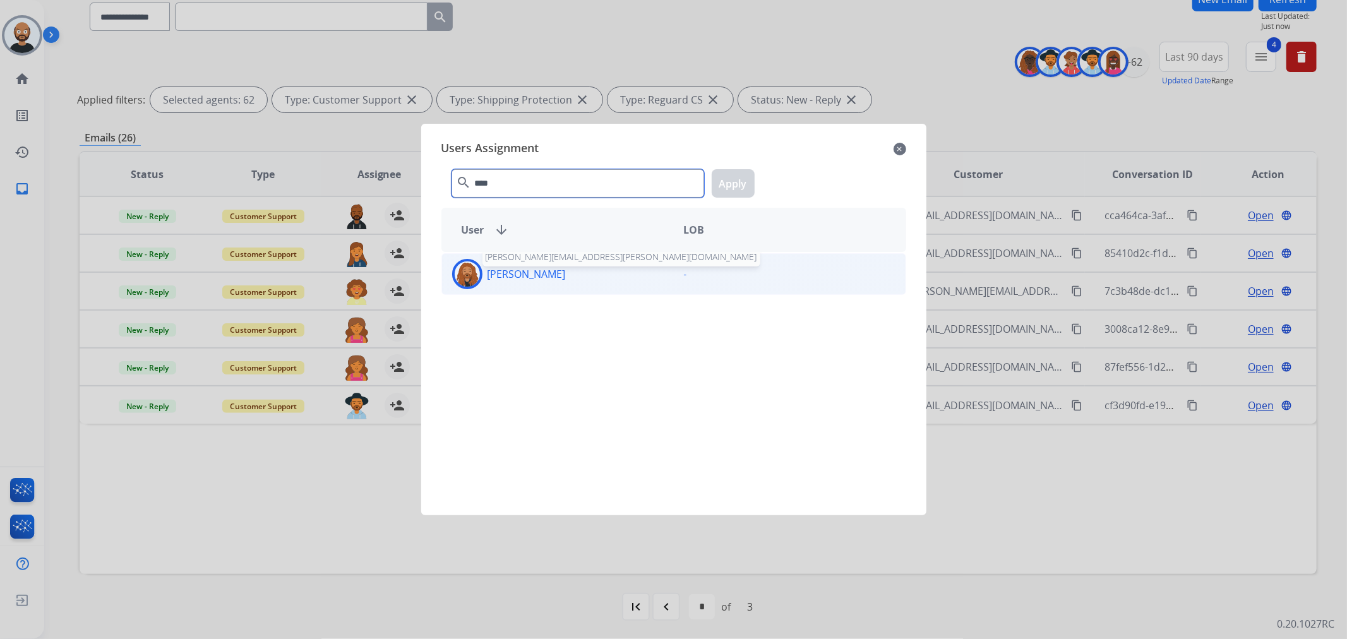
type input "****"
click at [554, 276] on p "[PERSON_NAME]" at bounding box center [526, 273] width 78 height 15
click at [726, 183] on button "Apply" at bounding box center [733, 183] width 43 height 28
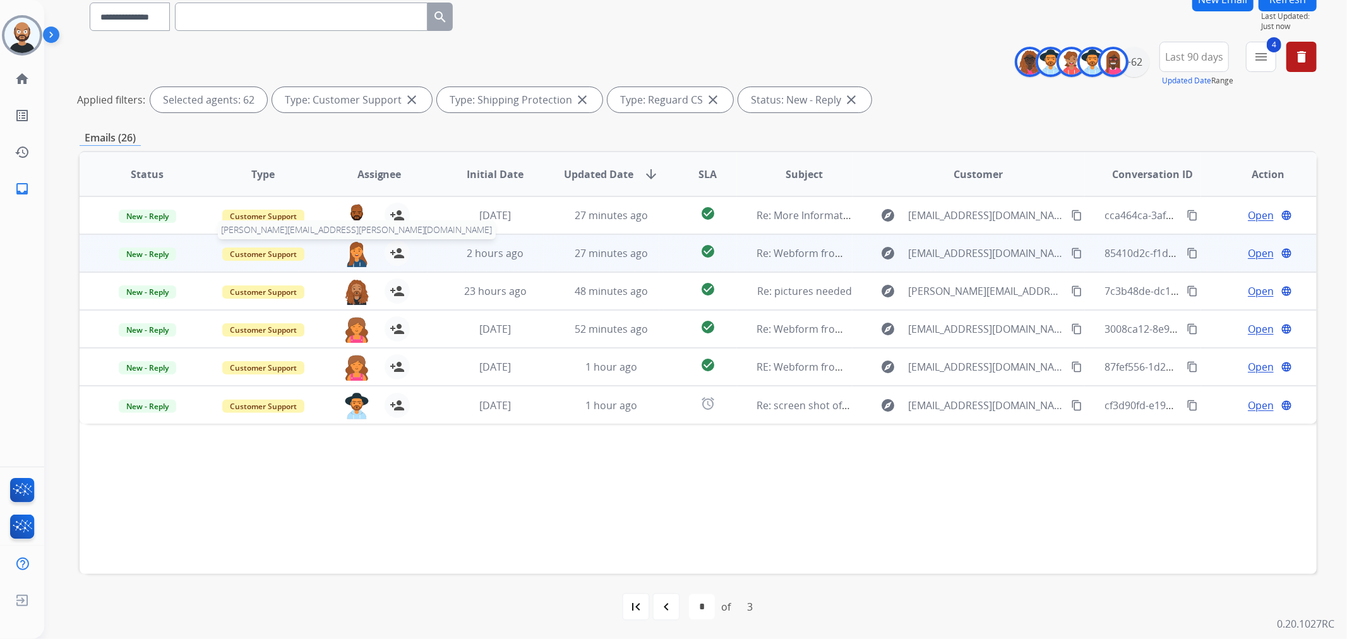
click at [350, 253] on img at bounding box center [356, 254] width 25 height 27
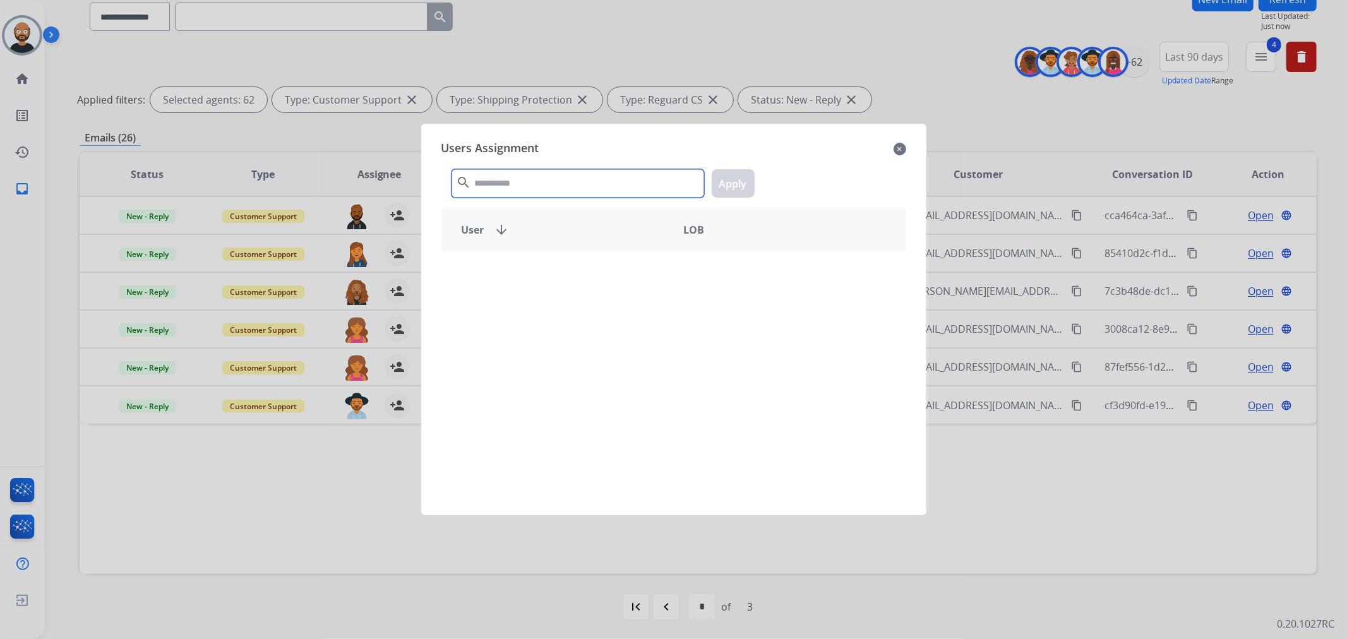
click at [558, 172] on input "text" at bounding box center [577, 183] width 253 height 28
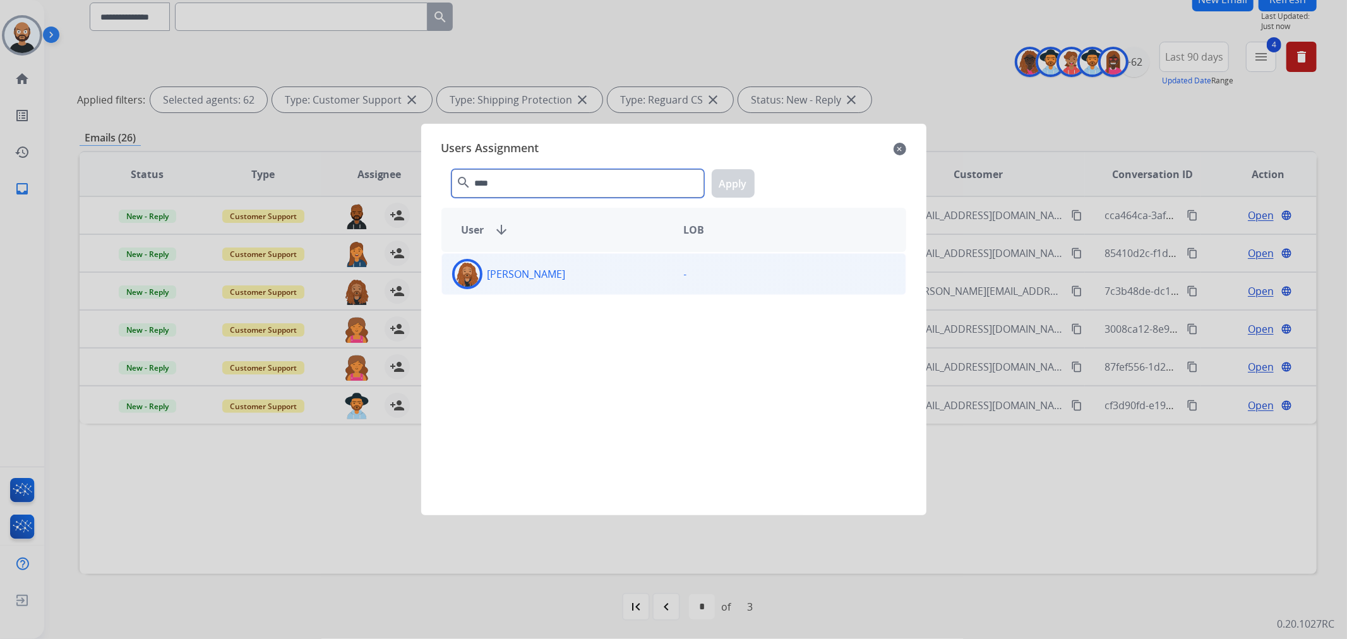
type input "****"
click at [601, 276] on div "[PERSON_NAME]" at bounding box center [558, 274] width 232 height 30
click at [719, 187] on button "Apply" at bounding box center [733, 183] width 43 height 28
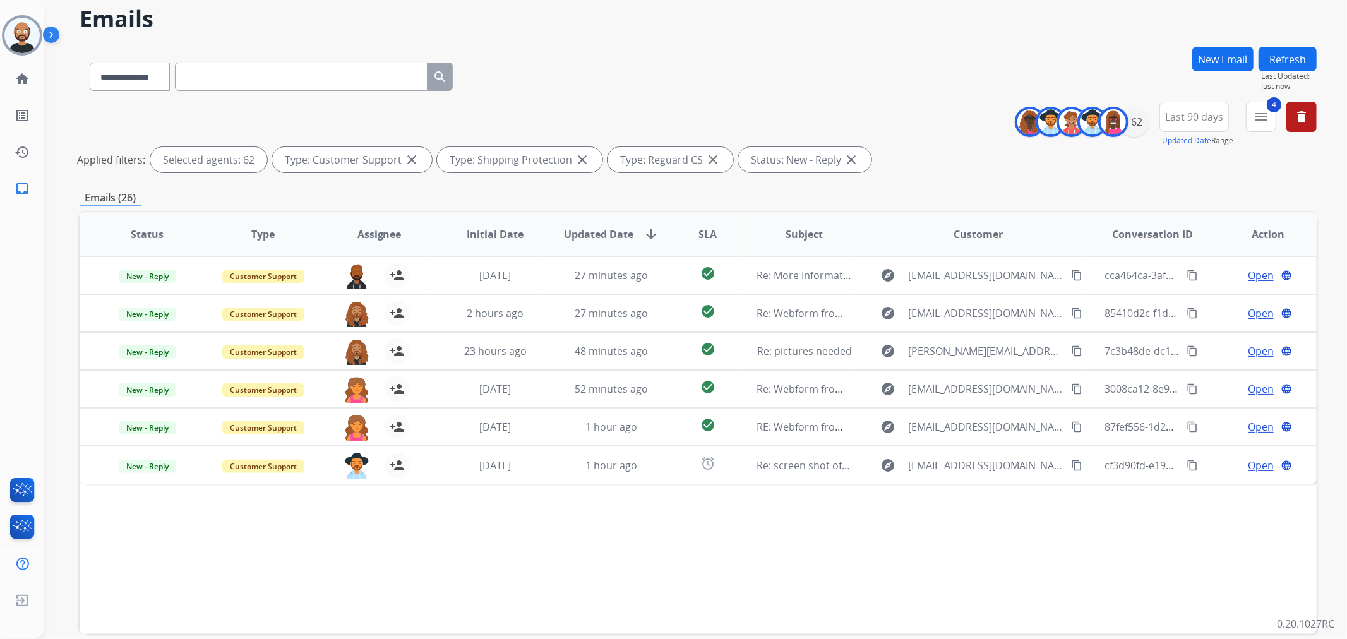
scroll to position [0, 0]
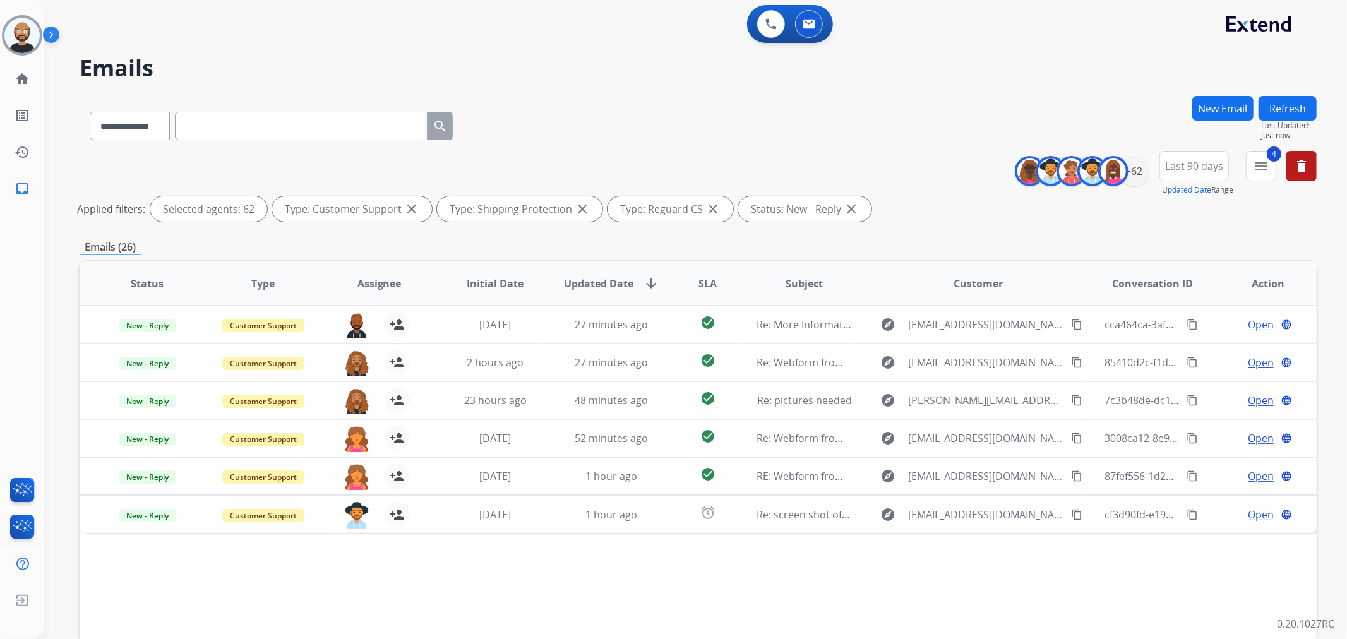
click at [1291, 110] on button "Refresh" at bounding box center [1287, 108] width 58 height 25
click at [1265, 169] on mat-icon "menu" at bounding box center [1260, 165] width 15 height 15
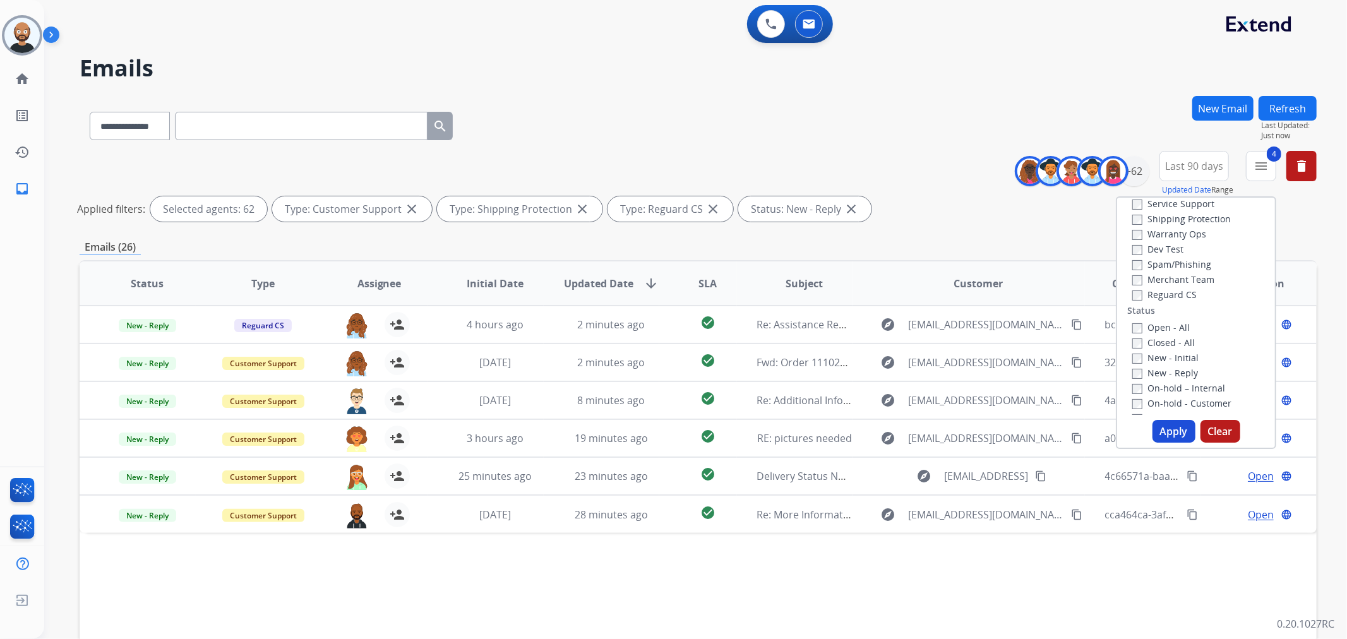
click at [1172, 367] on label "New - Reply" at bounding box center [1165, 373] width 66 height 12
click at [1171, 357] on label "New - Initial" at bounding box center [1165, 358] width 66 height 12
click at [1174, 425] on button "Apply" at bounding box center [1173, 431] width 43 height 23
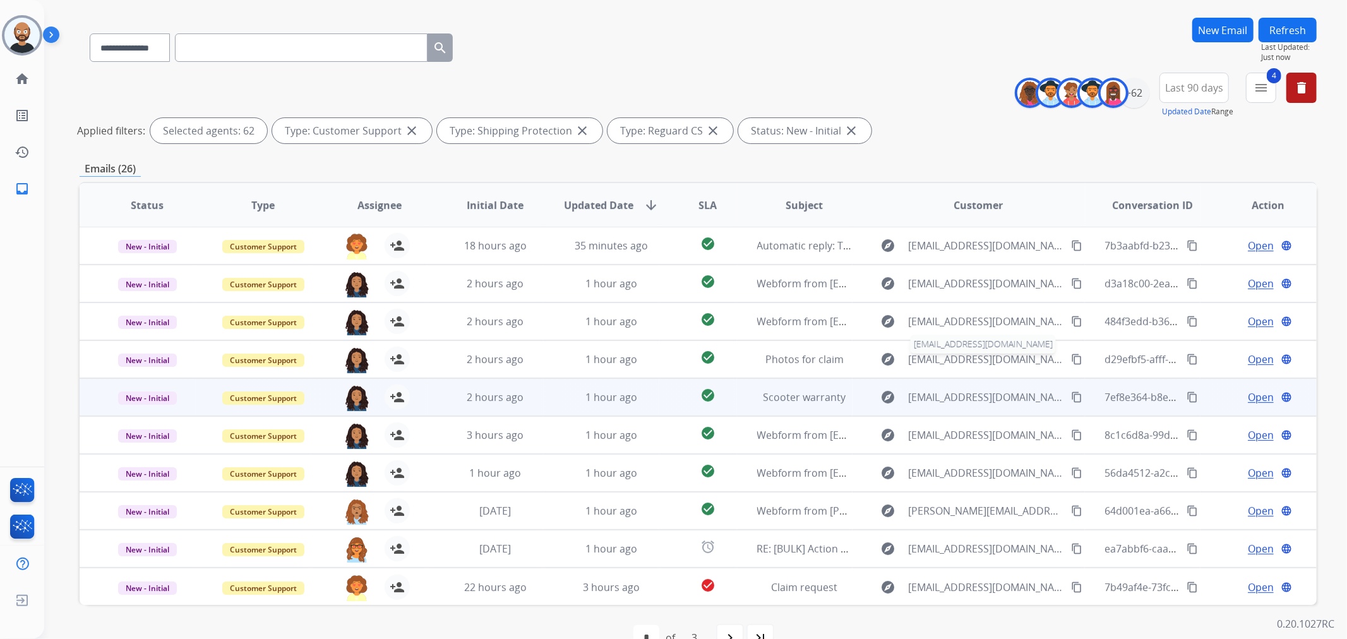
scroll to position [109, 0]
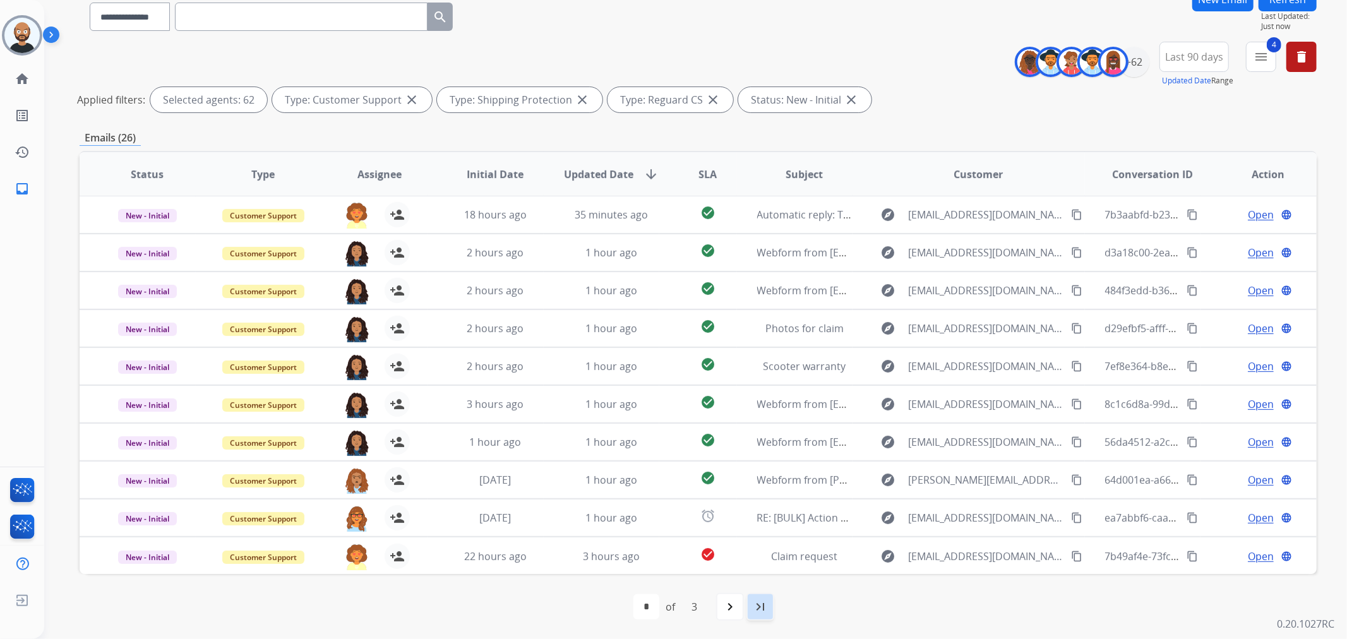
click at [761, 610] on mat-icon "last_page" at bounding box center [760, 606] width 15 height 15
select select "*"
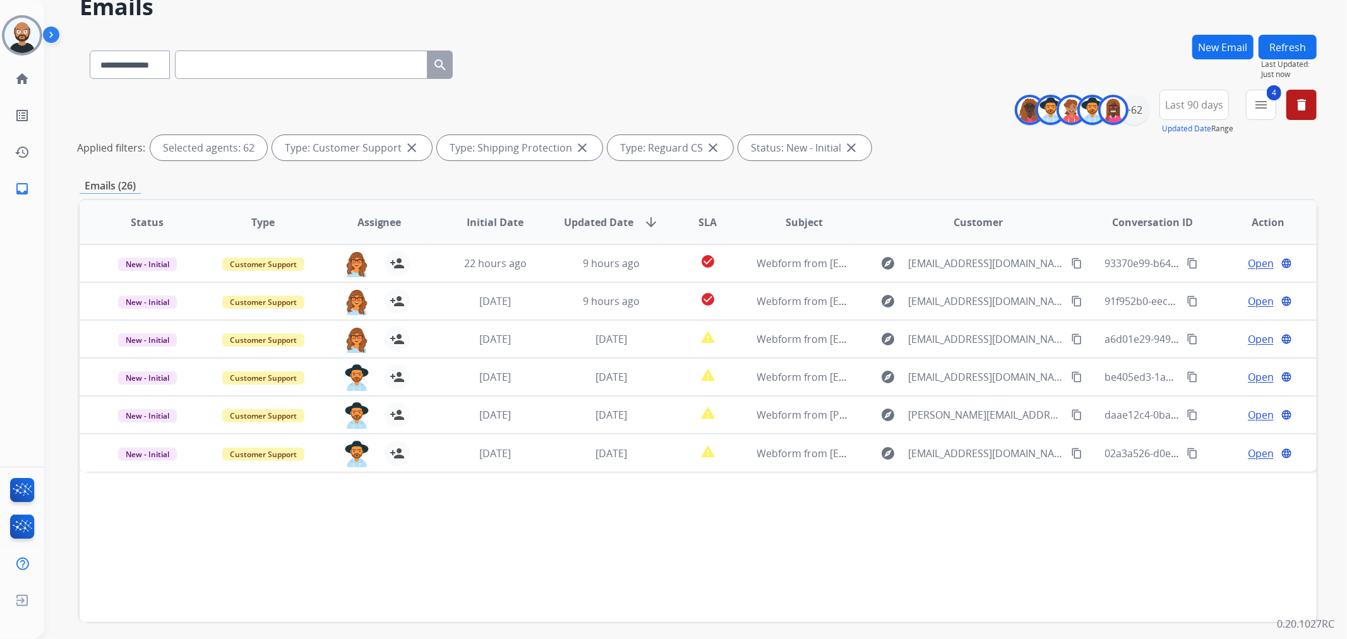
scroll to position [70, 0]
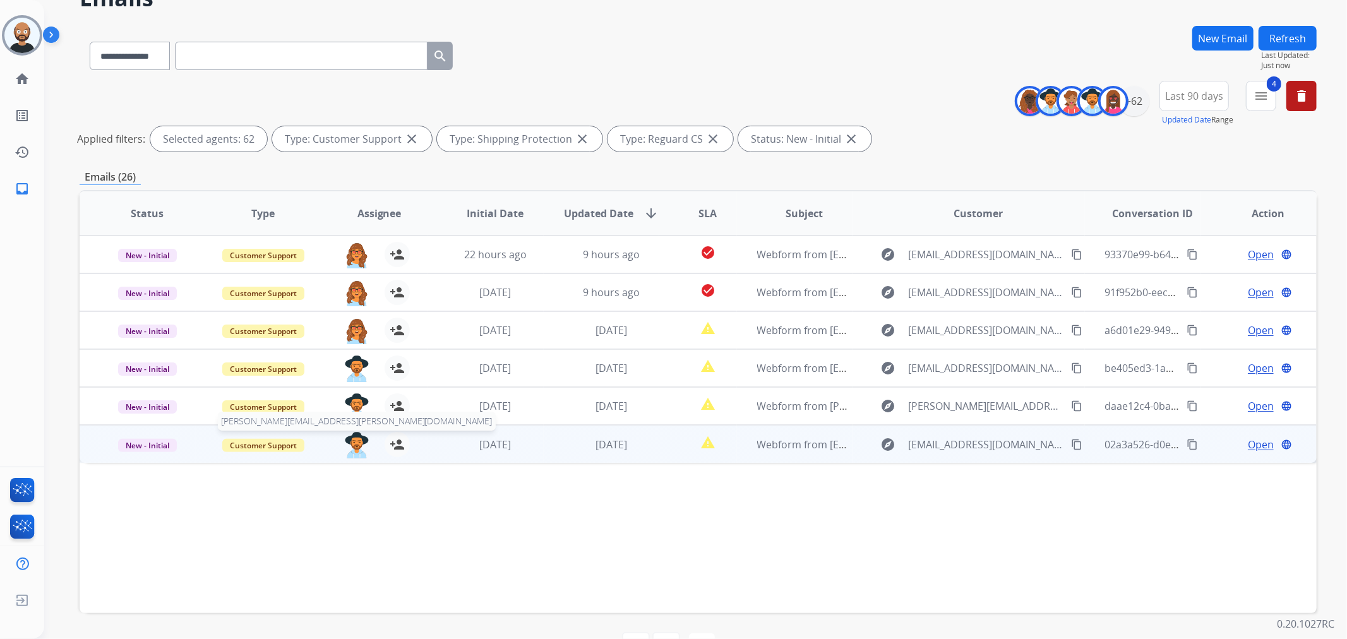
click at [356, 450] on img at bounding box center [356, 445] width 25 height 27
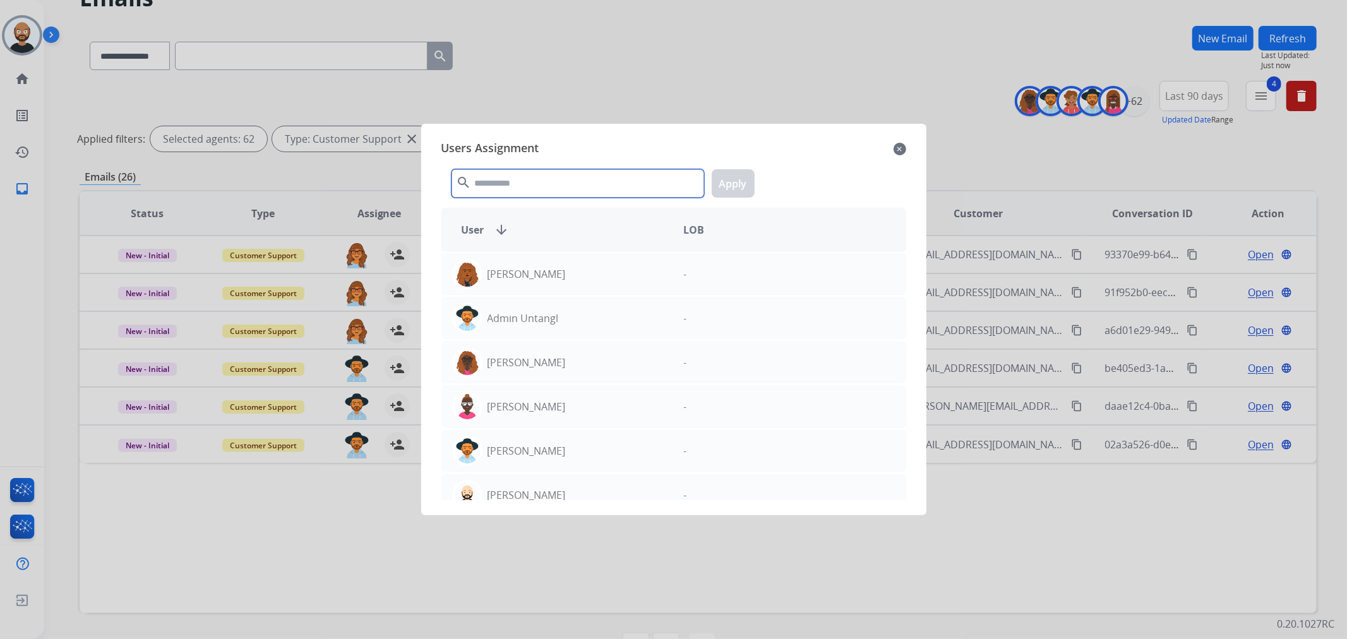
click at [539, 188] on input "text" at bounding box center [577, 183] width 253 height 28
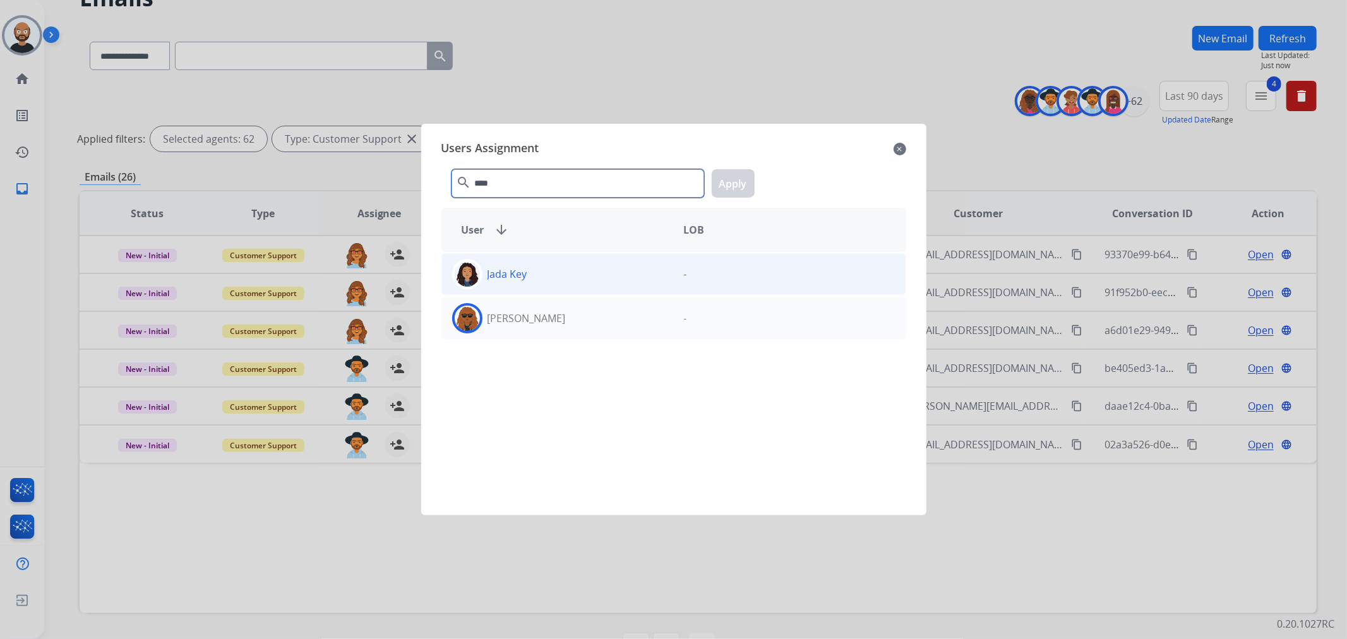
type input "****"
click at [556, 282] on div "Jada Key" at bounding box center [558, 274] width 232 height 30
click at [732, 184] on button "Apply" at bounding box center [733, 183] width 43 height 28
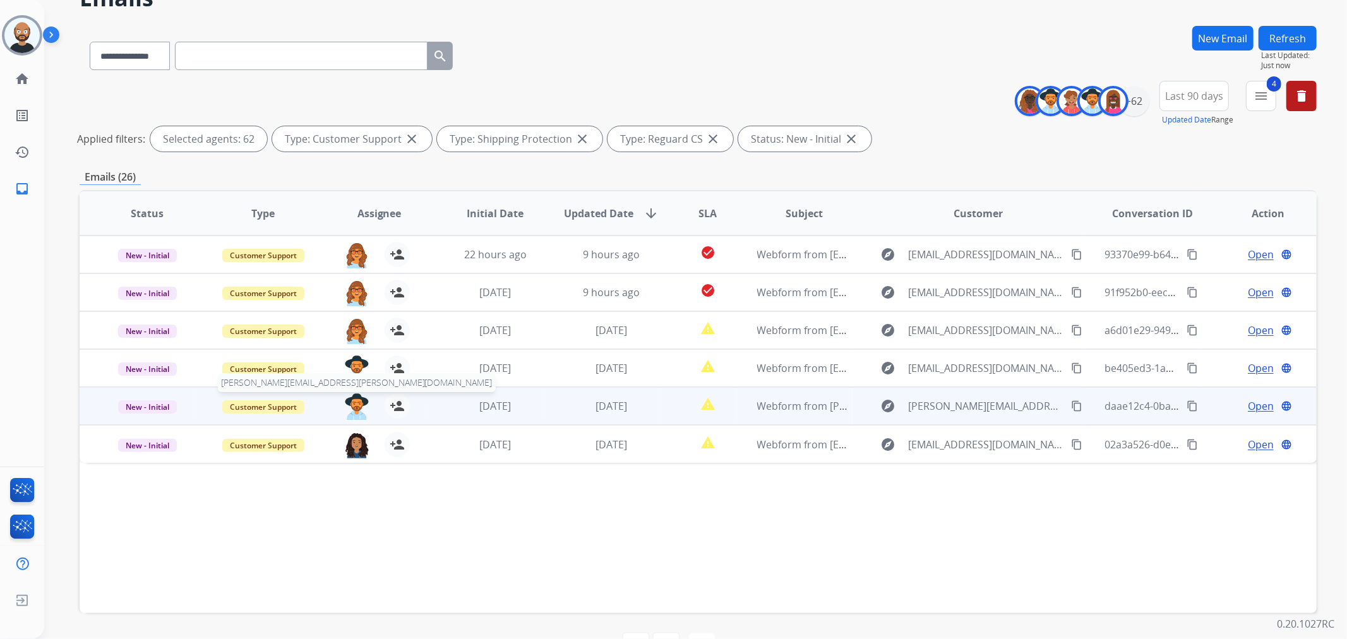
click at [358, 402] on img at bounding box center [356, 406] width 25 height 27
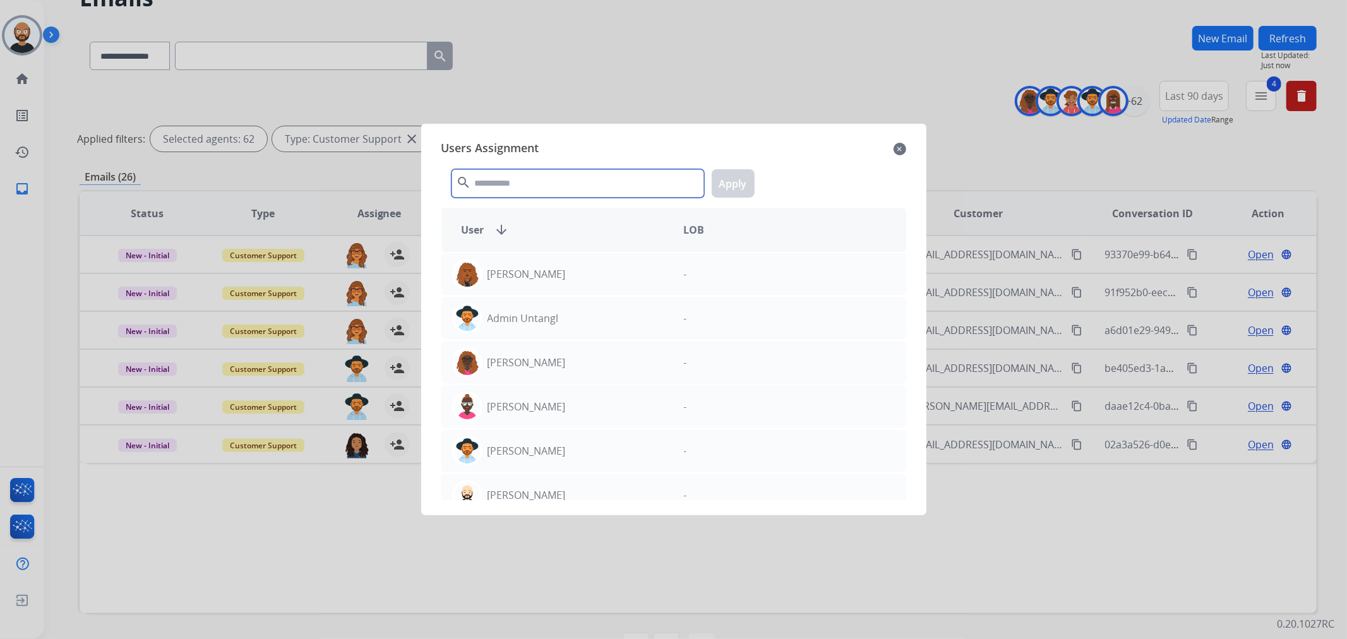
click at [553, 185] on input "text" at bounding box center [577, 183] width 253 height 28
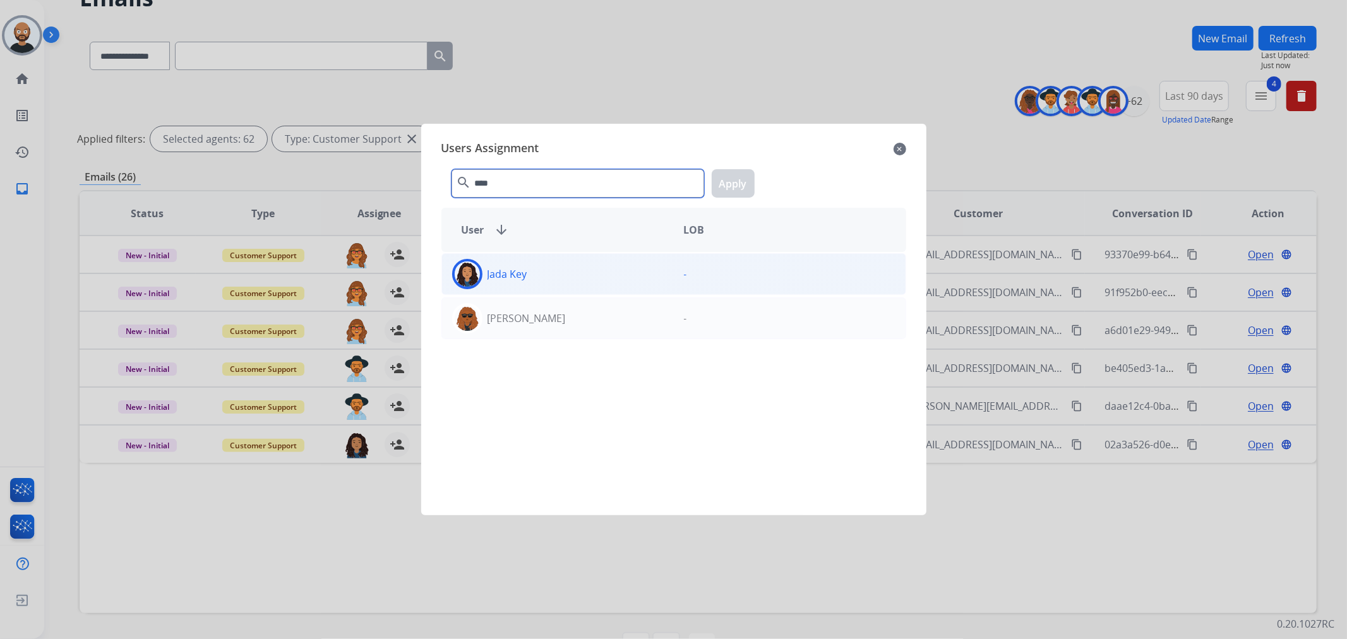
type input "****"
click at [582, 270] on div "Jada Key" at bounding box center [558, 274] width 232 height 30
click at [749, 185] on button "Apply" at bounding box center [733, 183] width 43 height 28
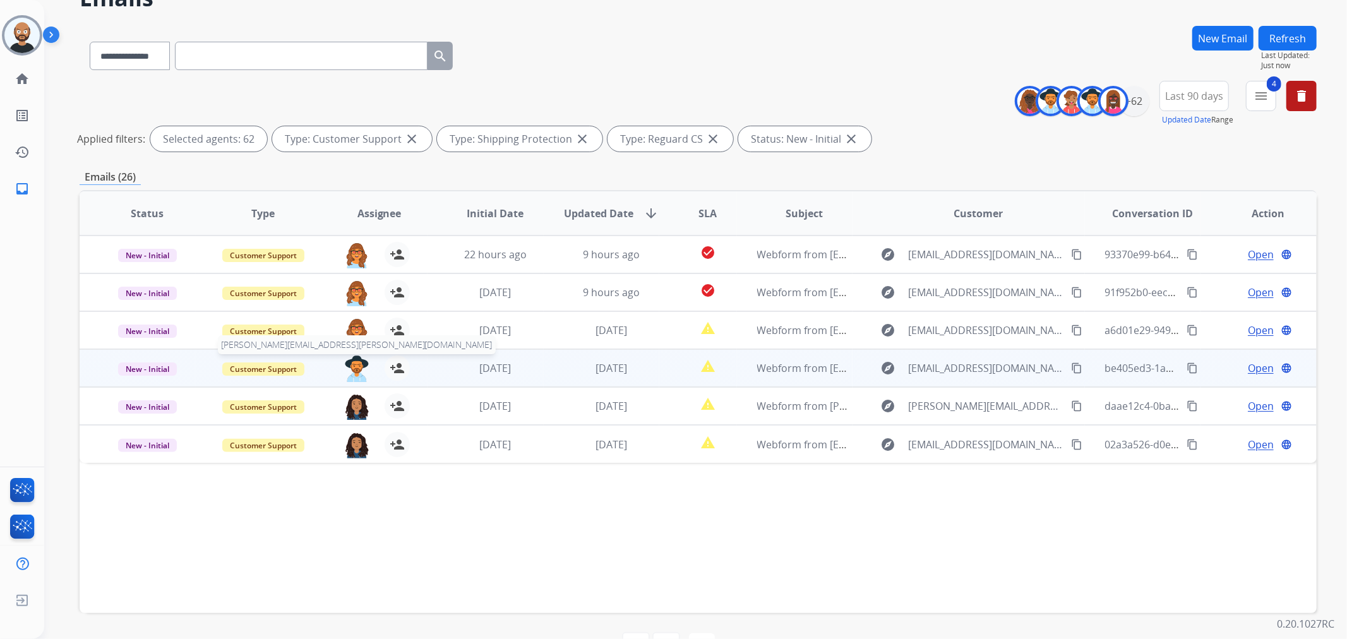
click at [355, 364] on img at bounding box center [356, 368] width 25 height 27
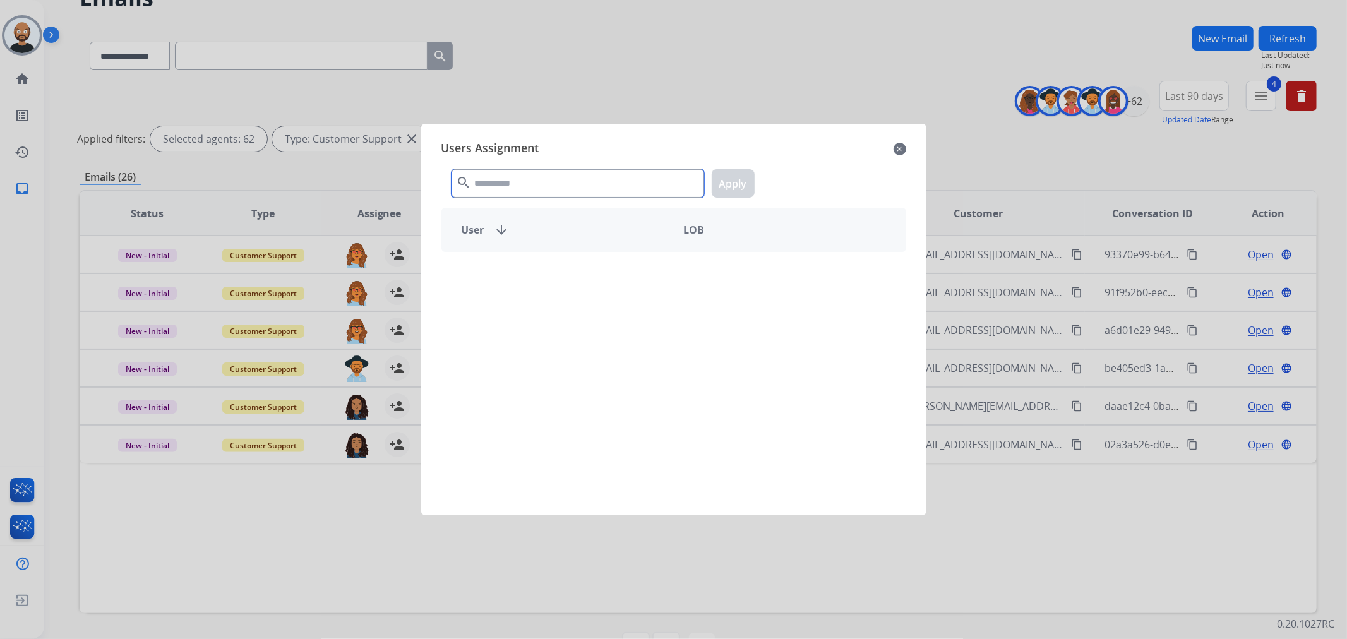
click at [572, 182] on input "text" at bounding box center [577, 183] width 253 height 28
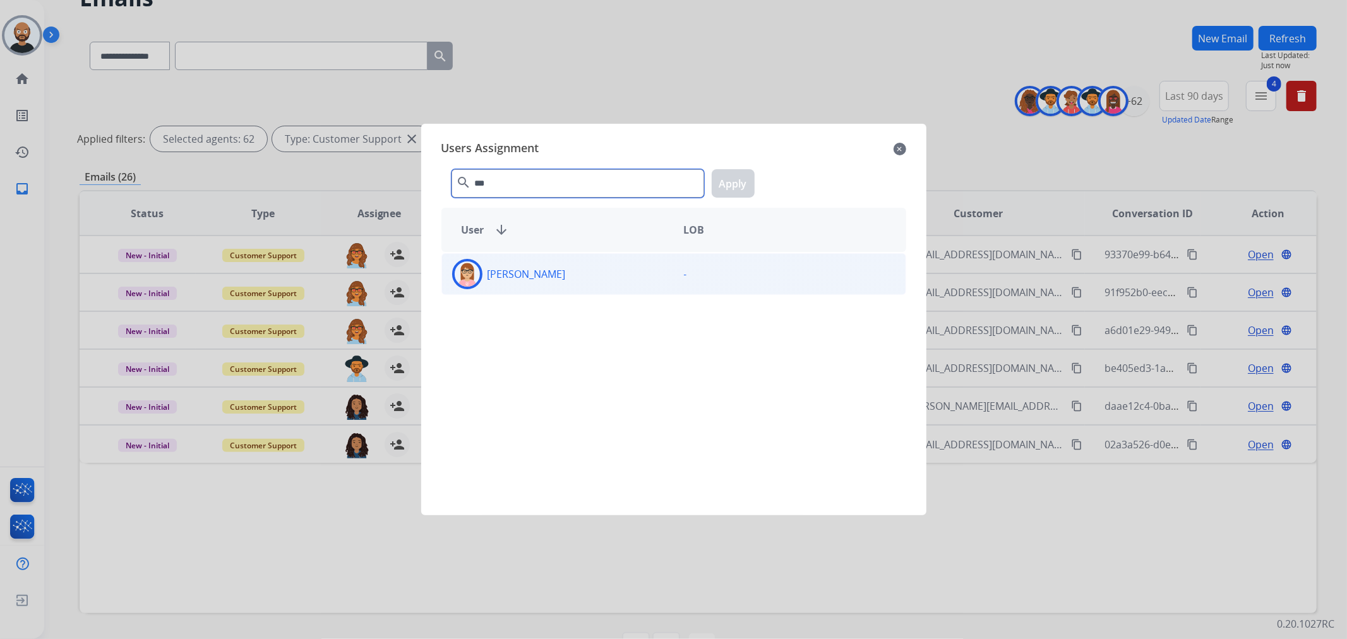
type input "***"
click at [600, 287] on div "[PERSON_NAME]" at bounding box center [558, 274] width 232 height 30
click at [733, 188] on button "Apply" at bounding box center [733, 183] width 43 height 28
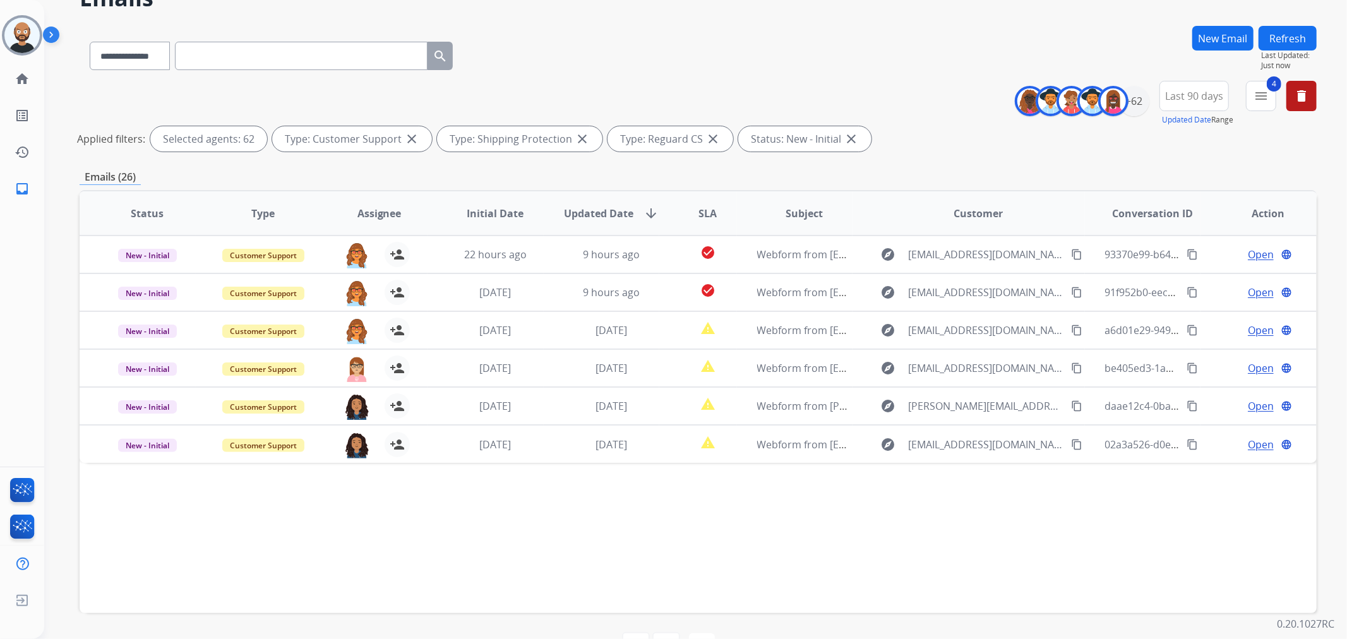
click at [1303, 35] on button "Refresh" at bounding box center [1287, 38] width 58 height 25
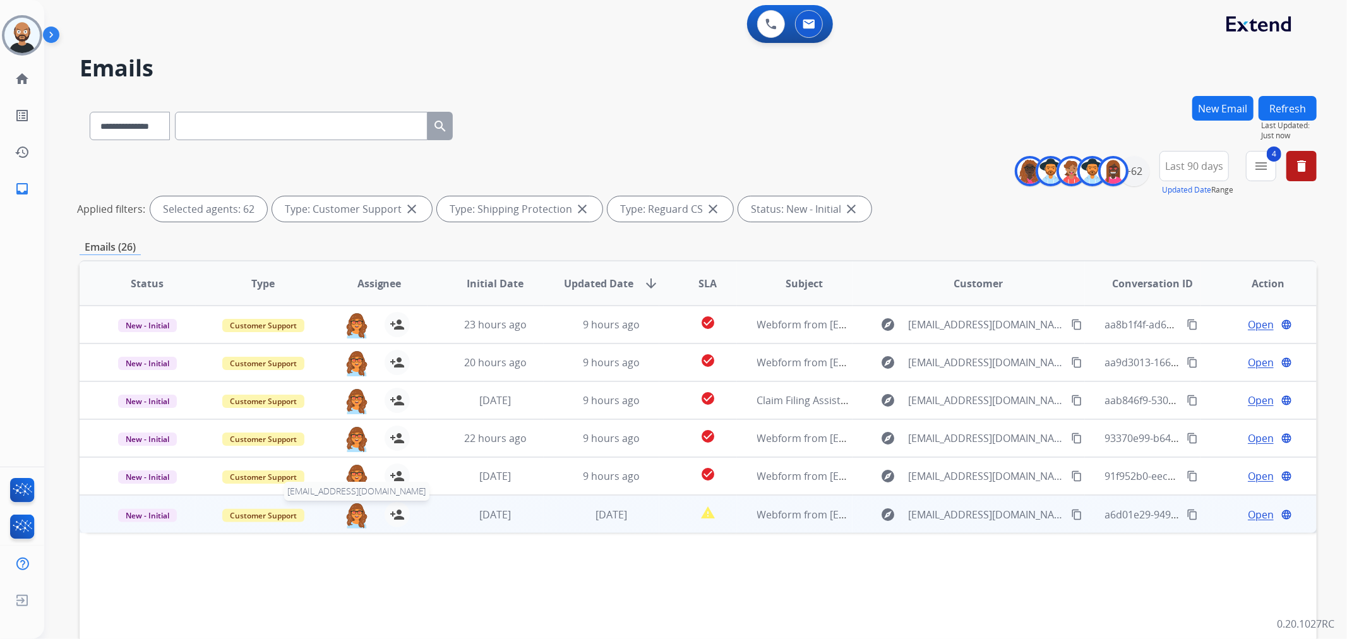
click at [351, 516] on img at bounding box center [356, 515] width 25 height 27
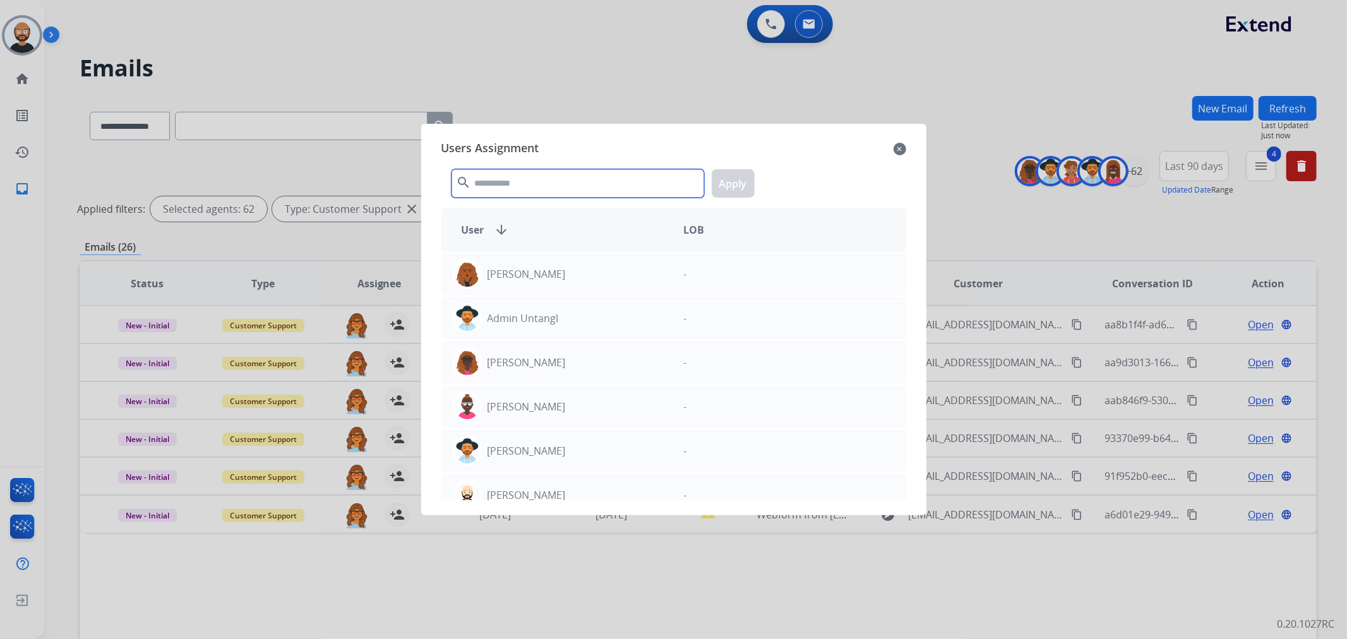
click at [530, 174] on input "text" at bounding box center [577, 183] width 253 height 28
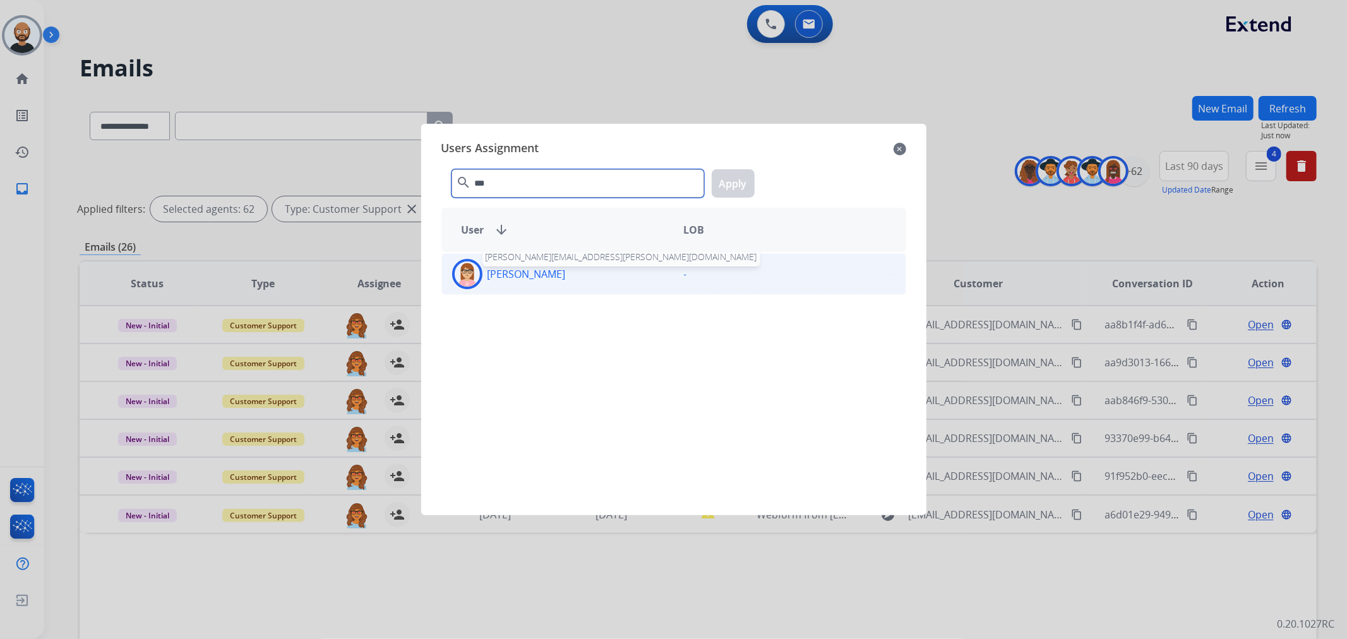
type input "***"
drag, startPoint x: 525, startPoint y: 269, endPoint x: 601, endPoint y: 221, distance: 89.7
click at [526, 269] on p "[PERSON_NAME]" at bounding box center [526, 273] width 78 height 15
click at [734, 183] on button "Apply" at bounding box center [733, 183] width 43 height 28
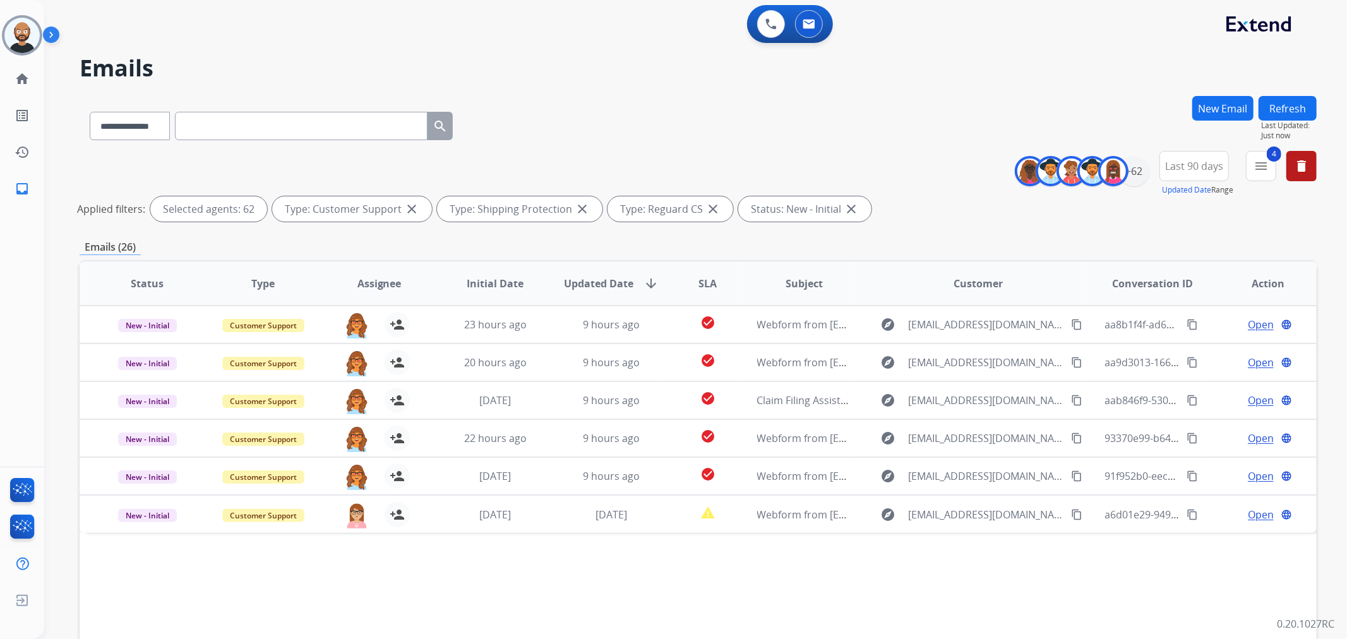
click at [1274, 104] on button "Refresh" at bounding box center [1287, 108] width 58 height 25
